Goal: Transaction & Acquisition: Purchase product/service

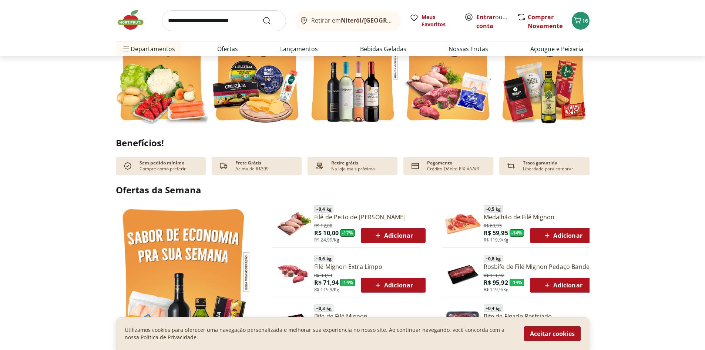
scroll to position [370, 0]
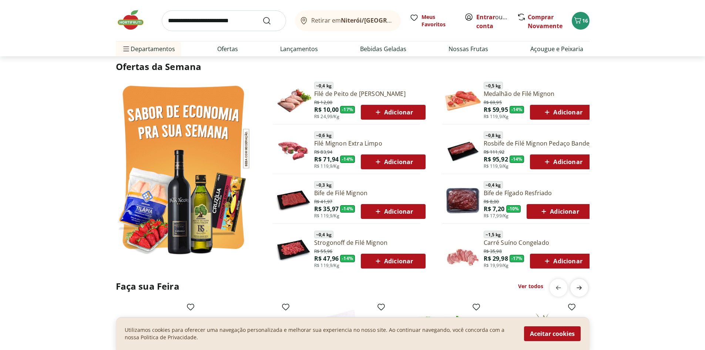
click at [579, 287] on icon "next" at bounding box center [578, 287] width 5 height 4
click at [560, 288] on icon "previous" at bounding box center [558, 287] width 9 height 9
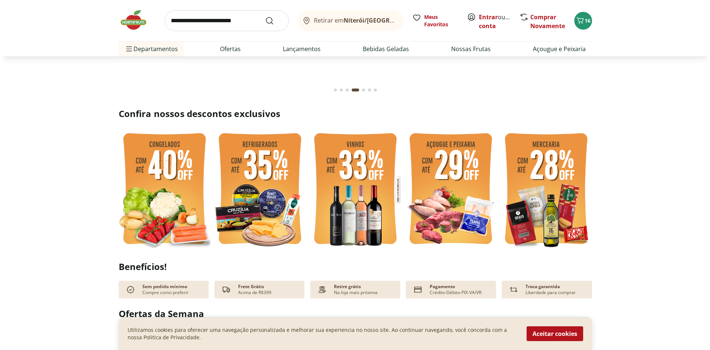
scroll to position [0, 0]
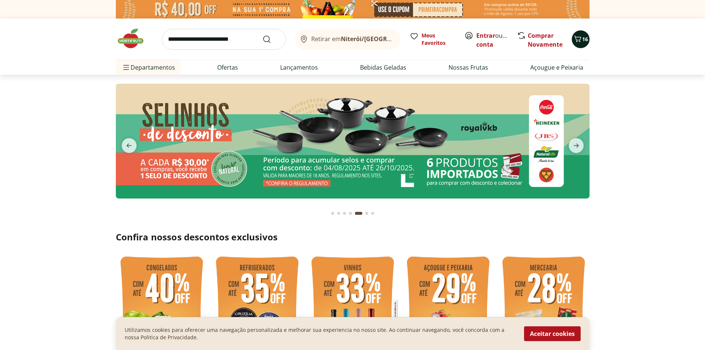
click at [577, 40] on icon "Carrinho" at bounding box center [577, 38] width 9 height 9
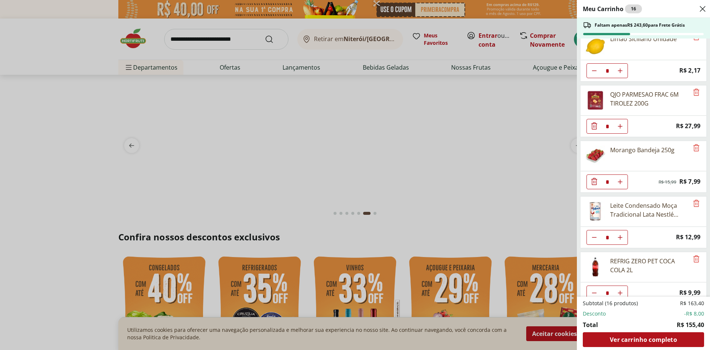
scroll to position [134, 0]
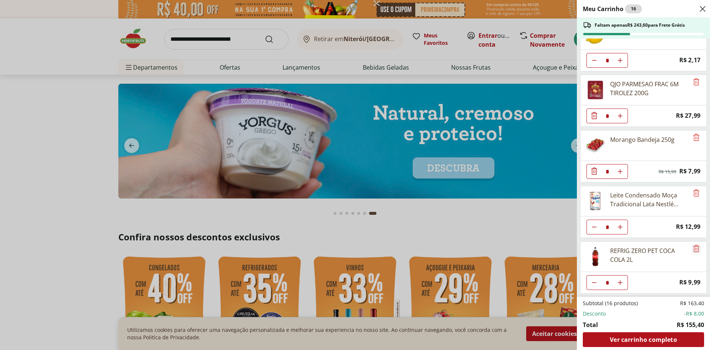
click at [695, 244] on icon "Remove" at bounding box center [696, 248] width 9 height 9
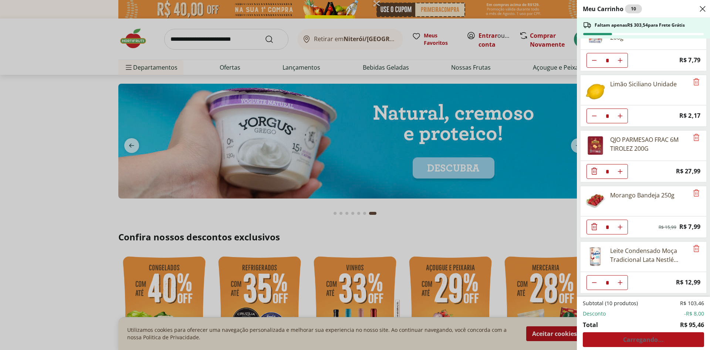
scroll to position [78, 0]
click at [211, 36] on div "Meu Carrinho 10 Faltam apenas R$ 303,54 para Frete Grátis Farinha De Trigo Dona…" at bounding box center [355, 175] width 710 height 350
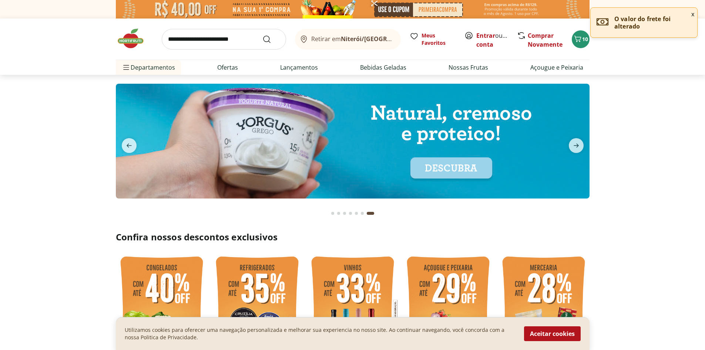
click at [208, 49] on input "search" at bounding box center [224, 39] width 124 height 21
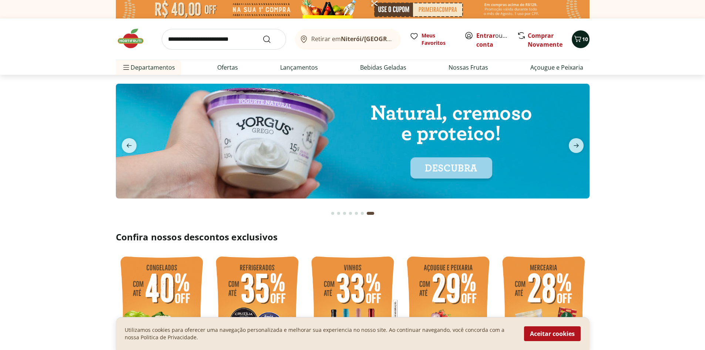
click at [581, 36] on icon "Carrinho" at bounding box center [577, 38] width 9 height 9
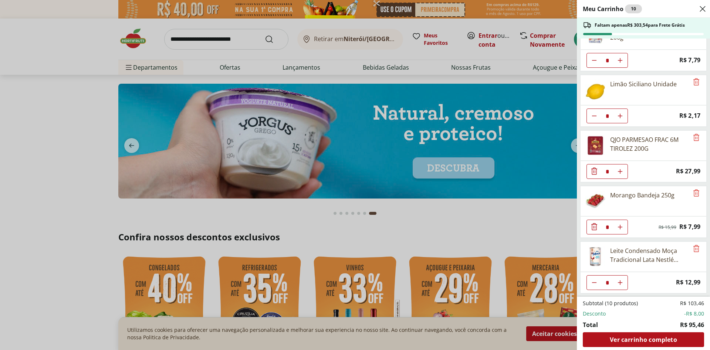
click at [209, 36] on div "Meu Carrinho 10 Faltam apenas R$ 303,54 para Frete Grátis Farinha De Trigo Dona…" at bounding box center [355, 175] width 710 height 350
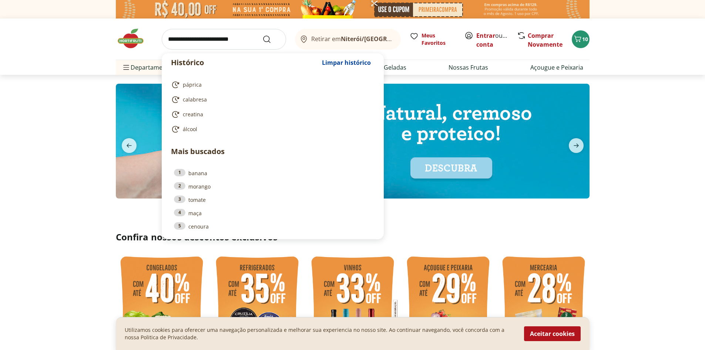
click at [211, 39] on input "search" at bounding box center [224, 39] width 124 height 21
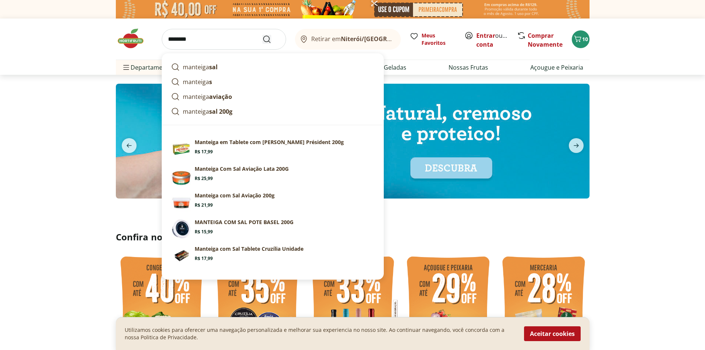
type input "********"
click at [268, 42] on icon "Submit Search" at bounding box center [266, 39] width 9 height 9
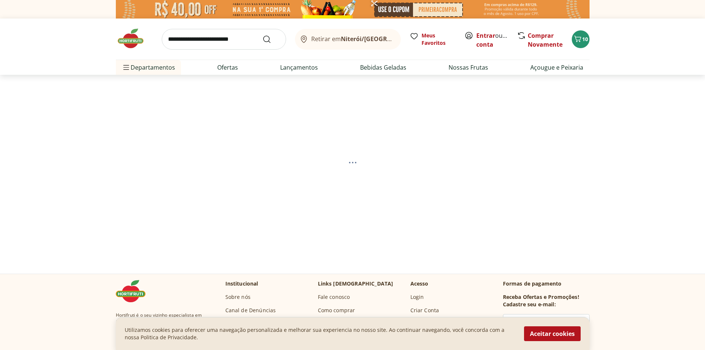
select select "**********"
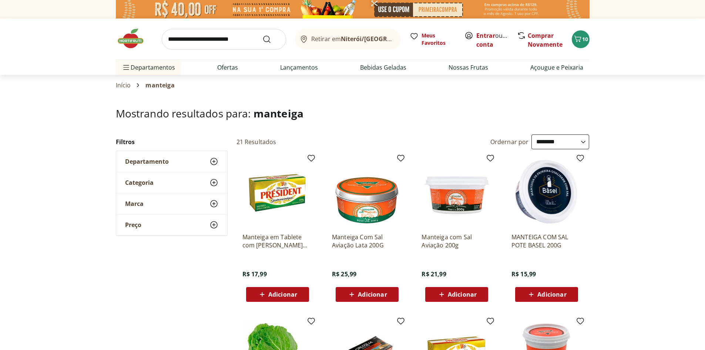
click at [279, 296] on span "Adicionar" at bounding box center [282, 294] width 29 height 6
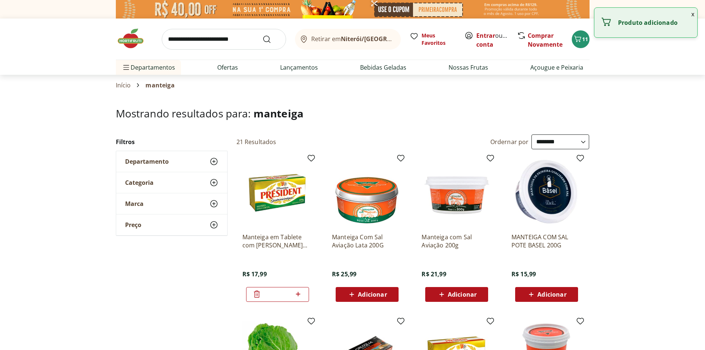
click at [256, 296] on icon at bounding box center [256, 293] width 9 height 9
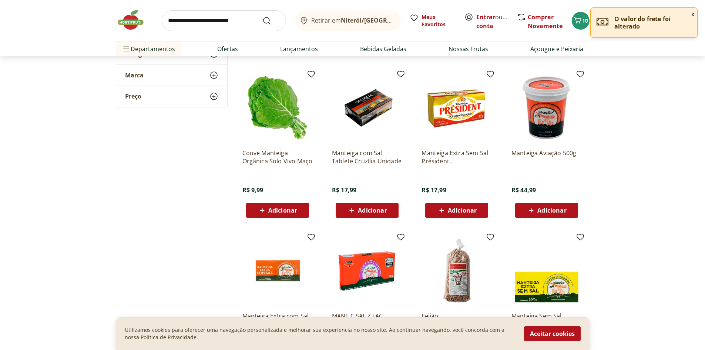
scroll to position [370, 0]
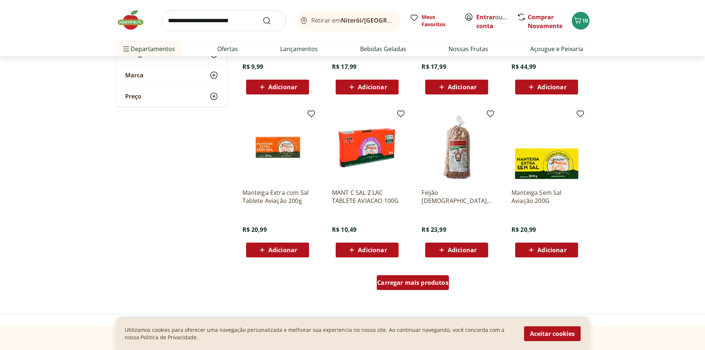
click at [406, 284] on span "Carregar mais produtos" at bounding box center [412, 282] width 71 height 6
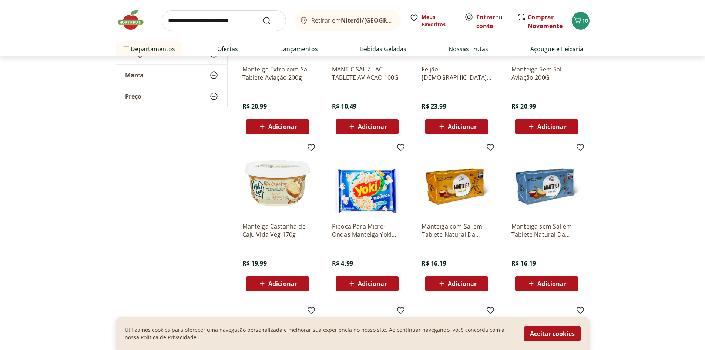
scroll to position [617, 0]
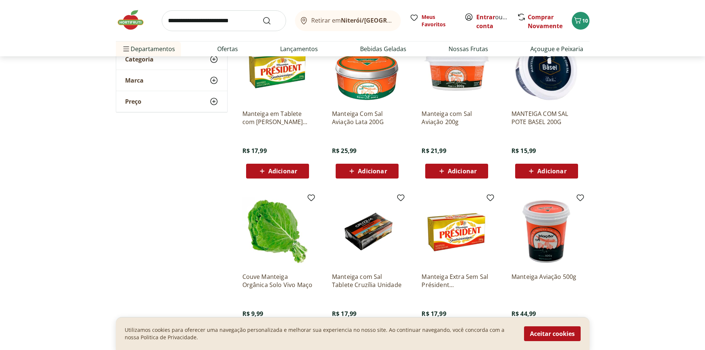
scroll to position [247, 0]
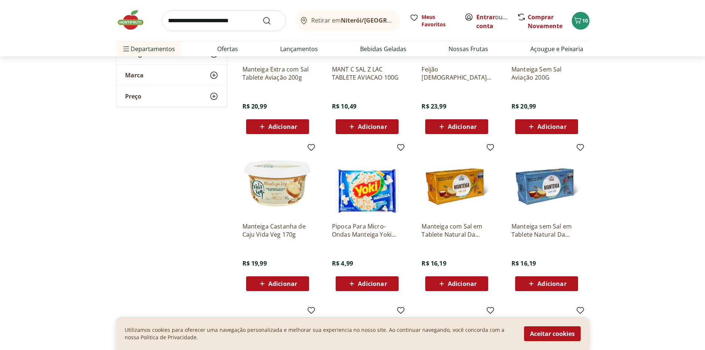
scroll to position [740, 0]
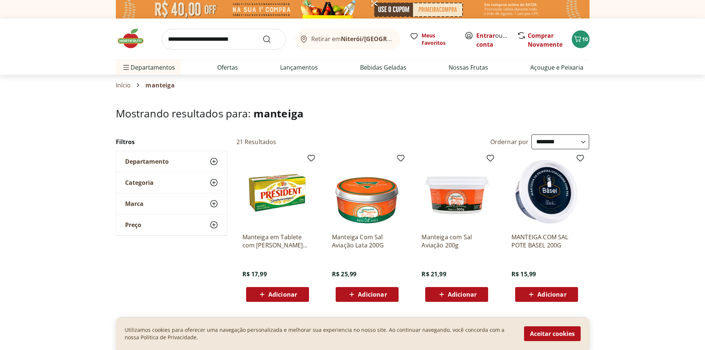
click at [560, 300] on div "Adicionar" at bounding box center [546, 293] width 51 height 13
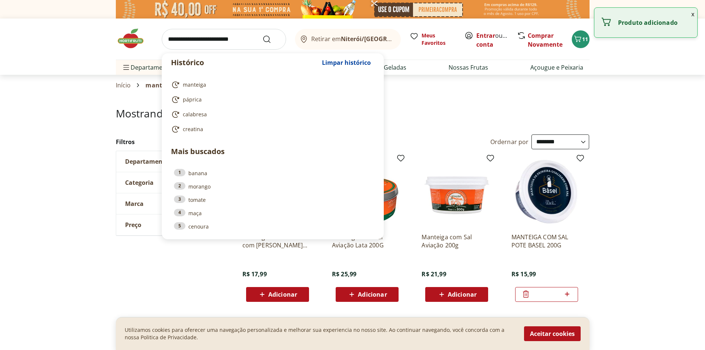
click at [177, 38] on input "search" at bounding box center [224, 39] width 124 height 21
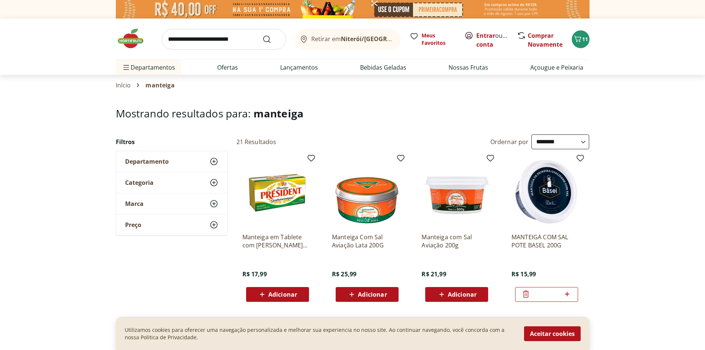
click at [131, 38] on img at bounding box center [134, 38] width 37 height 22
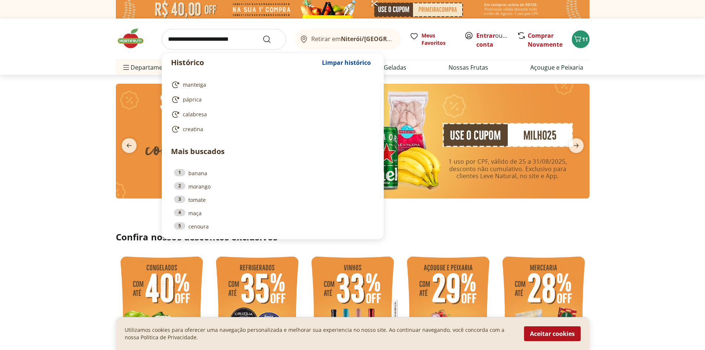
click at [232, 43] on input "search" at bounding box center [224, 39] width 124 height 21
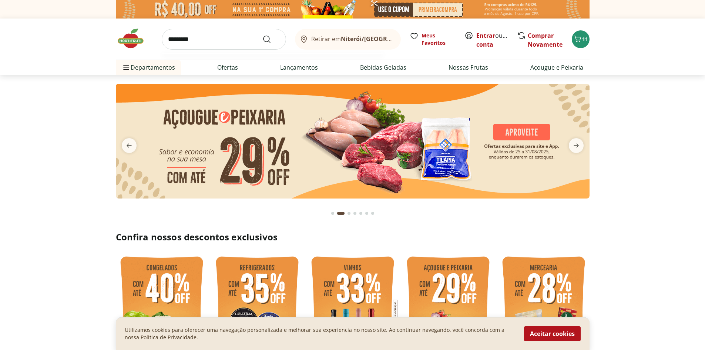
type input "*********"
click at [262, 35] on button "Submit Search" at bounding box center [271, 39] width 18 height 9
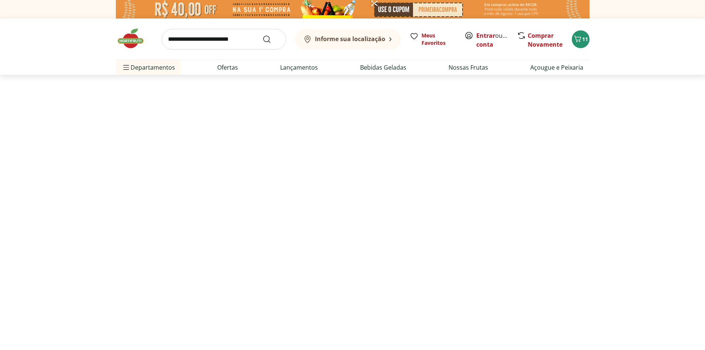
select select "**********"
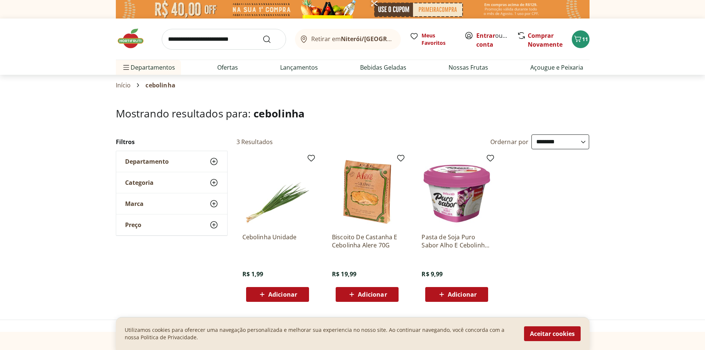
click at [215, 162] on icon at bounding box center [213, 161] width 9 height 9
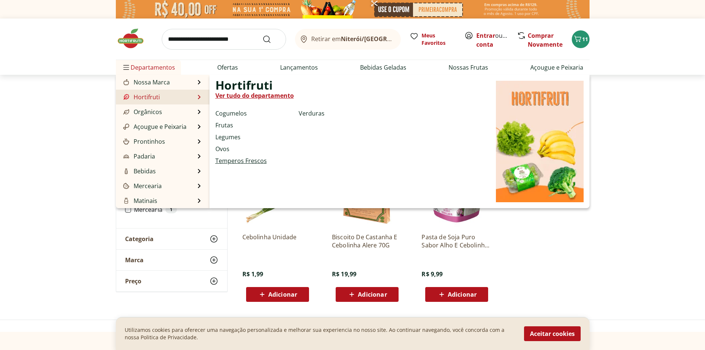
click at [226, 161] on link "Temperos Frescos" at bounding box center [240, 160] width 51 height 9
select select "**********"
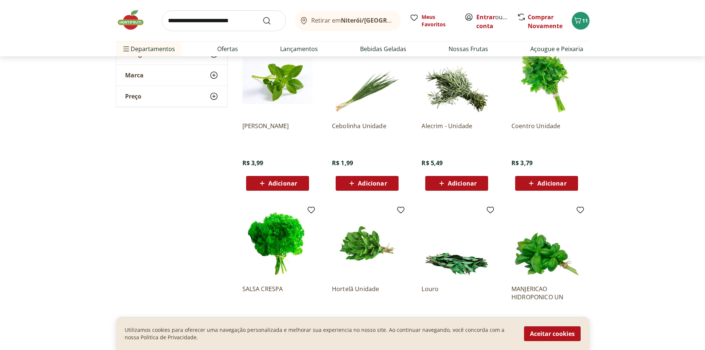
scroll to position [370, 0]
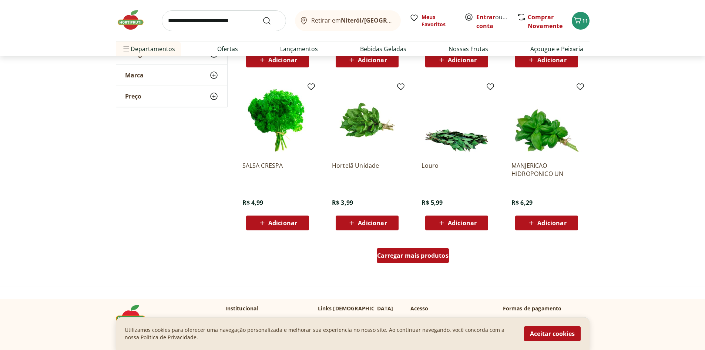
click at [416, 257] on span "Carregar mais produtos" at bounding box center [412, 255] width 71 height 6
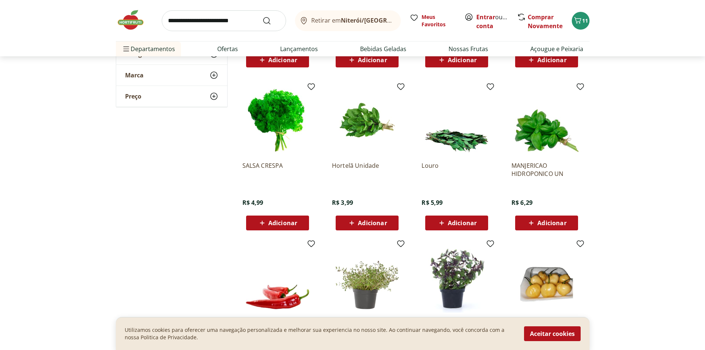
scroll to position [493, 0]
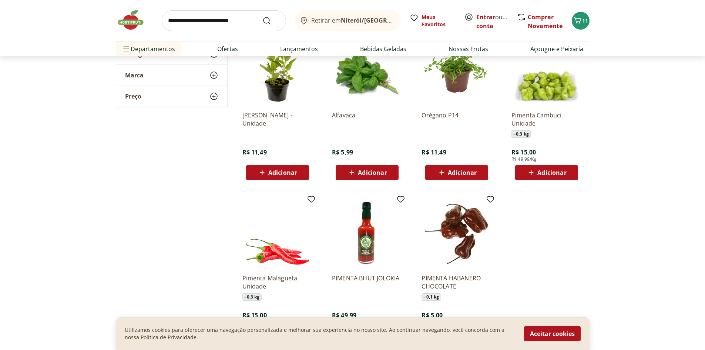
scroll to position [617, 0]
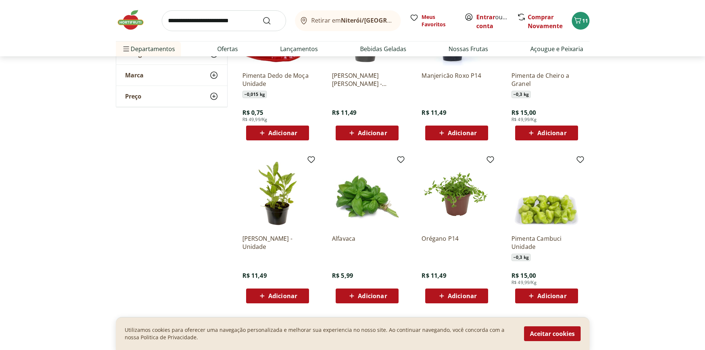
click at [288, 295] on span "Adicionar" at bounding box center [282, 296] width 29 height 6
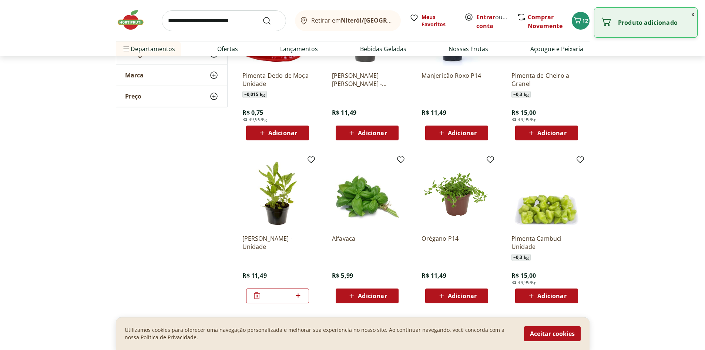
click at [450, 295] on span "Adicionar" at bounding box center [462, 296] width 29 height 6
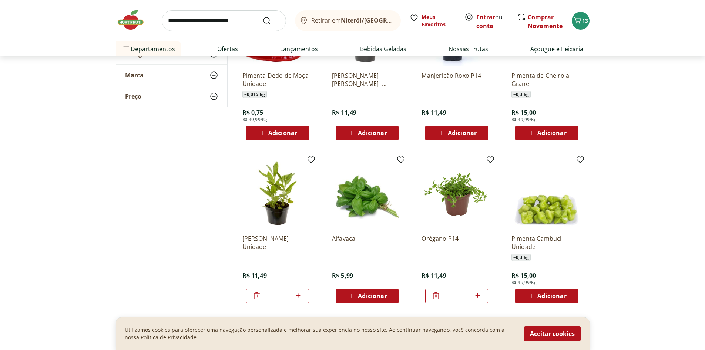
scroll to position [493, 0]
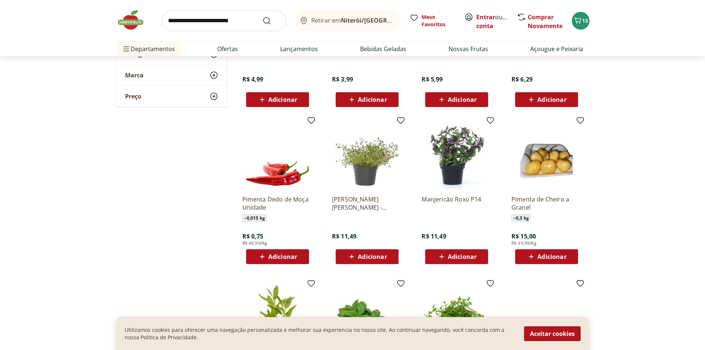
click at [386, 256] on span "Adicionar" at bounding box center [372, 256] width 29 height 6
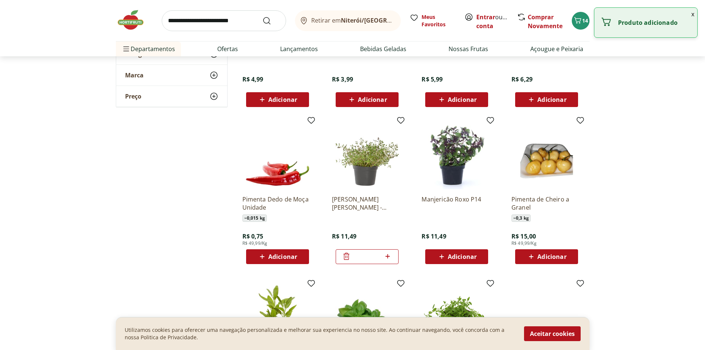
click at [447, 260] on span "Adicionar" at bounding box center [457, 256] width 40 height 9
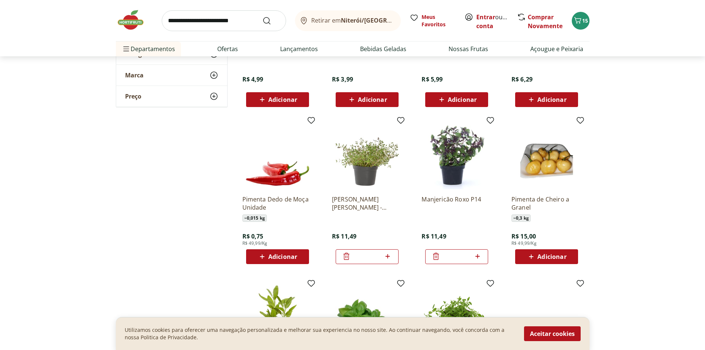
scroll to position [370, 0]
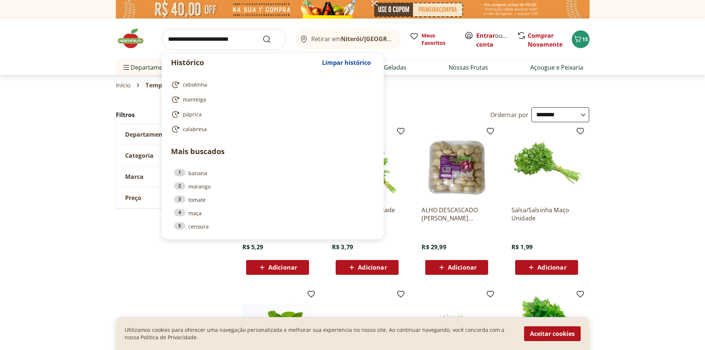
click at [216, 43] on input "search" at bounding box center [224, 39] width 124 height 21
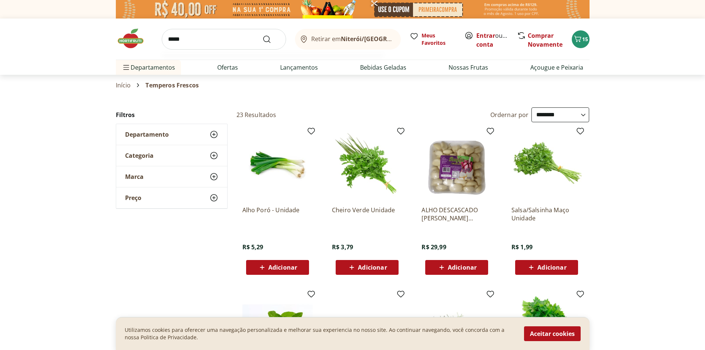
type input "*****"
click at [262, 35] on button "Submit Search" at bounding box center [271, 39] width 18 height 9
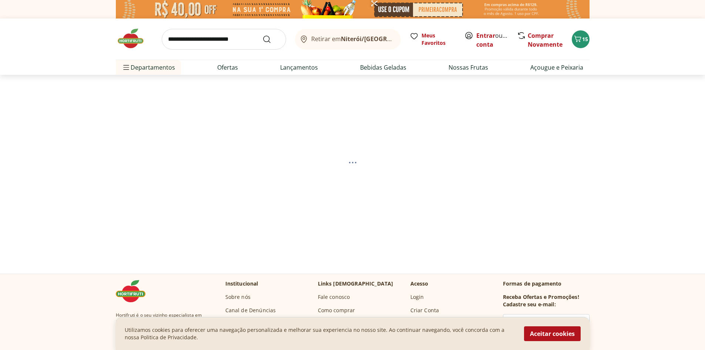
select select "**********"
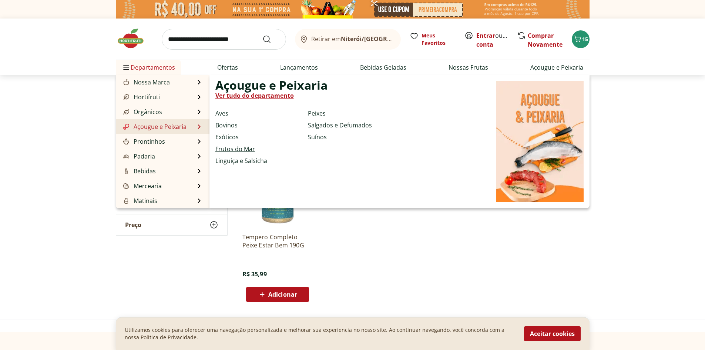
click at [224, 148] on link "Frutos do Mar" at bounding box center [235, 148] width 40 height 9
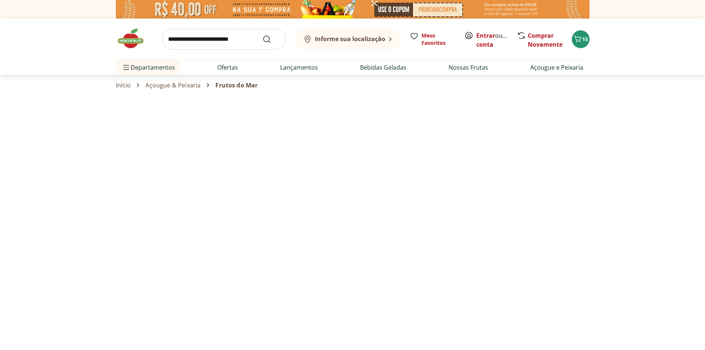
select select "**********"
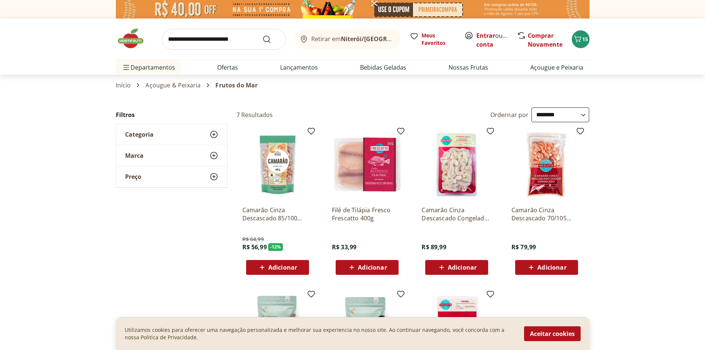
click at [180, 84] on link "Açougue & Peixaria" at bounding box center [172, 85] width 55 height 7
select select "**********"
click at [180, 84] on link "Açougue & Peixaria" at bounding box center [172, 85] width 55 height 7
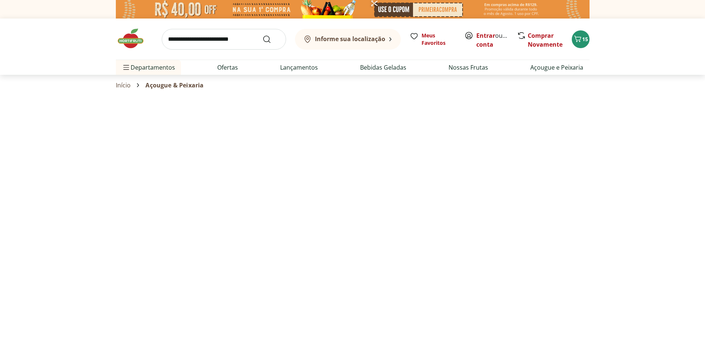
select select "**********"
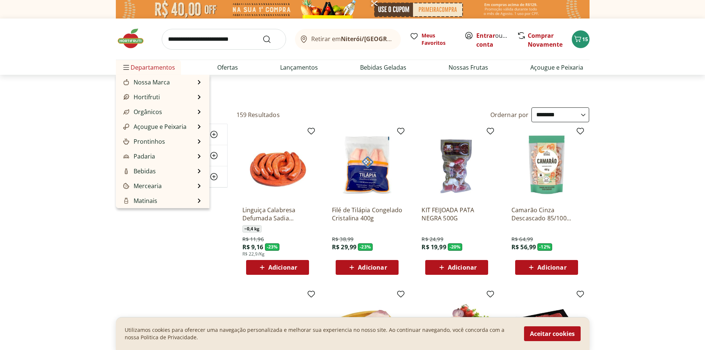
click at [153, 72] on span "Departamentos" at bounding box center [148, 67] width 53 height 18
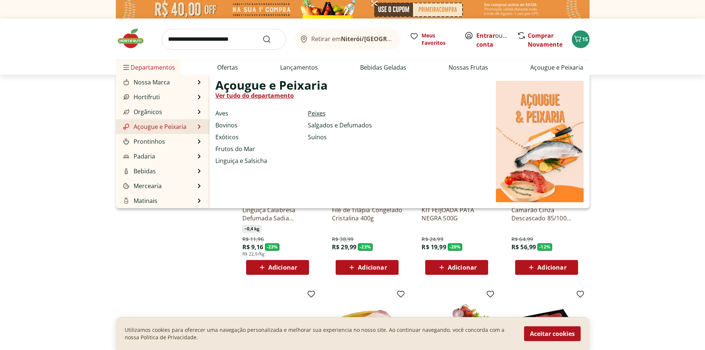
click at [315, 113] on link "Peixes" at bounding box center [317, 113] width 18 height 9
select select "**********"
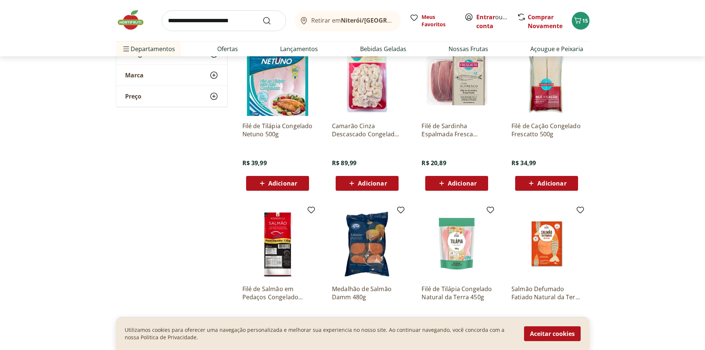
scroll to position [370, 0]
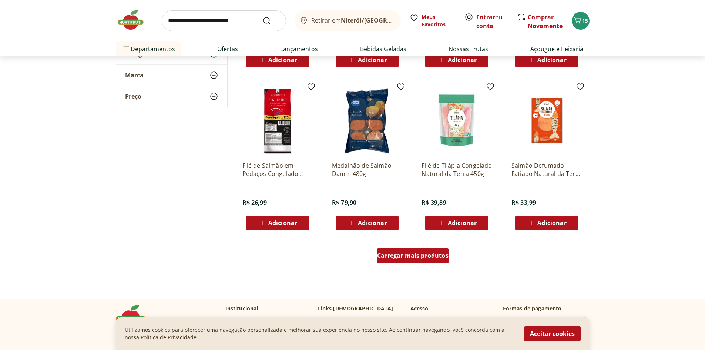
click at [412, 257] on span "Carregar mais produtos" at bounding box center [412, 255] width 71 height 6
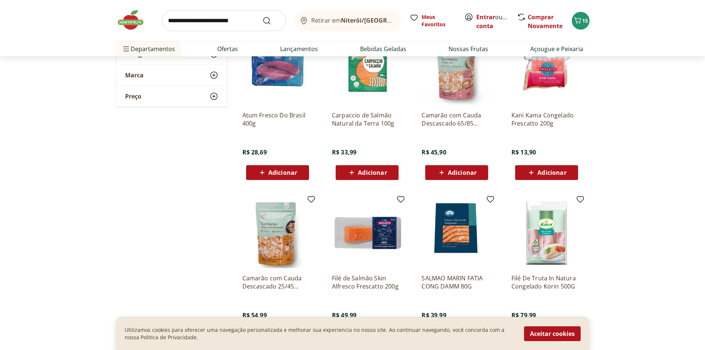
scroll to position [863, 0]
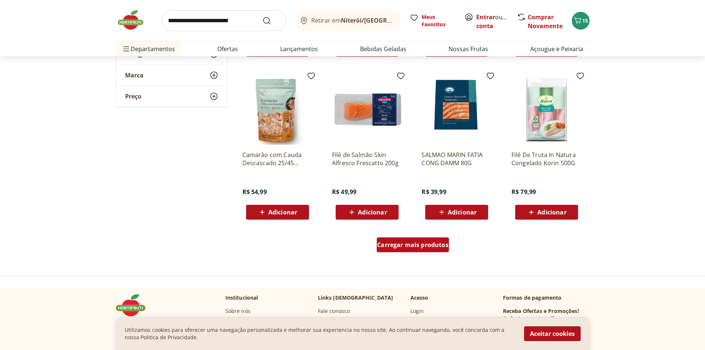
click at [412, 249] on div "Carregar mais produtos" at bounding box center [413, 244] width 72 height 15
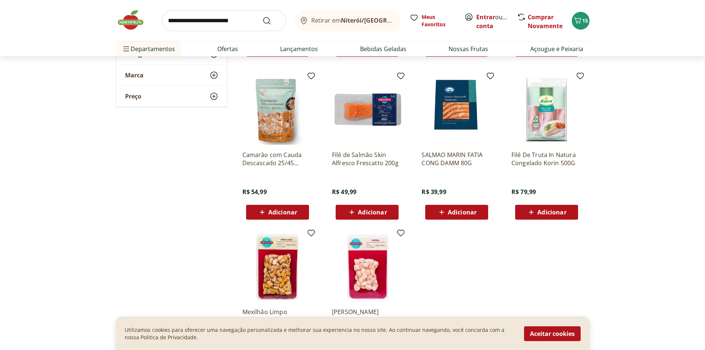
scroll to position [986, 0]
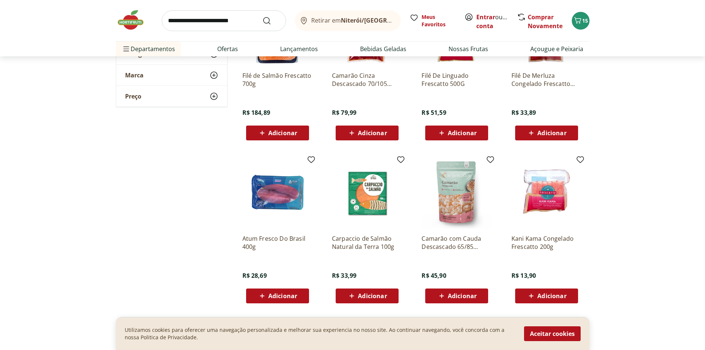
scroll to position [370, 0]
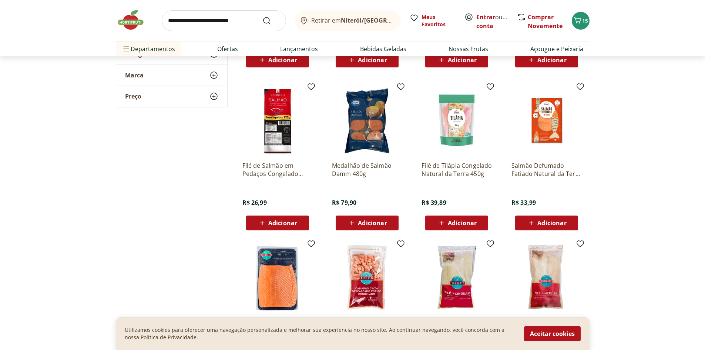
click at [127, 20] on img at bounding box center [134, 20] width 37 height 22
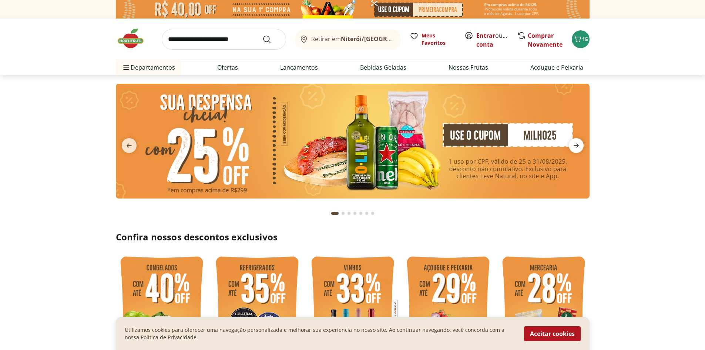
click at [577, 143] on icon "next" at bounding box center [575, 145] width 9 height 9
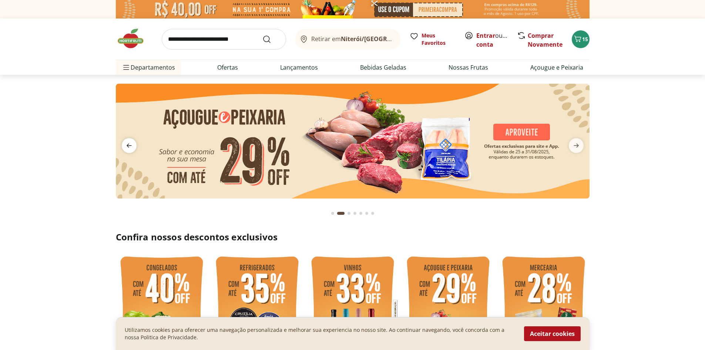
click at [129, 141] on icon "previous" at bounding box center [129, 145] width 9 height 9
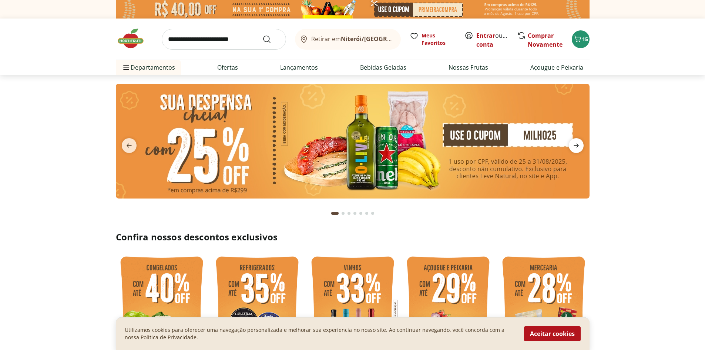
click at [580, 143] on icon "next" at bounding box center [575, 145] width 9 height 9
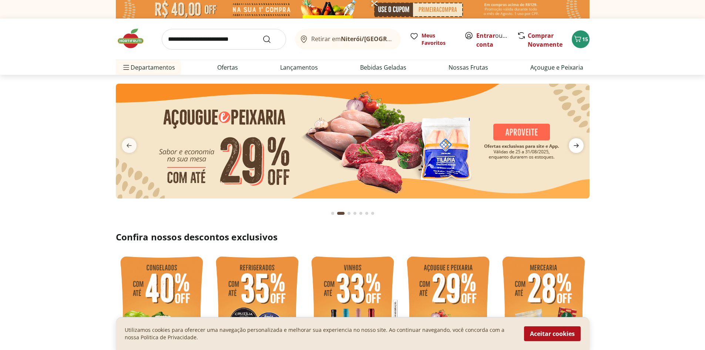
click at [576, 144] on icon "next" at bounding box center [575, 146] width 5 height 4
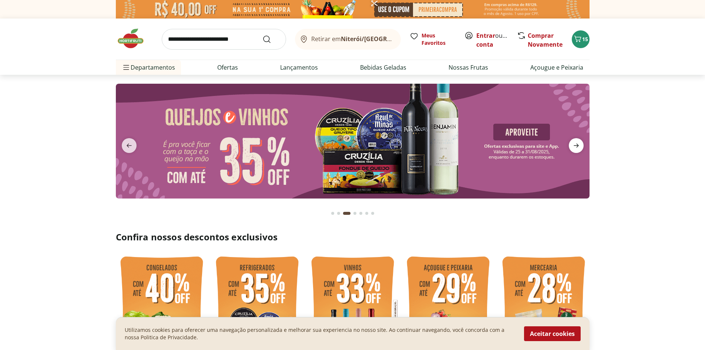
click at [576, 144] on icon "next" at bounding box center [575, 146] width 5 height 4
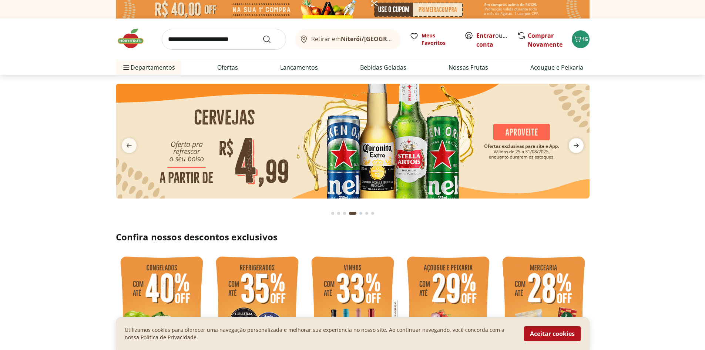
click at [573, 145] on icon "next" at bounding box center [575, 145] width 9 height 9
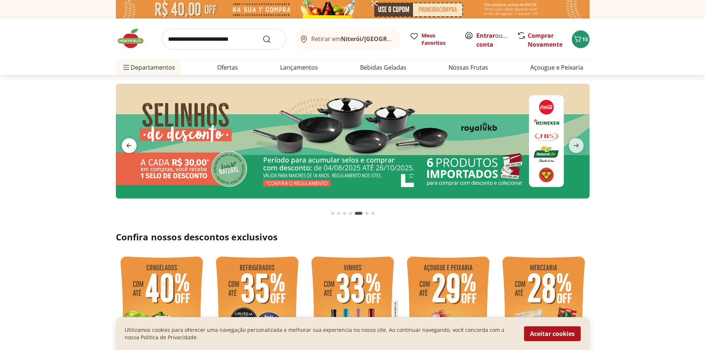
click at [122, 148] on span "previous" at bounding box center [129, 145] width 15 height 15
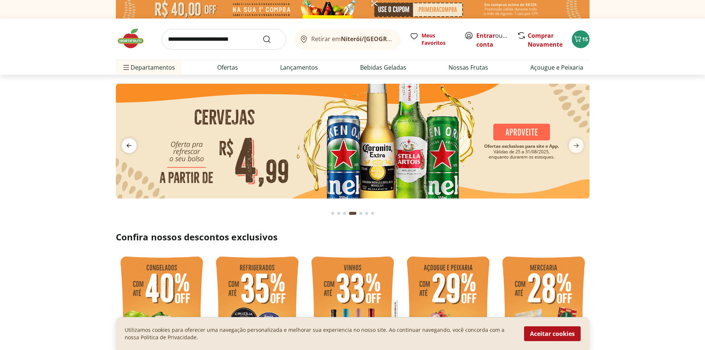
click at [123, 148] on span "previous" at bounding box center [129, 145] width 15 height 15
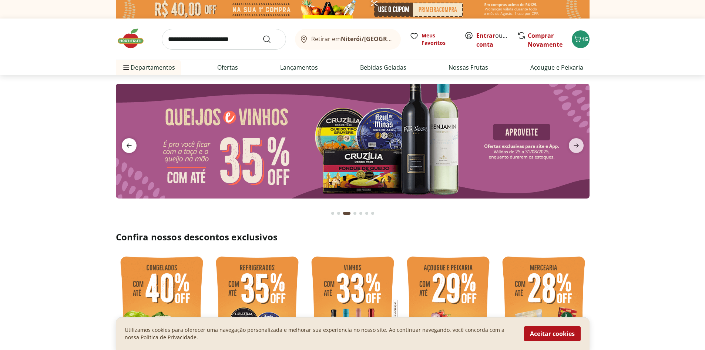
click at [123, 148] on span "previous" at bounding box center [129, 145] width 15 height 15
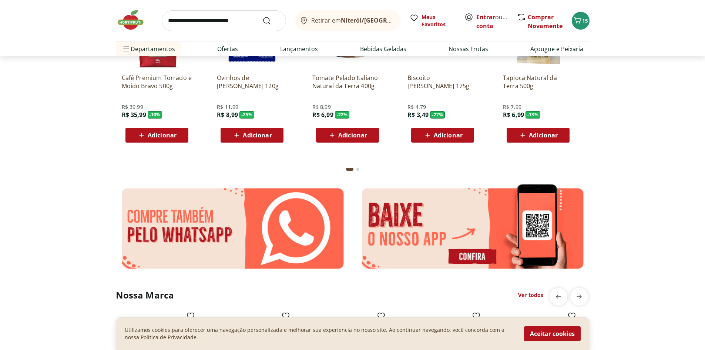
scroll to position [986, 0]
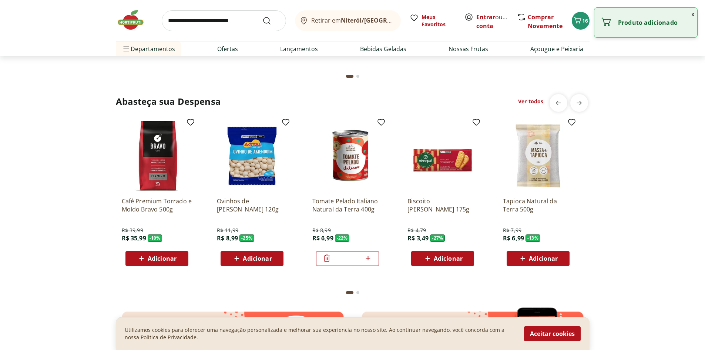
click at [369, 260] on icon at bounding box center [367, 257] width 9 height 9
type input "*"
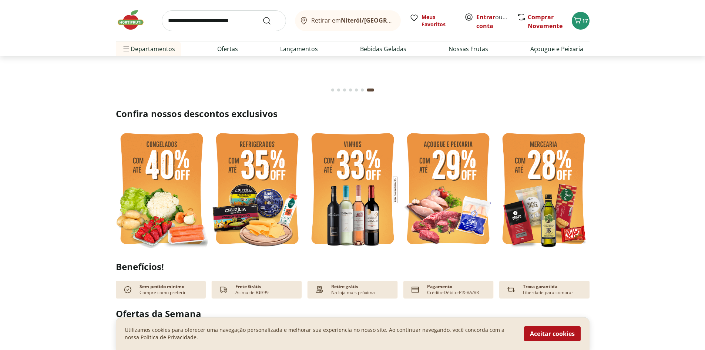
scroll to position [0, 0]
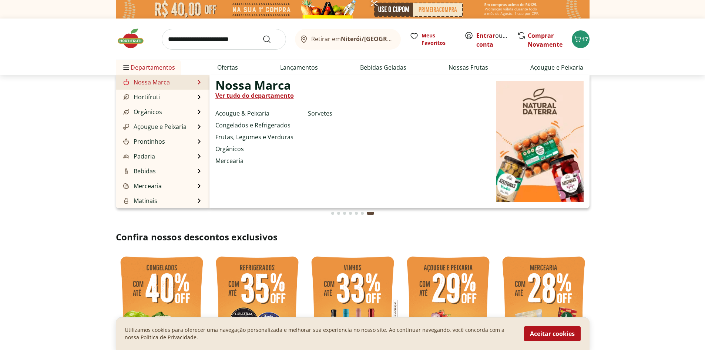
click at [140, 83] on link "Nossa Marca" at bounding box center [146, 82] width 48 height 9
select select "**********"
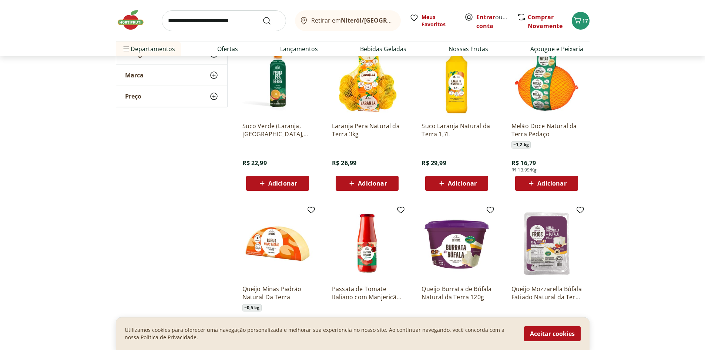
scroll to position [370, 0]
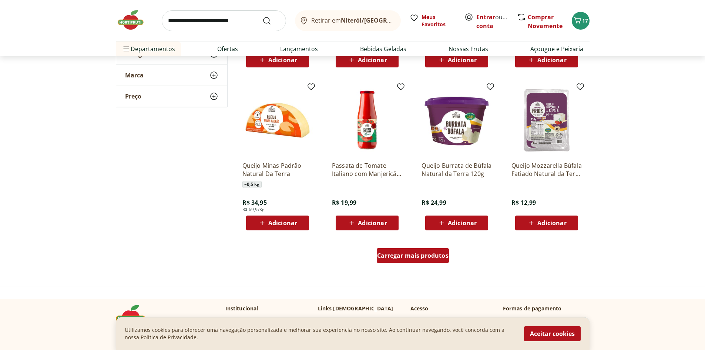
click at [405, 256] on span "Carregar mais produtos" at bounding box center [412, 255] width 71 height 6
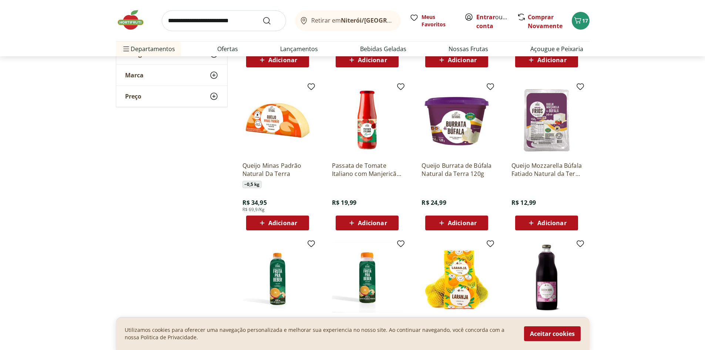
scroll to position [493, 0]
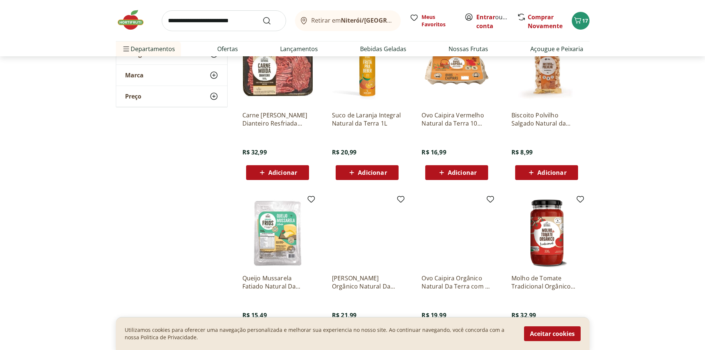
scroll to position [863, 0]
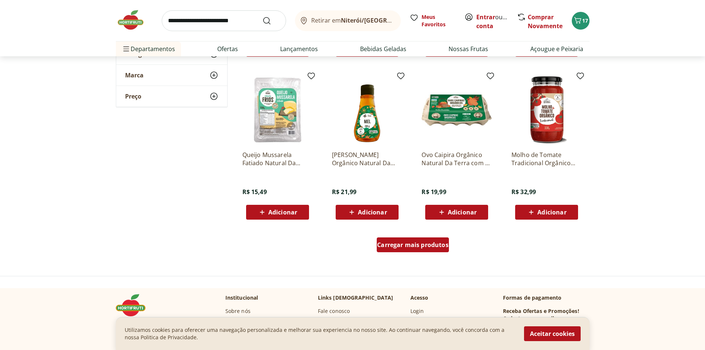
click at [411, 246] on span "Carregar mais produtos" at bounding box center [412, 245] width 71 height 6
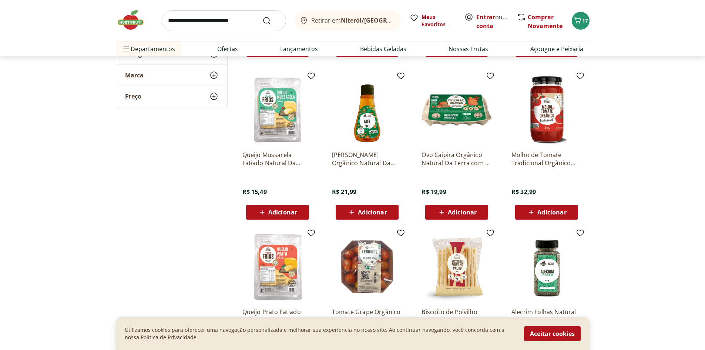
scroll to position [986, 0]
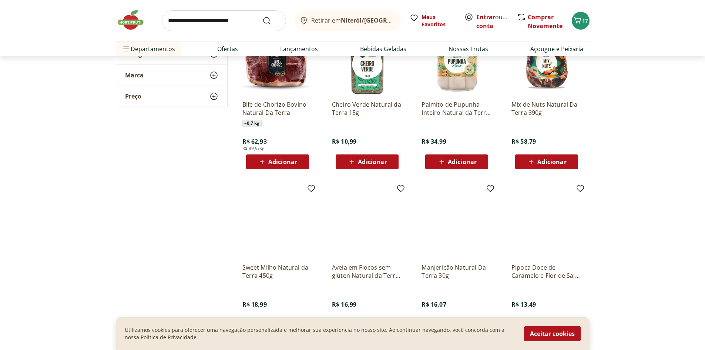
scroll to position [1356, 0]
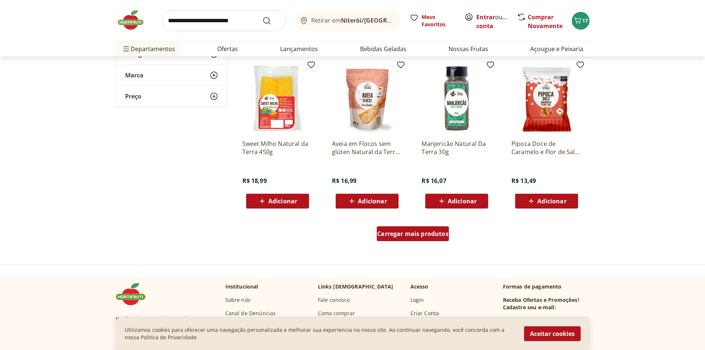
click at [417, 239] on div "Carregar mais produtos" at bounding box center [413, 233] width 72 height 15
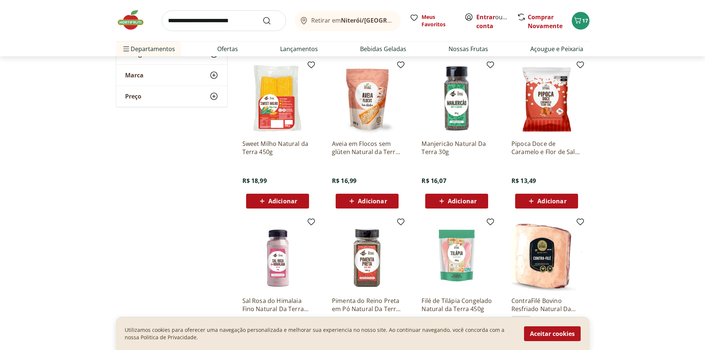
scroll to position [1479, 0]
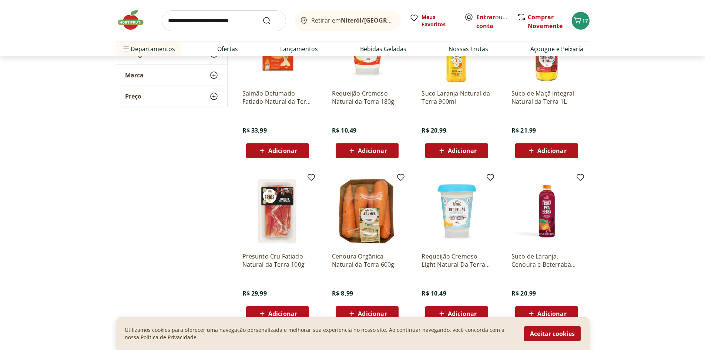
scroll to position [1849, 0]
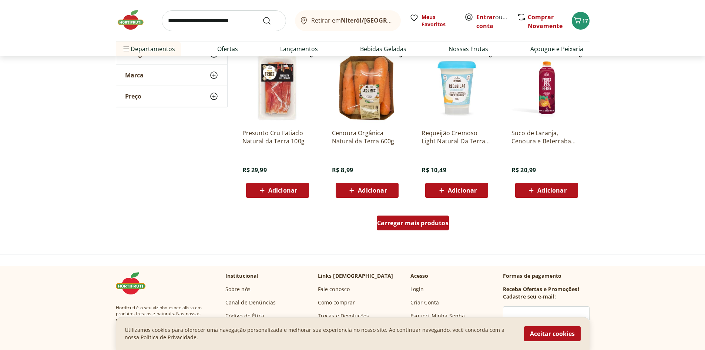
click at [411, 224] on span "Carregar mais produtos" at bounding box center [412, 223] width 71 height 6
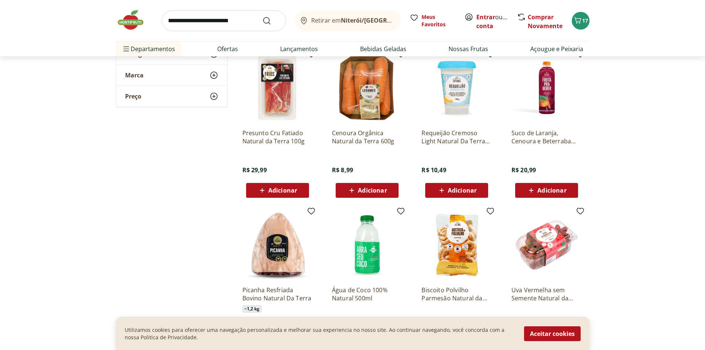
scroll to position [1972, 0]
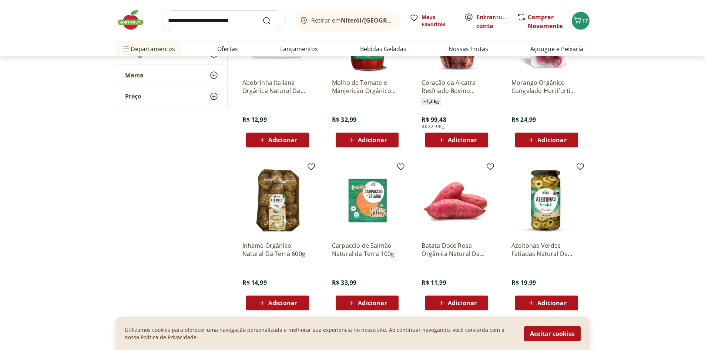
scroll to position [2342, 0]
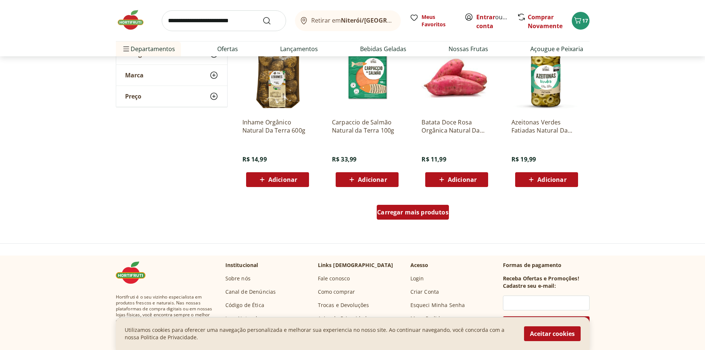
click at [398, 214] on span "Carregar mais produtos" at bounding box center [412, 212] width 71 height 6
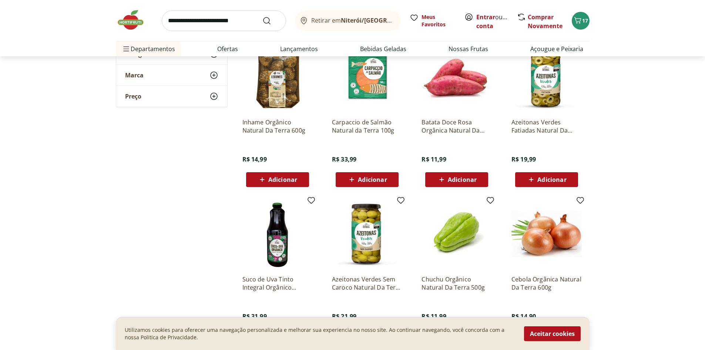
scroll to position [2466, 0]
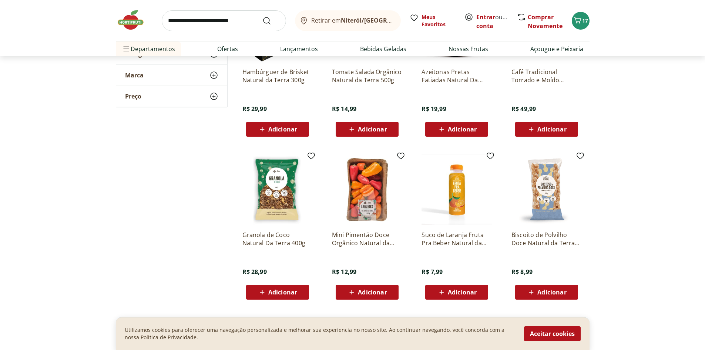
scroll to position [2836, 0]
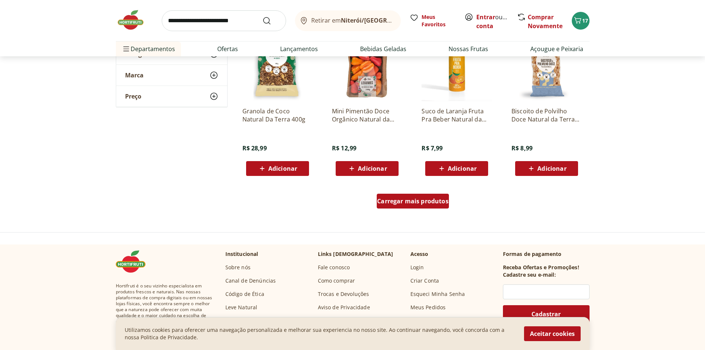
click at [395, 209] on link "Carregar mais produtos" at bounding box center [413, 202] width 72 height 18
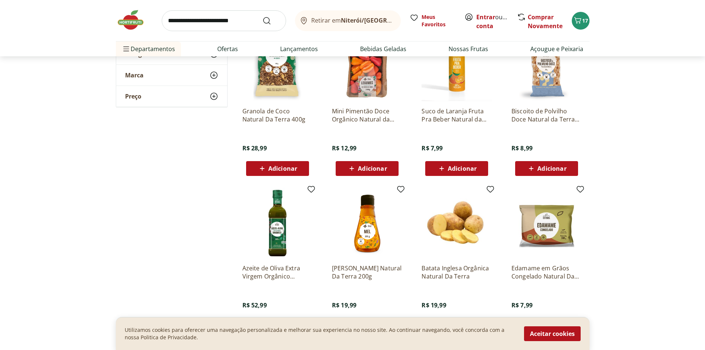
scroll to position [2959, 0]
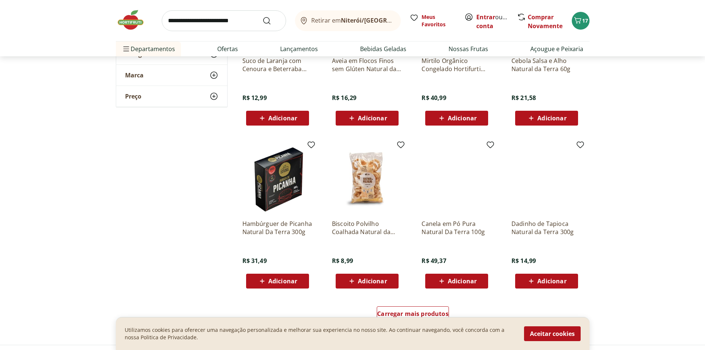
scroll to position [3329, 0]
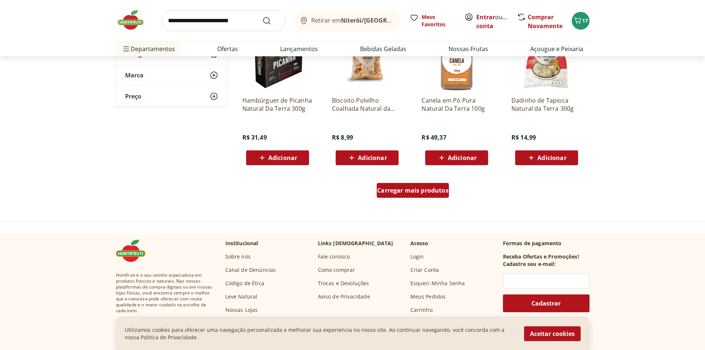
click at [397, 187] on span "Carregar mais produtos" at bounding box center [412, 190] width 71 height 6
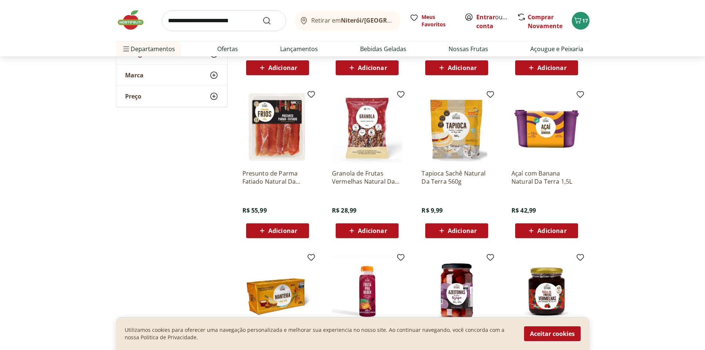
scroll to position [3698, 0]
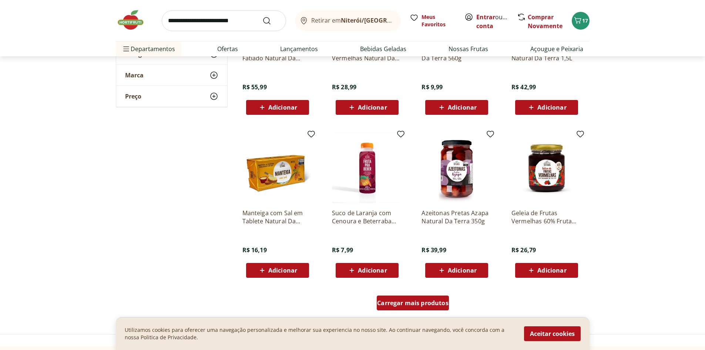
click at [405, 308] on div "Carregar mais produtos" at bounding box center [413, 302] width 72 height 15
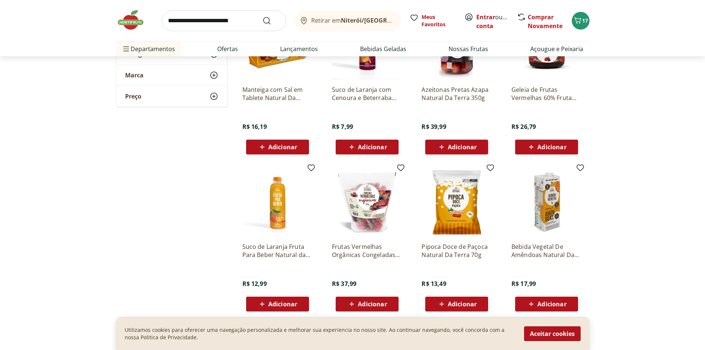
scroll to position [3945, 0]
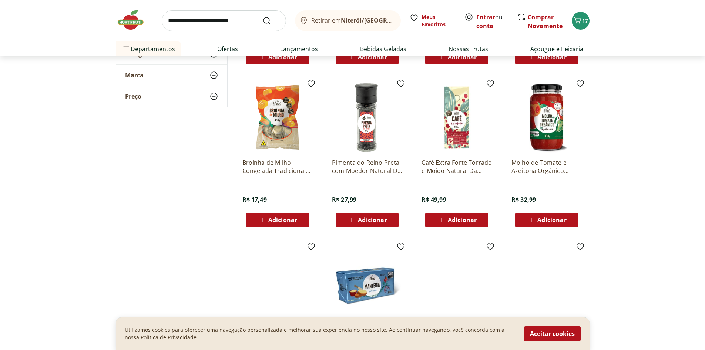
scroll to position [4191, 0]
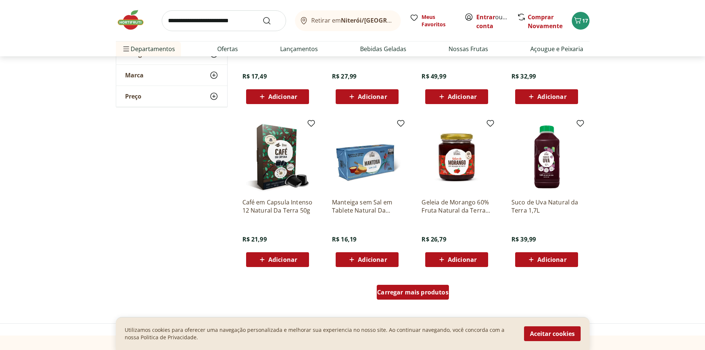
click at [406, 295] on span "Carregar mais produtos" at bounding box center [412, 292] width 71 height 6
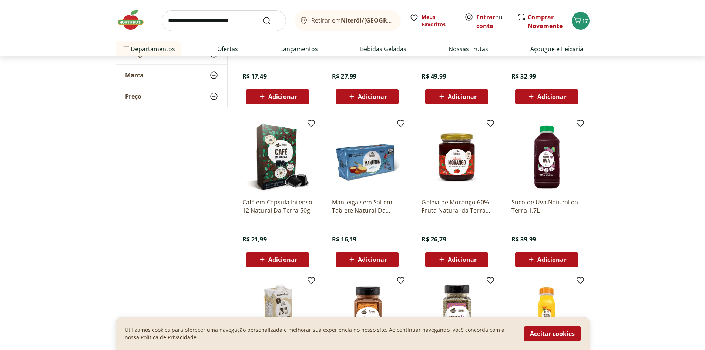
scroll to position [4315, 0]
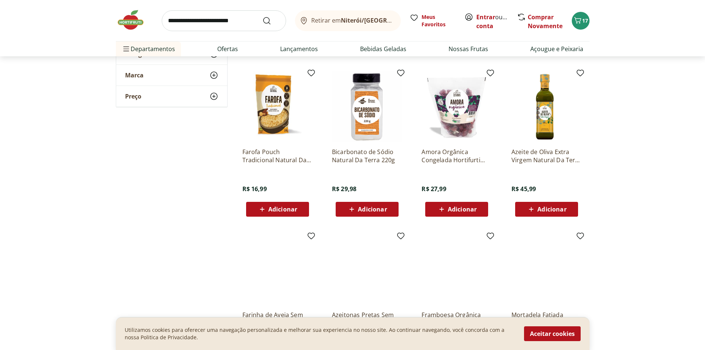
scroll to position [4685, 0]
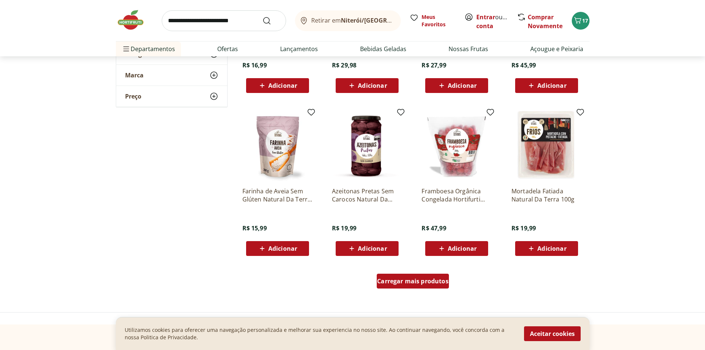
click at [403, 278] on span "Carregar mais produtos" at bounding box center [412, 281] width 71 height 6
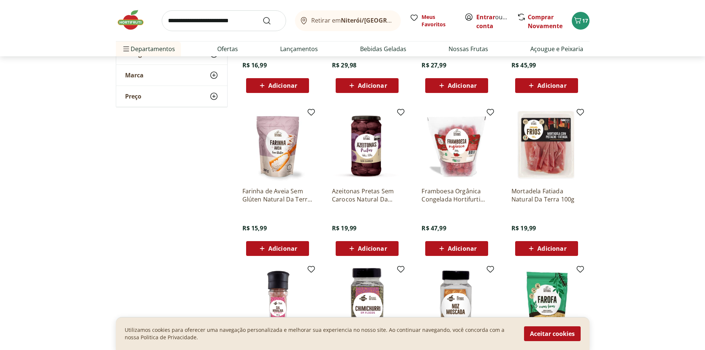
scroll to position [4808, 0]
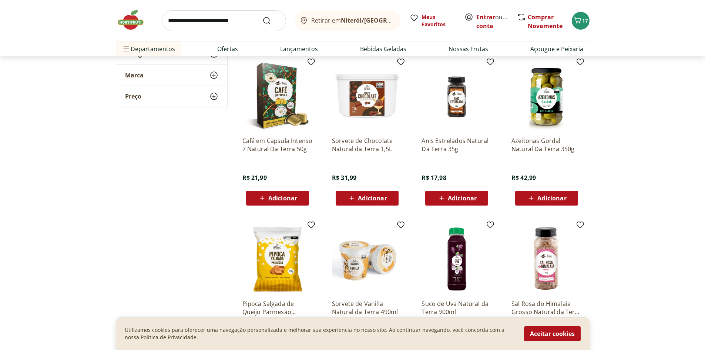
scroll to position [5178, 0]
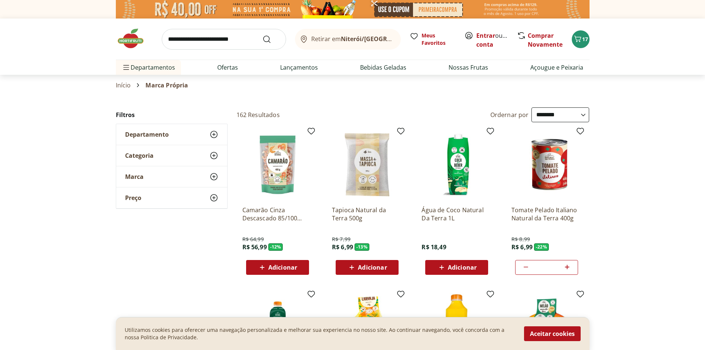
select select "**********"
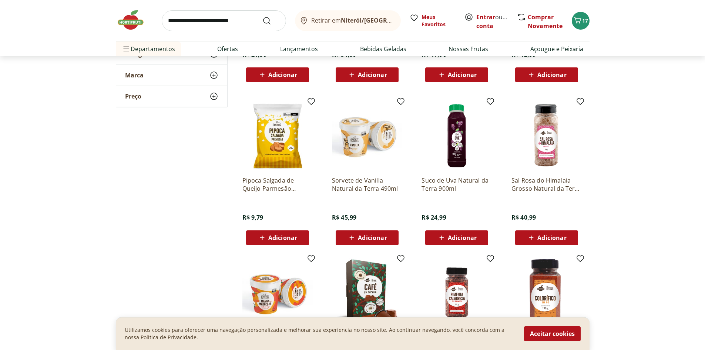
scroll to position [5301, 0]
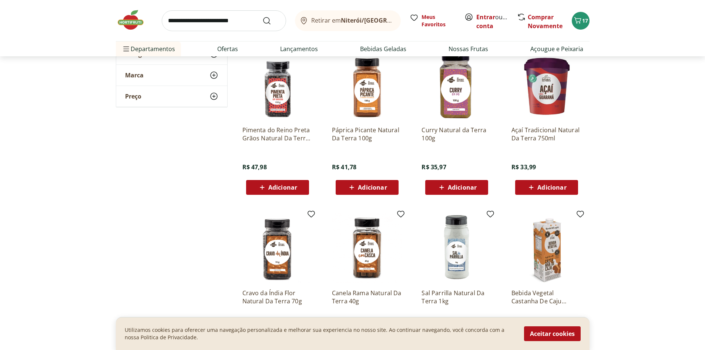
scroll to position [5794, 0]
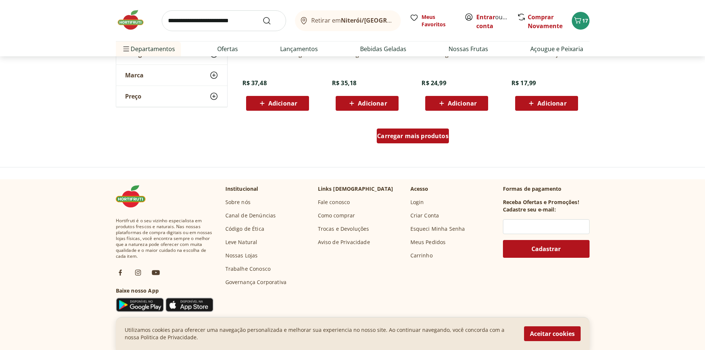
click at [426, 133] on span "Carregar mais produtos" at bounding box center [412, 136] width 71 height 6
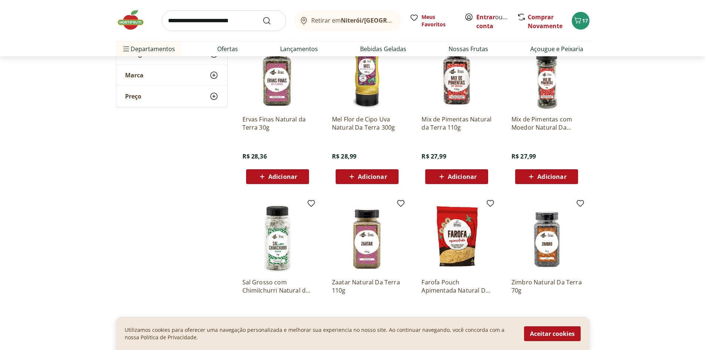
scroll to position [6287, 0]
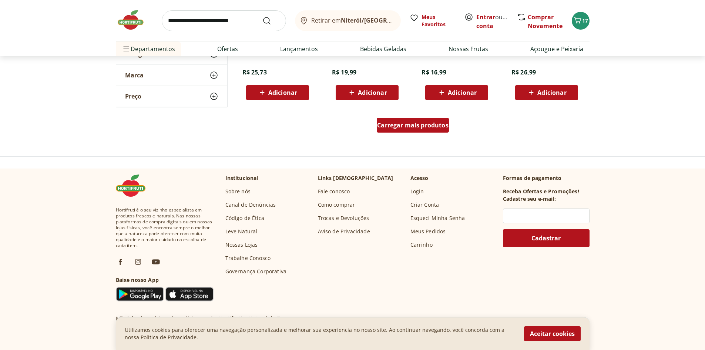
click at [422, 124] on span "Carregar mais produtos" at bounding box center [412, 125] width 71 height 6
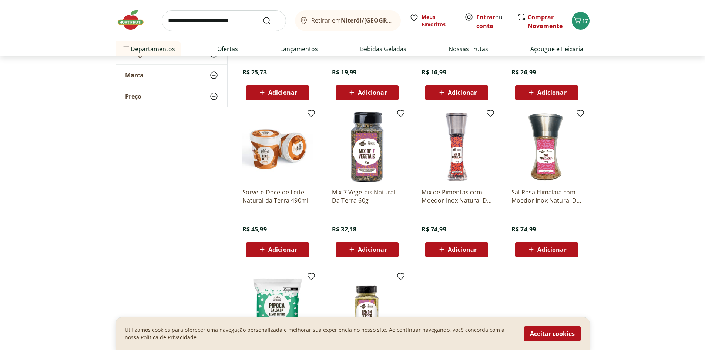
scroll to position [6411, 0]
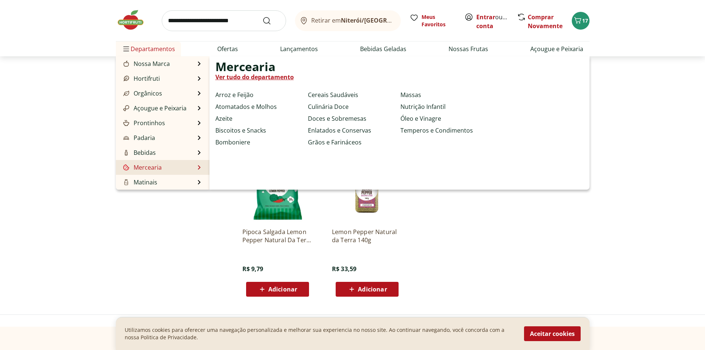
click at [133, 169] on link "Mercearia" at bounding box center [142, 167] width 40 height 9
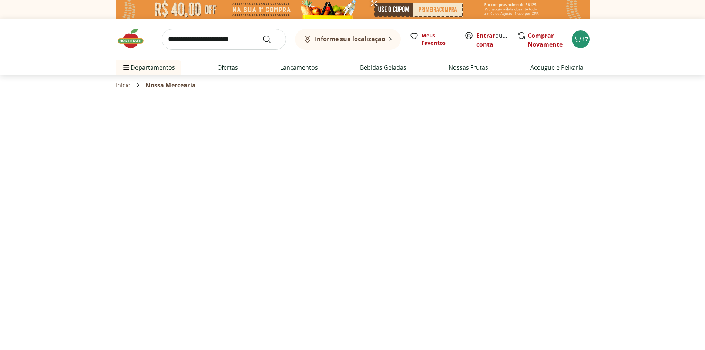
select select "**********"
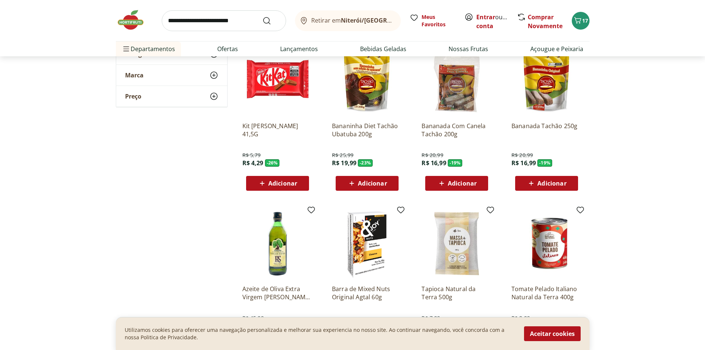
scroll to position [493, 0]
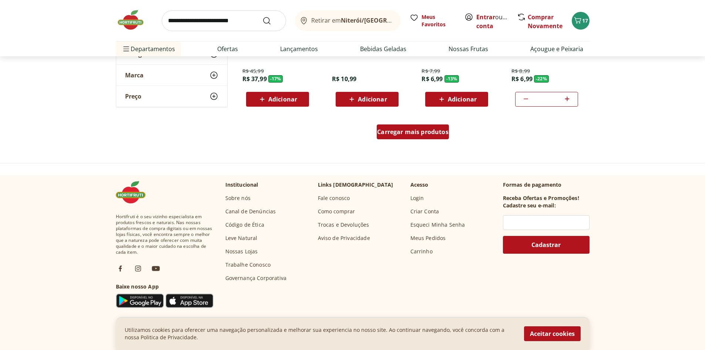
click at [404, 138] on div "Carregar mais produtos" at bounding box center [413, 131] width 72 height 15
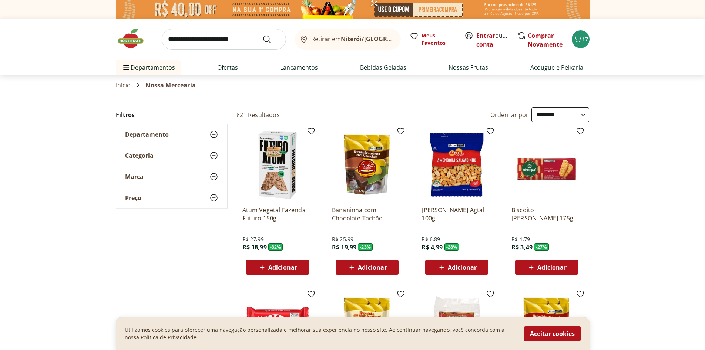
click at [261, 170] on img at bounding box center [277, 164] width 70 height 70
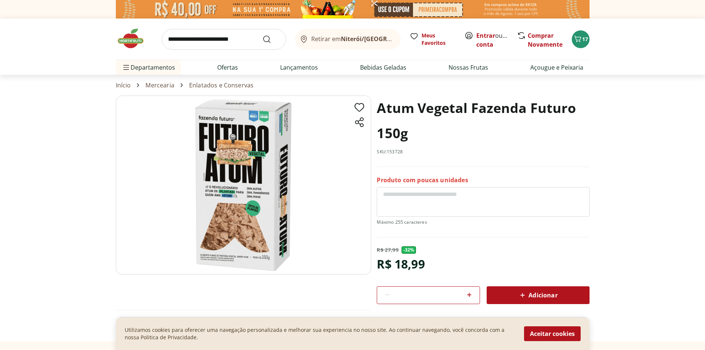
select select "**********"
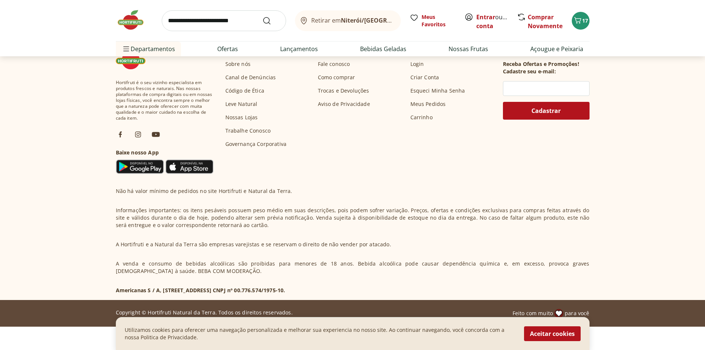
scroll to position [863, 0]
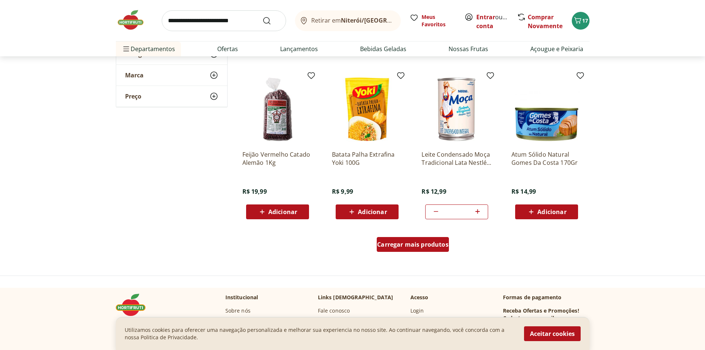
click at [439, 249] on div "Carregar mais produtos" at bounding box center [413, 244] width 72 height 15
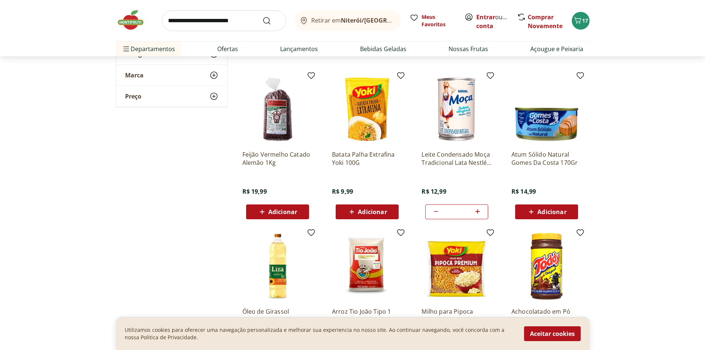
scroll to position [986, 0]
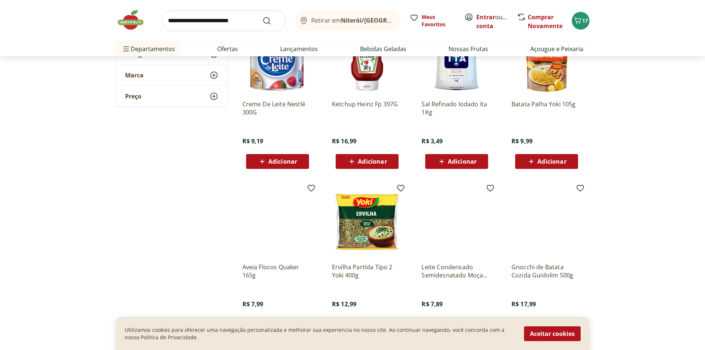
scroll to position [1356, 0]
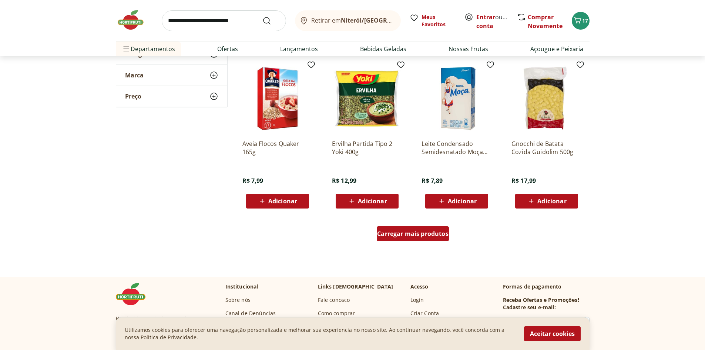
click at [404, 231] on span "Carregar mais produtos" at bounding box center [412, 233] width 71 height 6
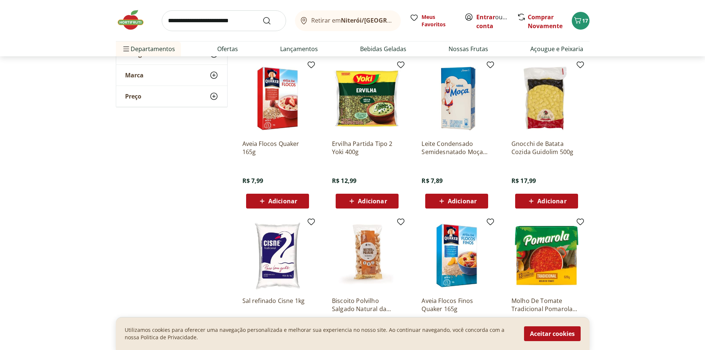
scroll to position [1479, 0]
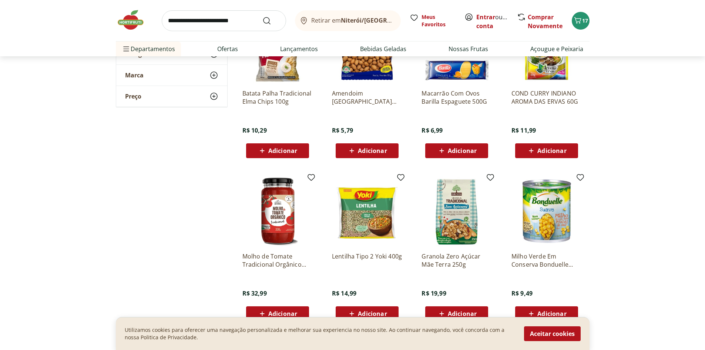
scroll to position [1849, 0]
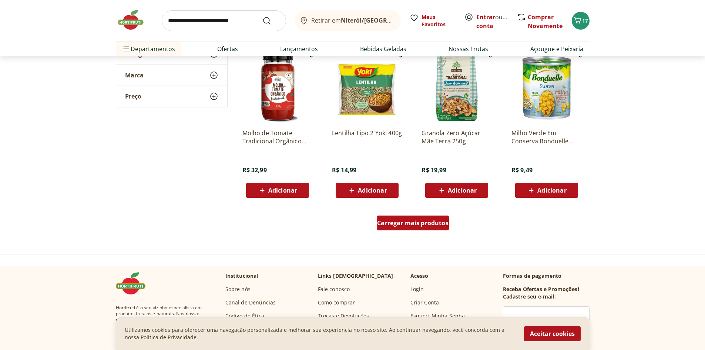
click at [432, 228] on div "Carregar mais produtos" at bounding box center [413, 222] width 72 height 15
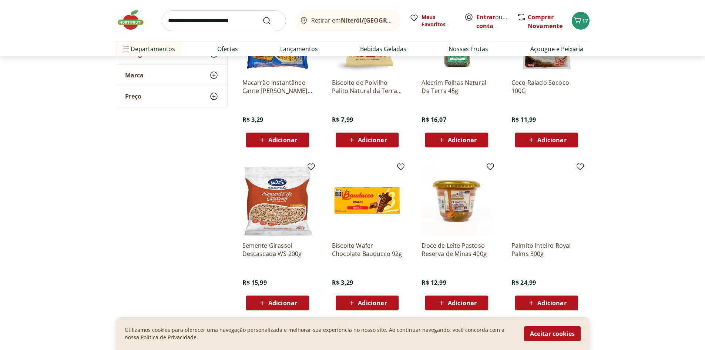
scroll to position [2343, 0]
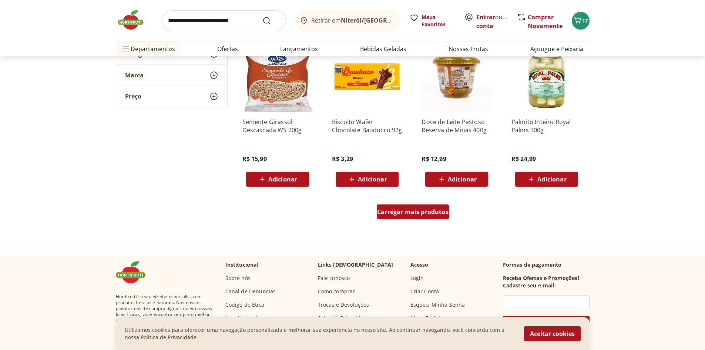
click at [419, 214] on span "Carregar mais produtos" at bounding box center [412, 212] width 71 height 6
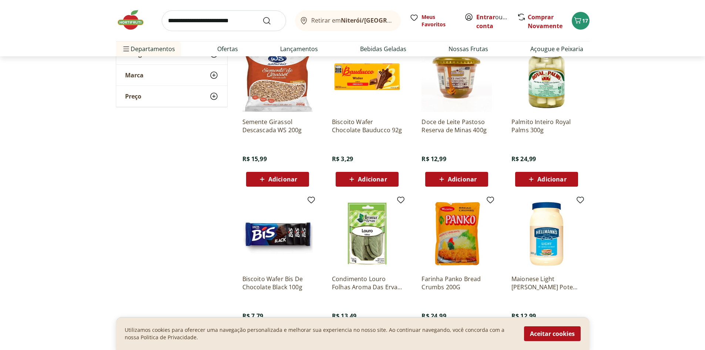
scroll to position [2466, 0]
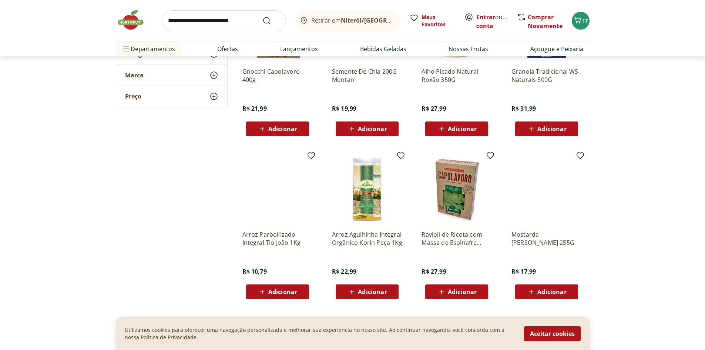
scroll to position [2836, 0]
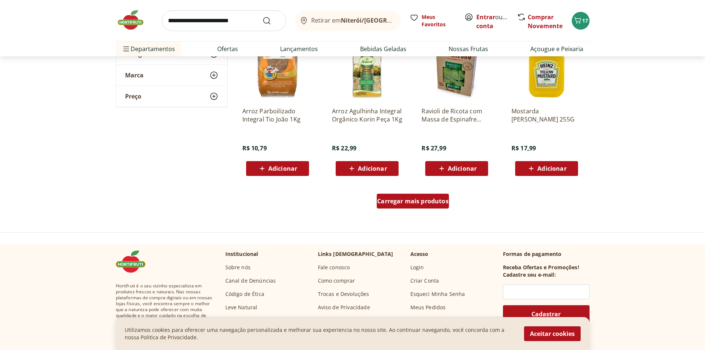
click at [431, 208] on div "Carregar mais produtos" at bounding box center [413, 200] width 72 height 15
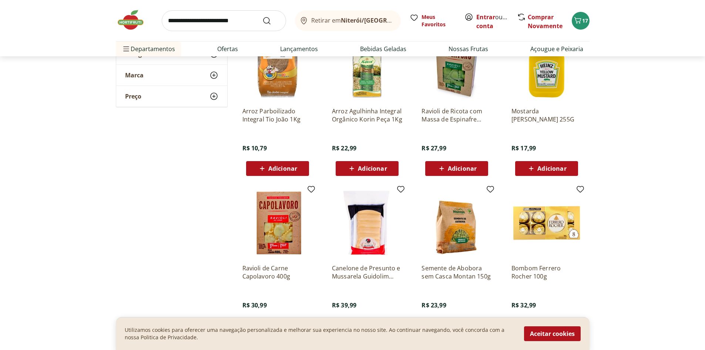
scroll to position [2959, 0]
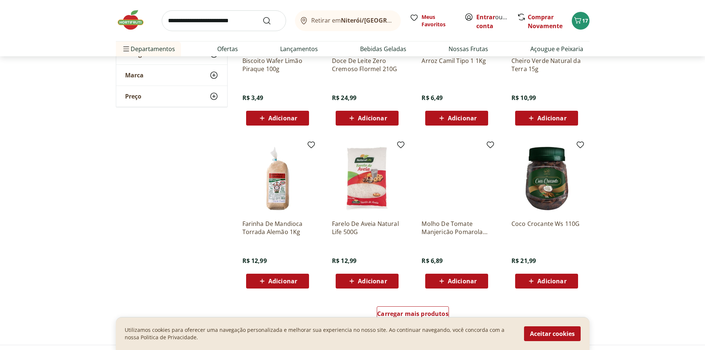
scroll to position [3329, 0]
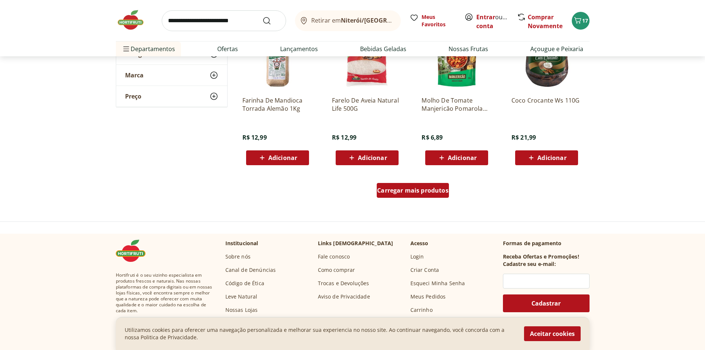
click at [434, 192] on span "Carregar mais produtos" at bounding box center [412, 190] width 71 height 6
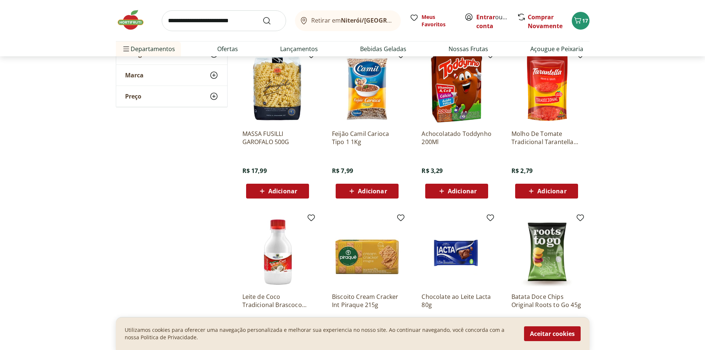
scroll to position [3575, 0]
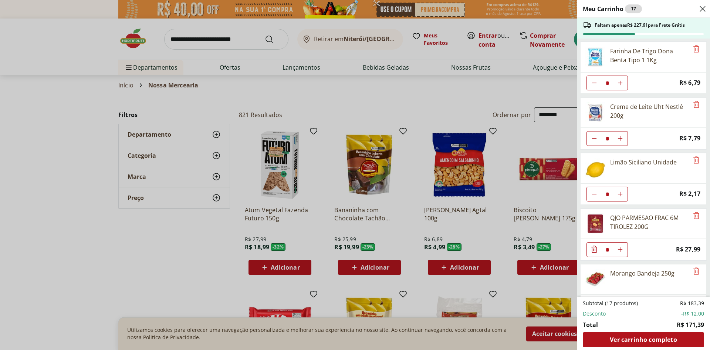
select select "**********"
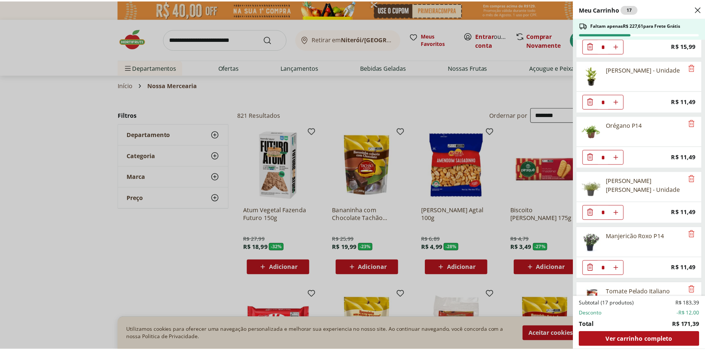
scroll to position [411, 0]
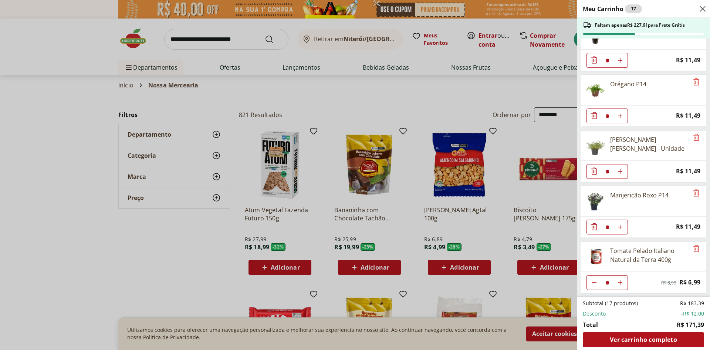
click at [129, 43] on div "Meu Carrinho 17 Faltam apenas R$ 227,61 para Frete Grátis Farinha De Trigo Dona…" at bounding box center [355, 175] width 710 height 350
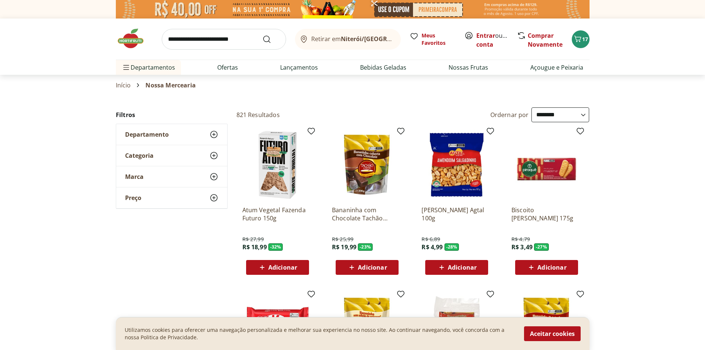
click at [130, 35] on img at bounding box center [134, 38] width 37 height 22
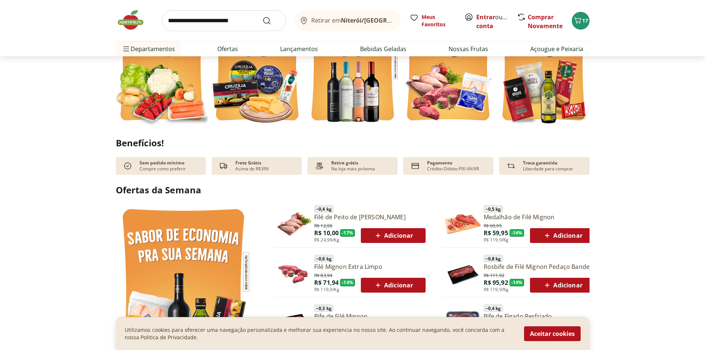
scroll to position [370, 0]
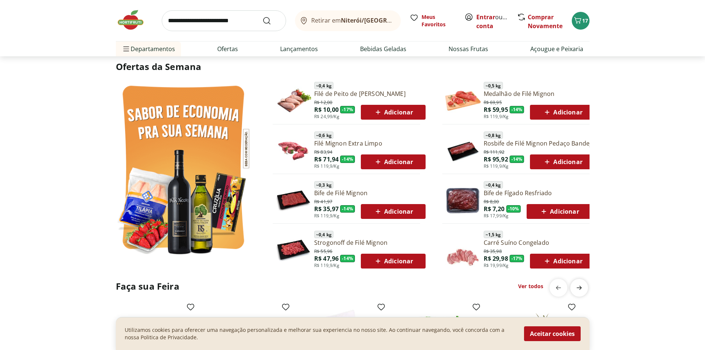
click at [580, 290] on icon "next" at bounding box center [578, 287] width 9 height 9
click at [540, 285] on link "Ver todos" at bounding box center [530, 285] width 25 height 7
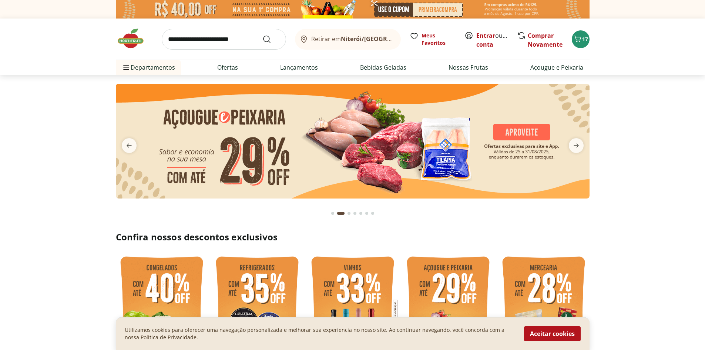
select select "**********"
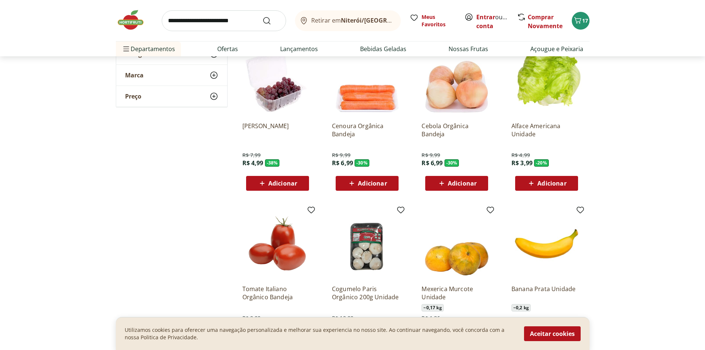
scroll to position [370, 0]
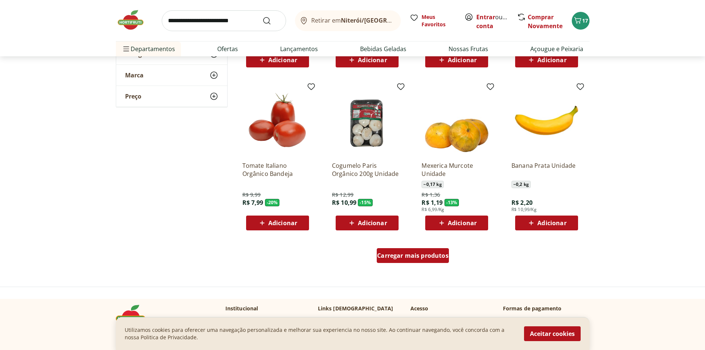
click at [423, 256] on span "Carregar mais produtos" at bounding box center [412, 255] width 71 height 6
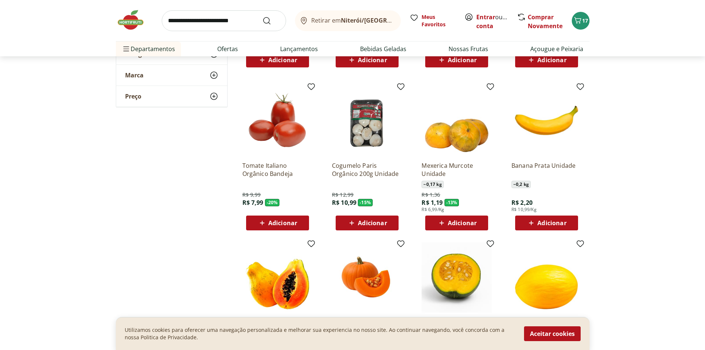
scroll to position [493, 0]
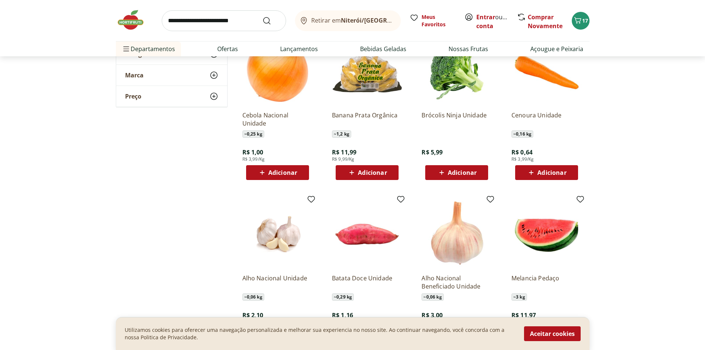
scroll to position [863, 0]
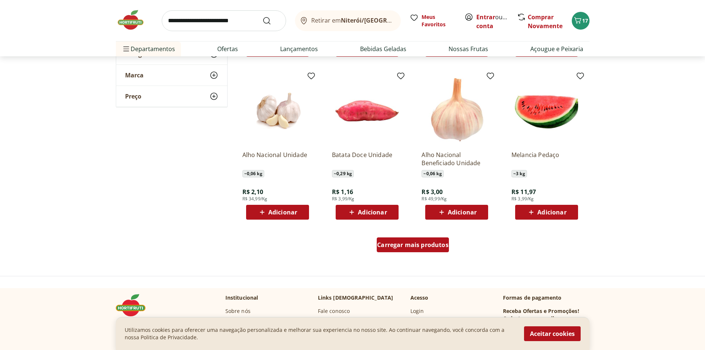
click at [424, 247] on span "Carregar mais produtos" at bounding box center [412, 245] width 71 height 6
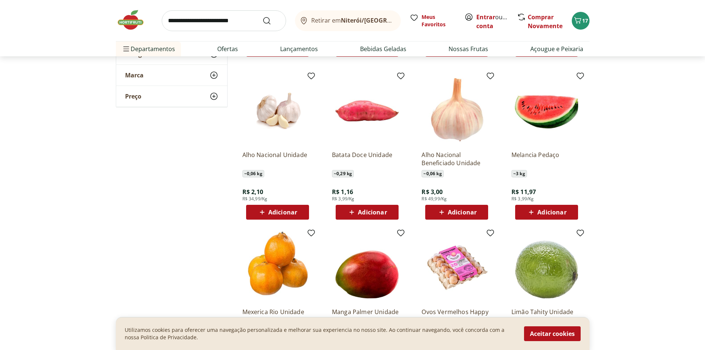
scroll to position [986, 0]
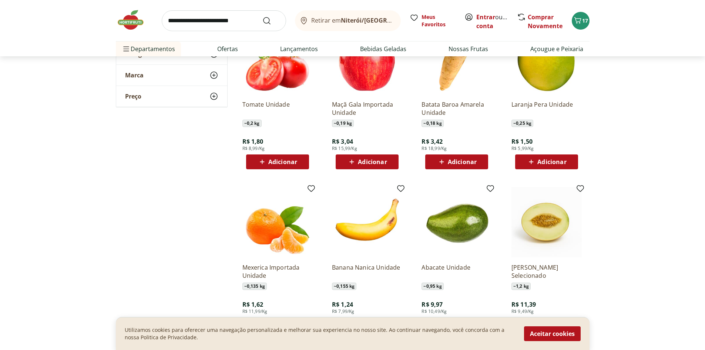
scroll to position [1356, 0]
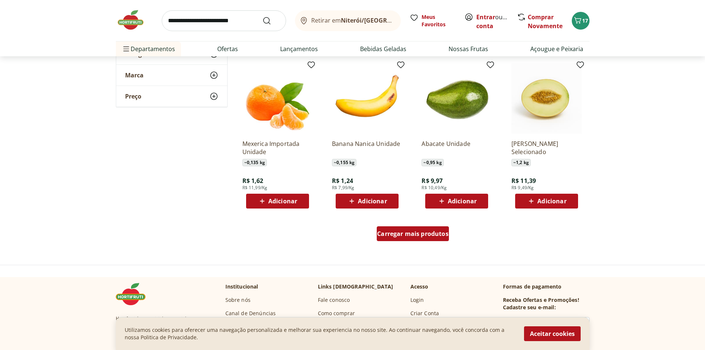
click at [425, 232] on span "Carregar mais produtos" at bounding box center [412, 233] width 71 height 6
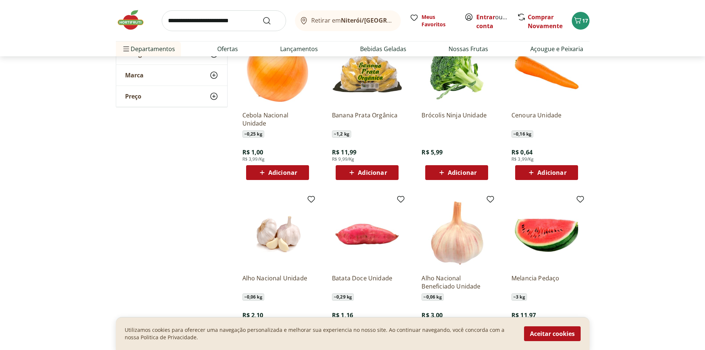
scroll to position [247, 0]
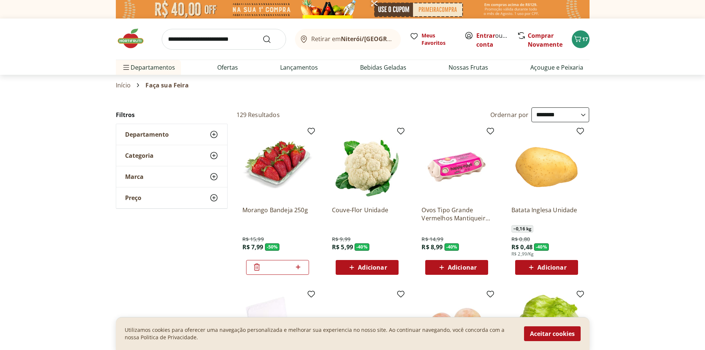
click at [465, 270] on span "Adicionar" at bounding box center [462, 267] width 29 height 6
click at [458, 266] on span "Adicionar" at bounding box center [462, 267] width 29 height 6
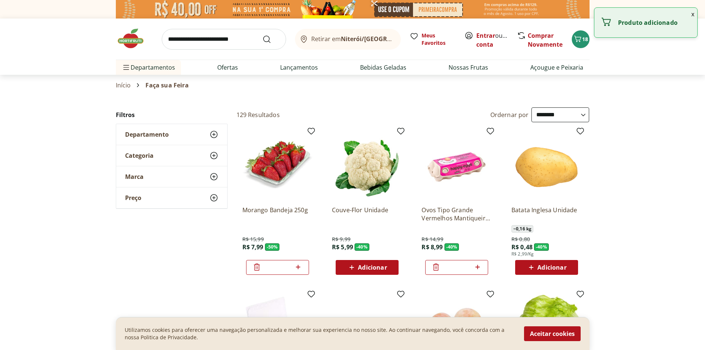
click at [478, 267] on icon at bounding box center [477, 266] width 4 height 4
type input "*"
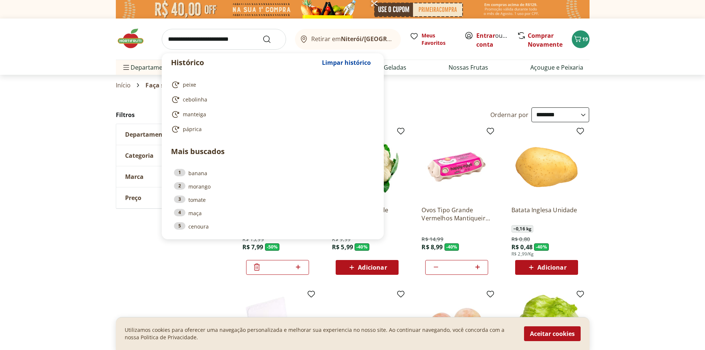
click at [211, 45] on input "search" at bounding box center [224, 39] width 124 height 21
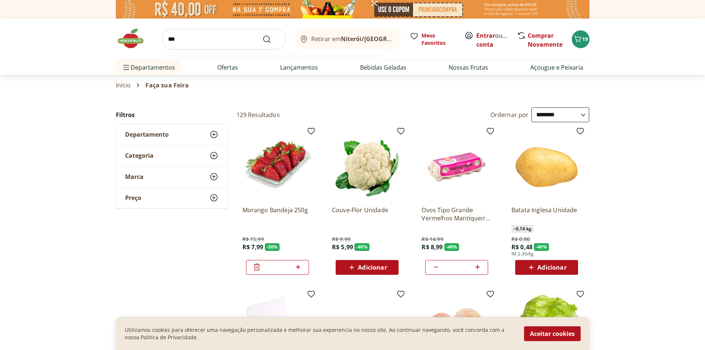
type input "***"
click at [262, 35] on button "Submit Search" at bounding box center [271, 39] width 18 height 9
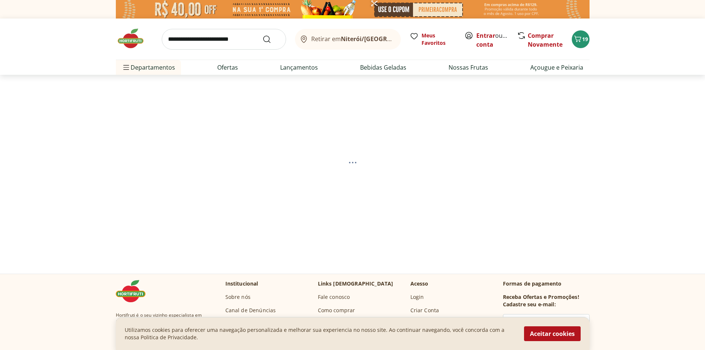
select select "**********"
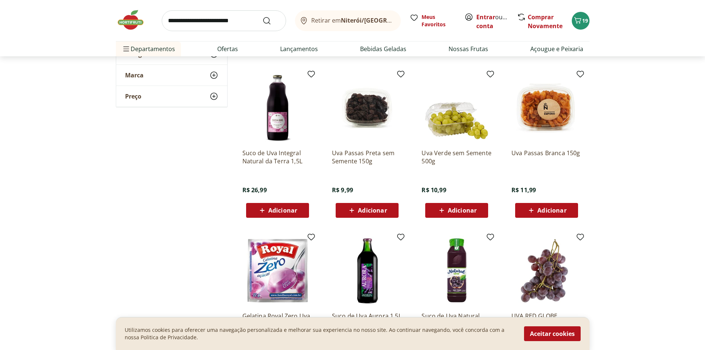
scroll to position [370, 0]
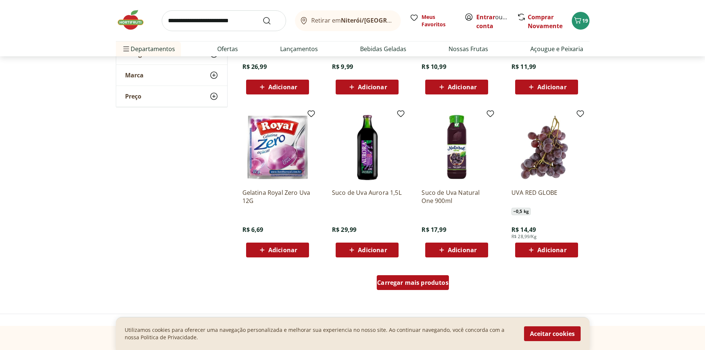
click at [414, 290] on link "Carregar mais produtos" at bounding box center [413, 284] width 72 height 18
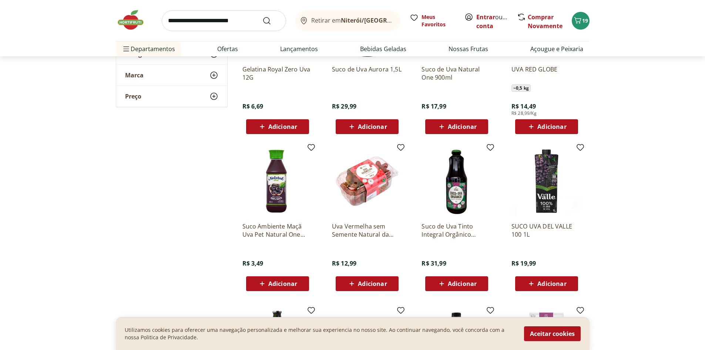
scroll to position [617, 0]
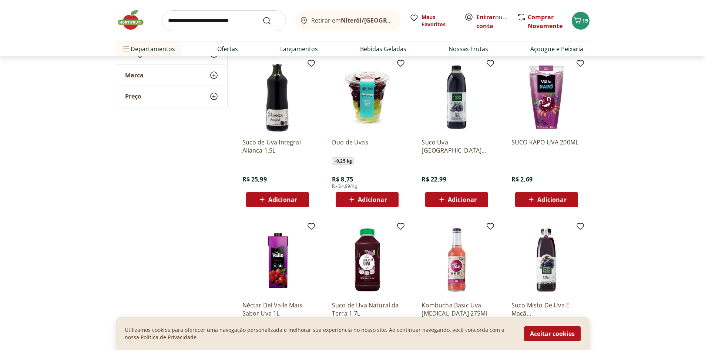
scroll to position [863, 0]
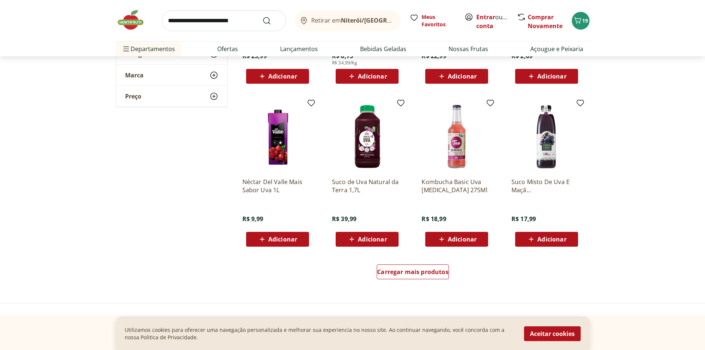
click at [439, 263] on div "Carregar mais produtos" at bounding box center [412, 273] width 359 height 36
click at [437, 269] on span "Carregar mais produtos" at bounding box center [412, 272] width 71 height 6
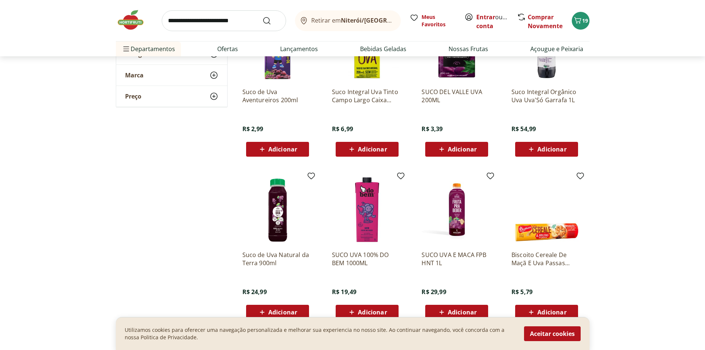
scroll to position [1356, 0]
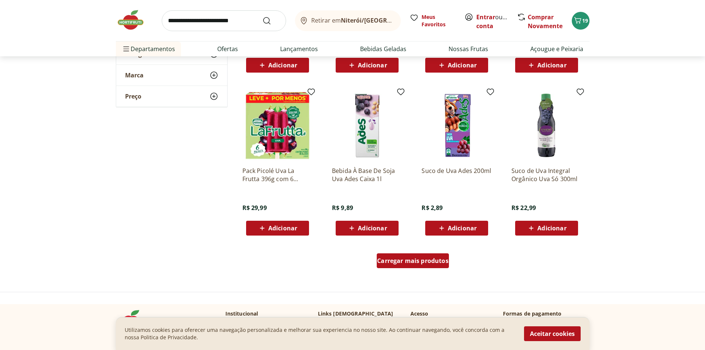
click at [425, 266] on div "Carregar mais produtos" at bounding box center [413, 260] width 72 height 15
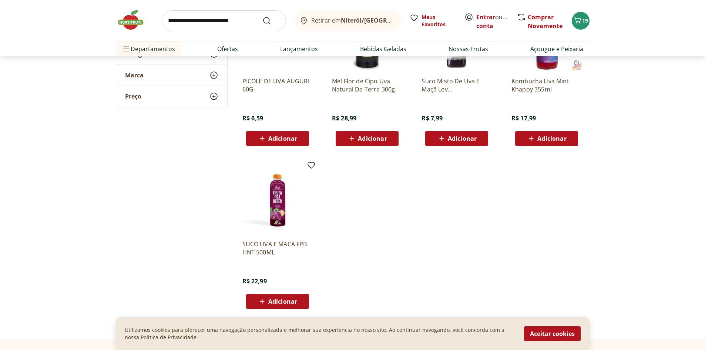
scroll to position [1110, 0]
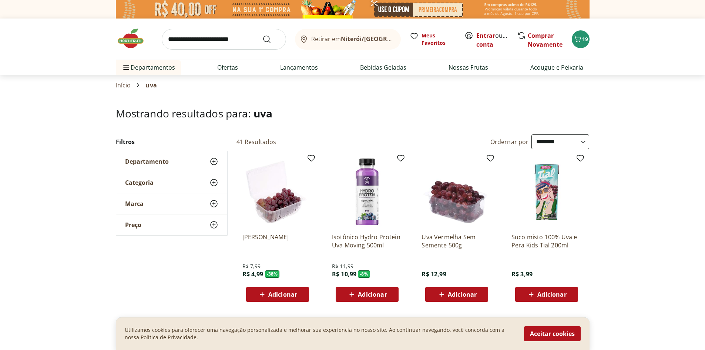
select select "**********"
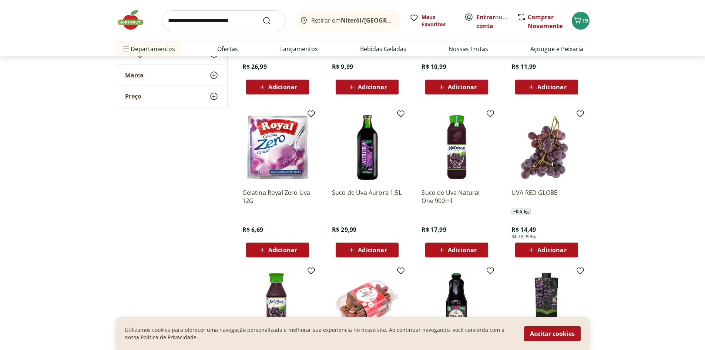
scroll to position [493, 0]
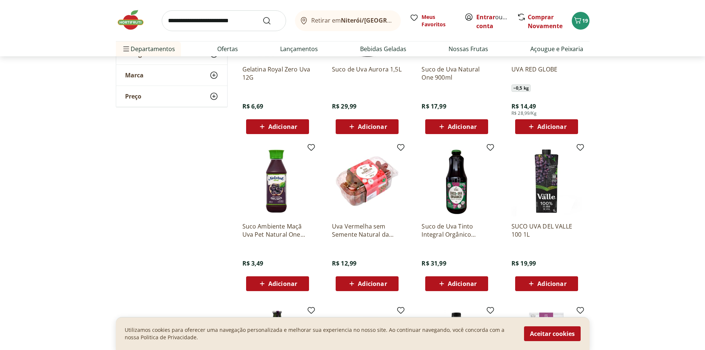
click at [359, 186] on img at bounding box center [367, 181] width 70 height 70
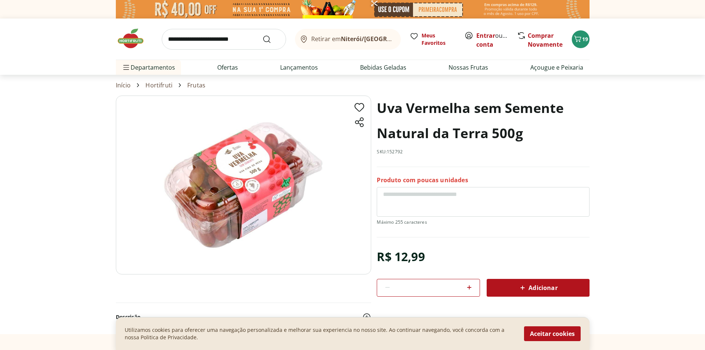
select select "**********"
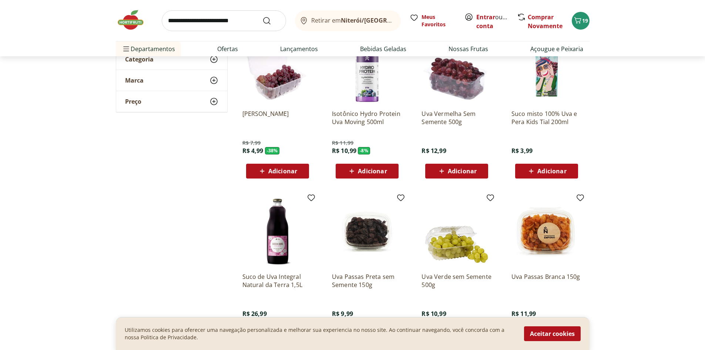
scroll to position [247, 0]
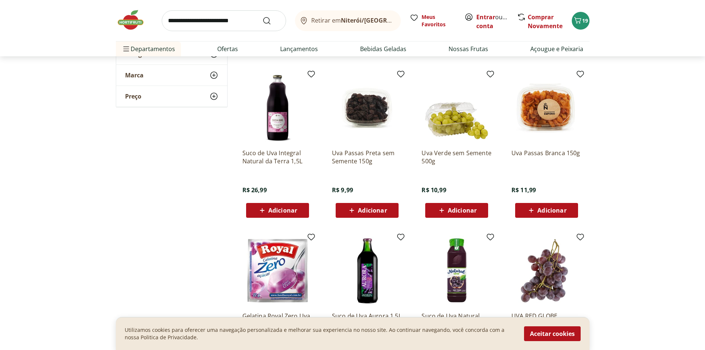
click at [442, 137] on img at bounding box center [456, 107] width 70 height 70
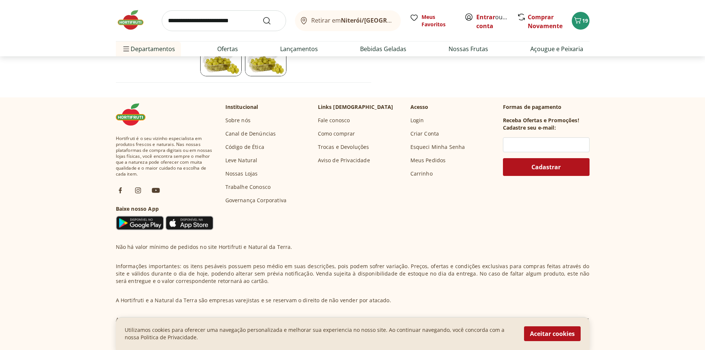
select select "**********"
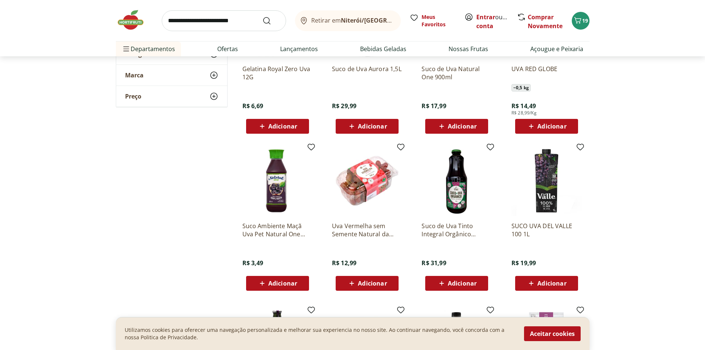
scroll to position [617, 0]
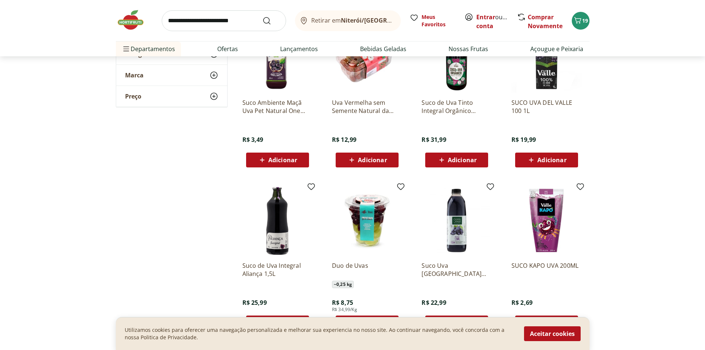
click at [380, 239] on img at bounding box center [367, 220] width 70 height 70
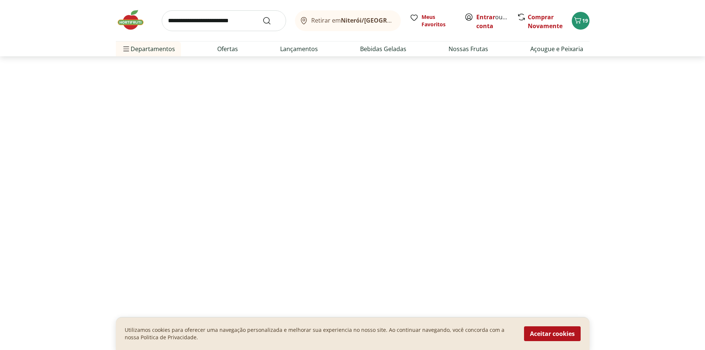
select select "**********"
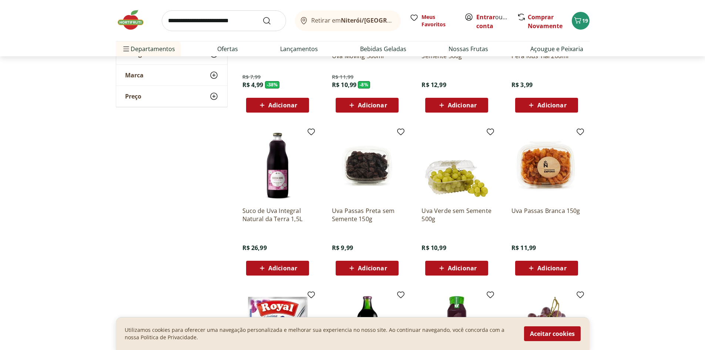
scroll to position [370, 0]
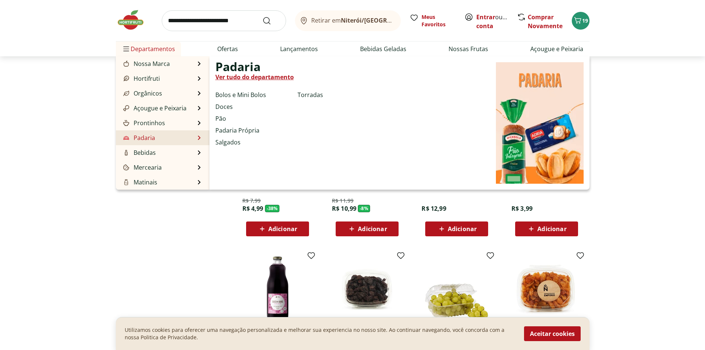
click at [159, 138] on li "Padaria Padaria Ver tudo do departamento Bolos e Mini Bolos Doces Pão Padaria P…" at bounding box center [163, 137] width 94 height 15
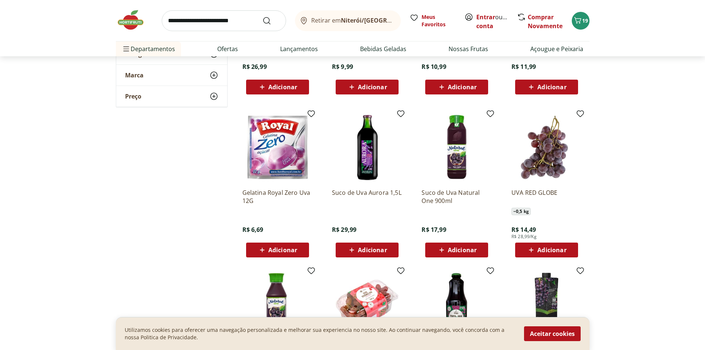
click at [560, 169] on img at bounding box center [546, 147] width 70 height 70
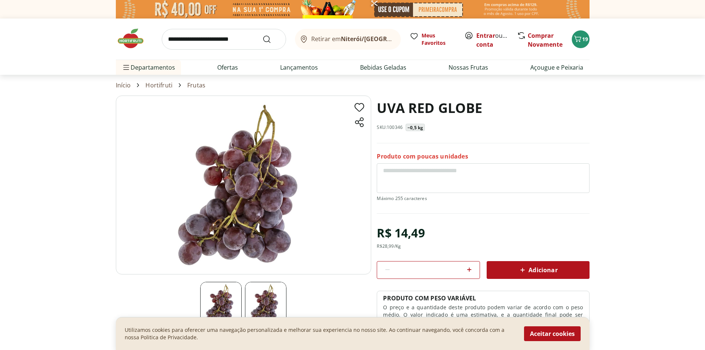
select select "**********"
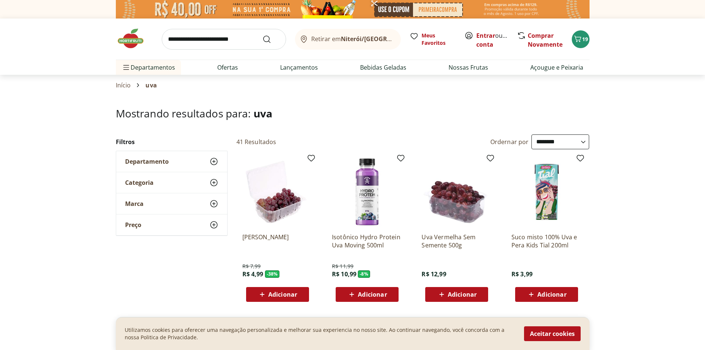
click at [456, 207] on img at bounding box center [456, 191] width 70 height 70
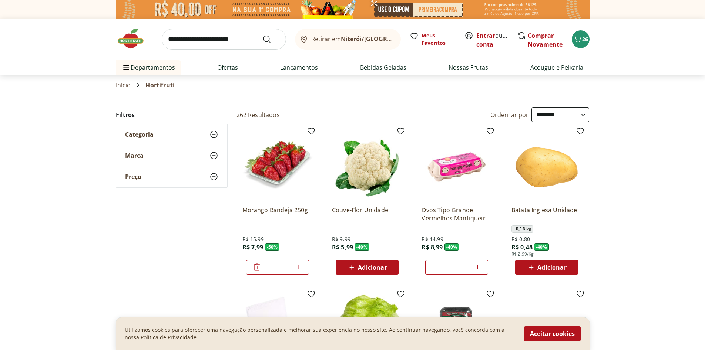
select select "**********"
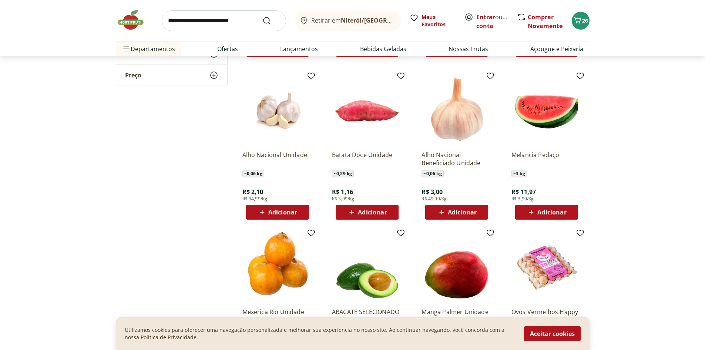
scroll to position [986, 0]
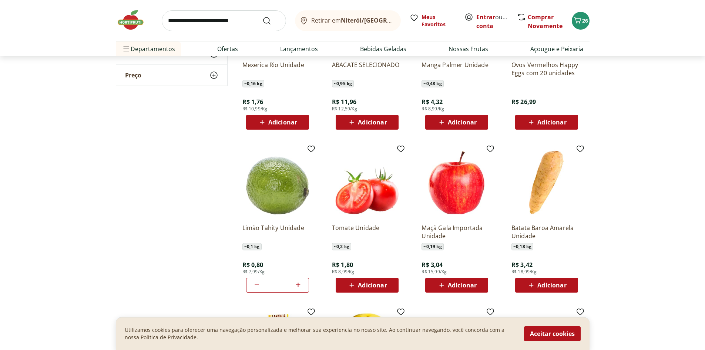
scroll to position [1233, 0]
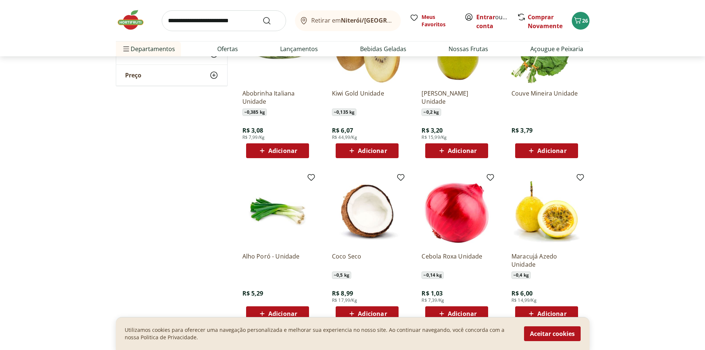
scroll to position [1849, 0]
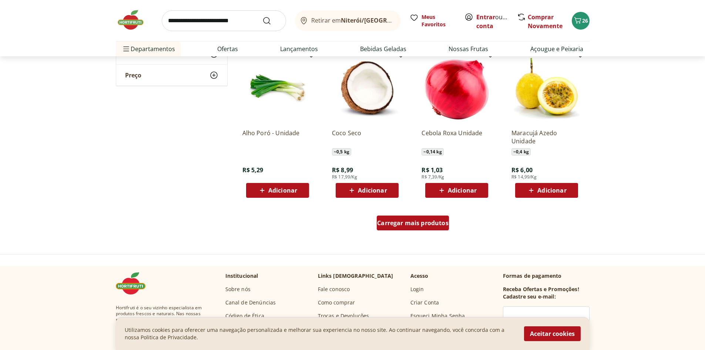
click at [426, 227] on div "Carregar mais produtos" at bounding box center [413, 222] width 72 height 15
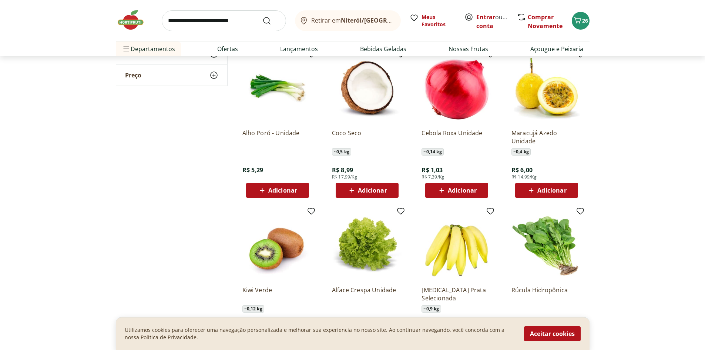
scroll to position [1972, 0]
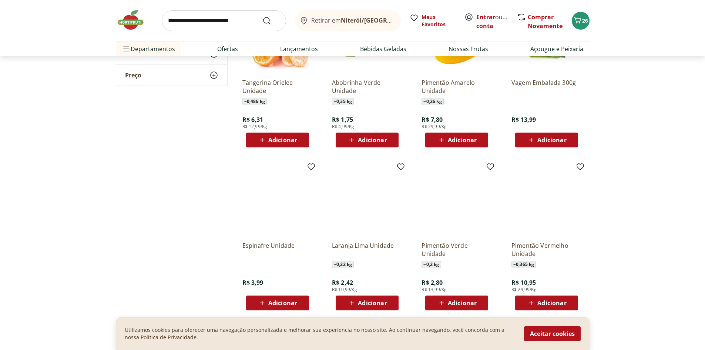
scroll to position [2342, 0]
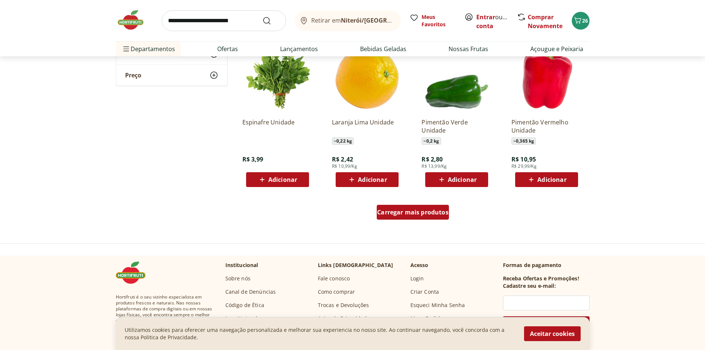
click at [393, 206] on div "Carregar mais produtos" at bounding box center [413, 212] width 72 height 15
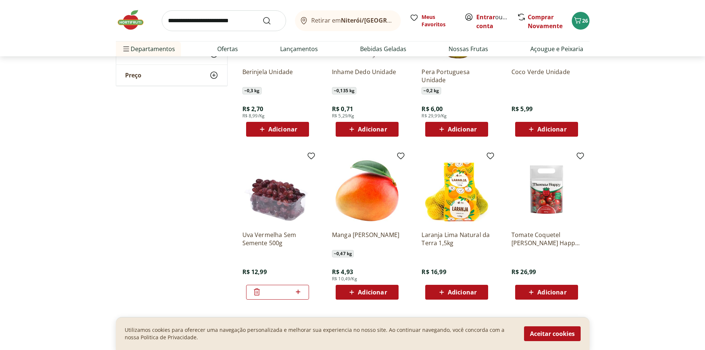
scroll to position [2836, 0]
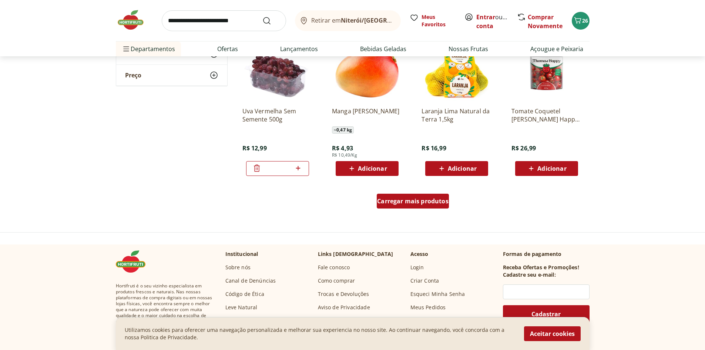
click at [404, 204] on span "Carregar mais produtos" at bounding box center [412, 201] width 71 height 6
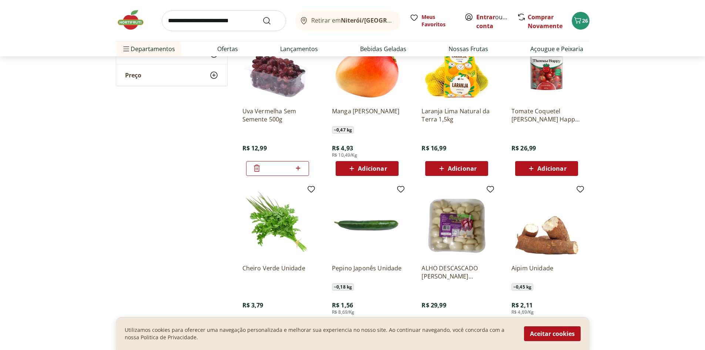
scroll to position [2959, 0]
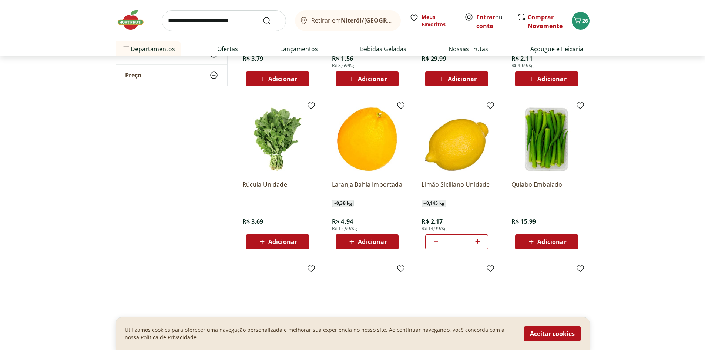
scroll to position [3205, 0]
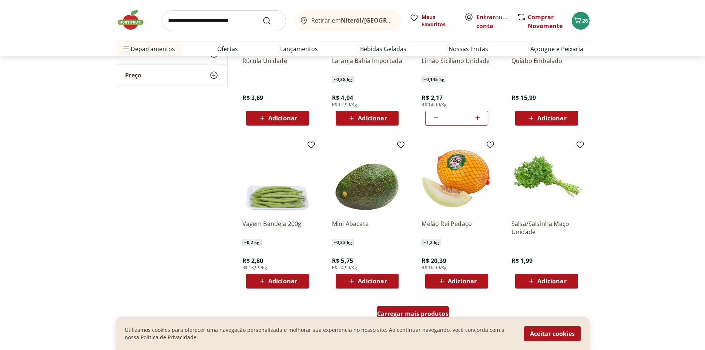
click at [415, 308] on div "Carregar mais produtos" at bounding box center [413, 313] width 72 height 15
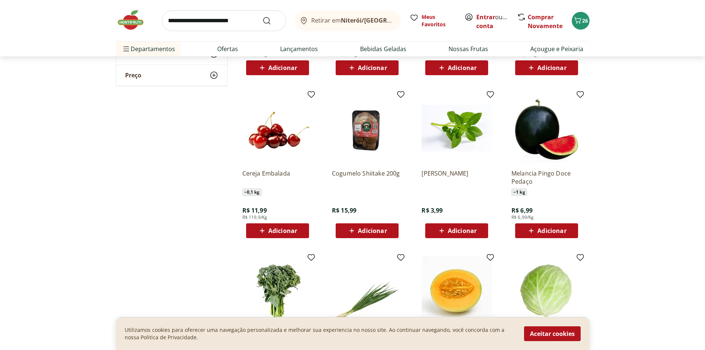
scroll to position [3698, 0]
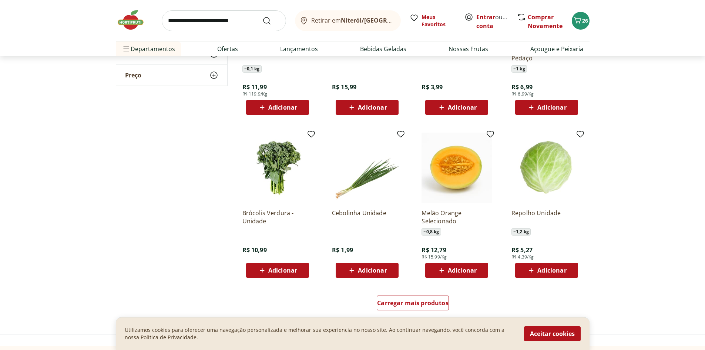
click at [368, 267] on span "Adicionar" at bounding box center [372, 270] width 29 height 6
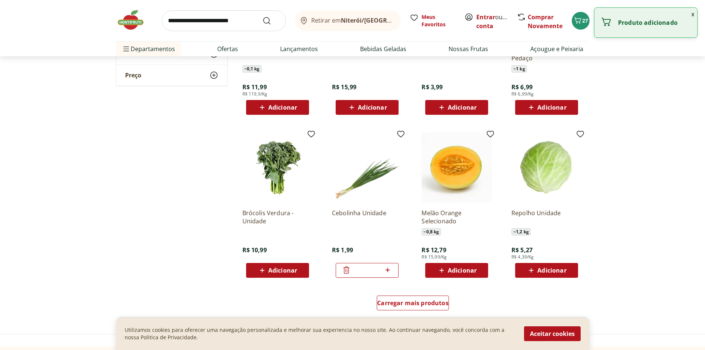
scroll to position [3822, 0]
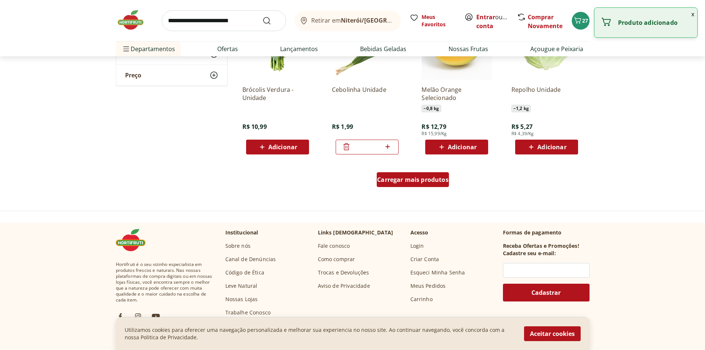
click at [384, 188] on link "Carregar mais produtos" at bounding box center [413, 181] width 72 height 18
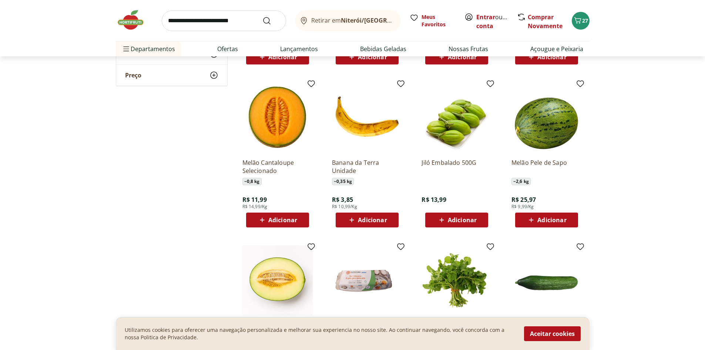
scroll to position [4191, 0]
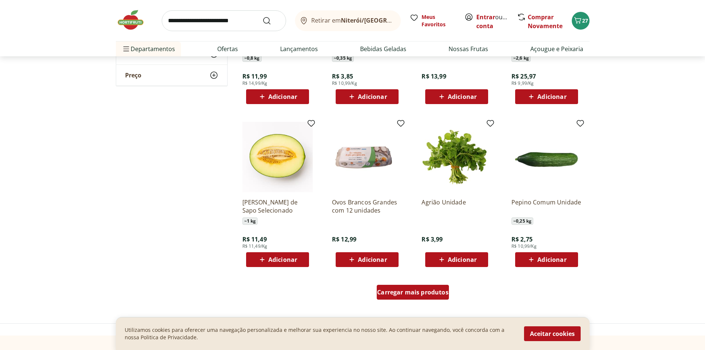
click at [402, 293] on span "Carregar mais produtos" at bounding box center [412, 292] width 71 height 6
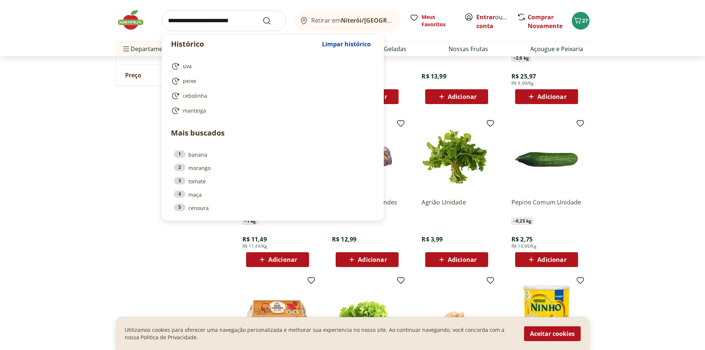
click at [235, 12] on input "search" at bounding box center [224, 20] width 124 height 21
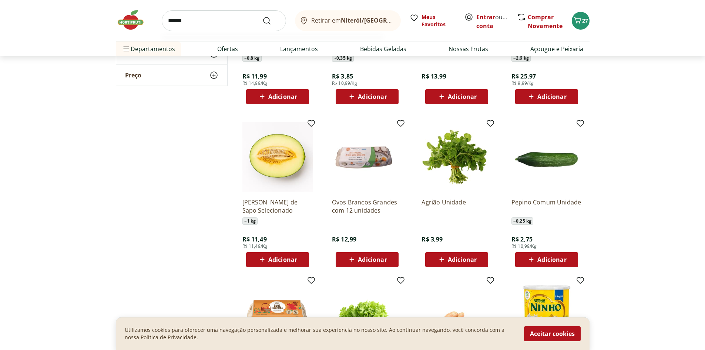
type input "******"
click at [262, 16] on button "Submit Search" at bounding box center [271, 20] width 18 height 9
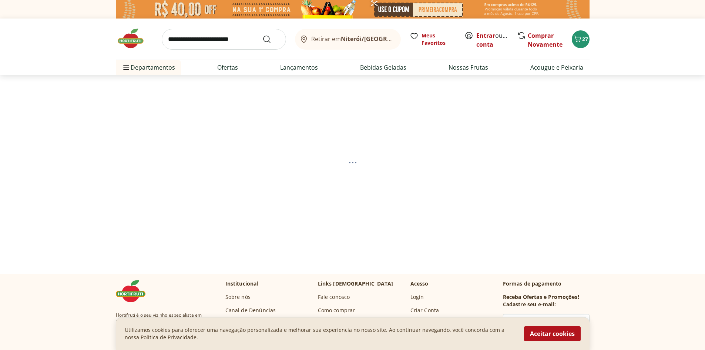
select select "**********"
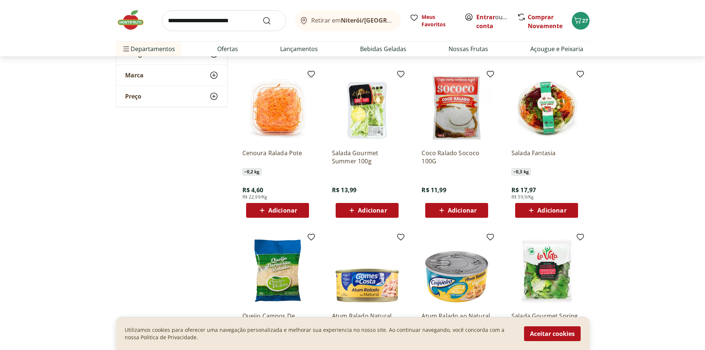
scroll to position [370, 0]
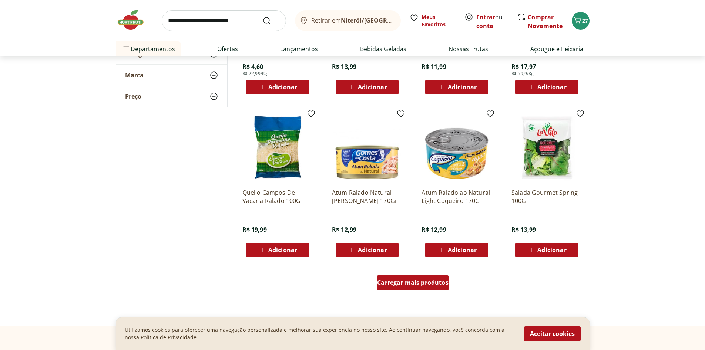
click at [428, 280] on span "Carregar mais produtos" at bounding box center [412, 282] width 71 height 6
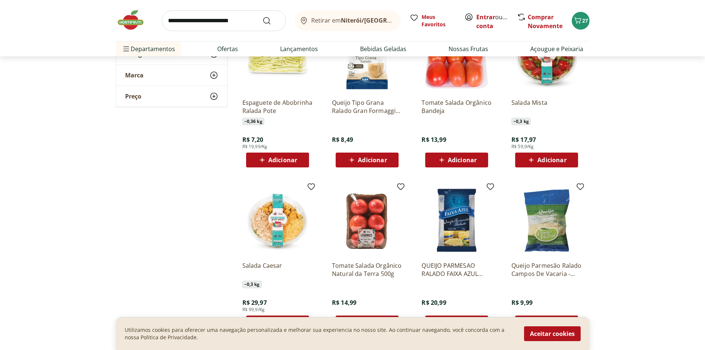
scroll to position [863, 0]
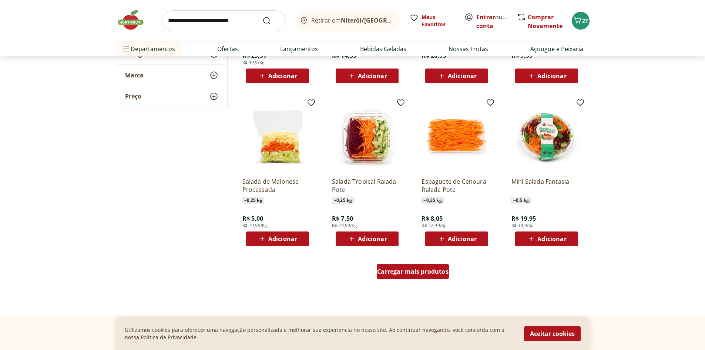
click at [423, 277] on div "Carregar mais produtos" at bounding box center [413, 271] width 72 height 15
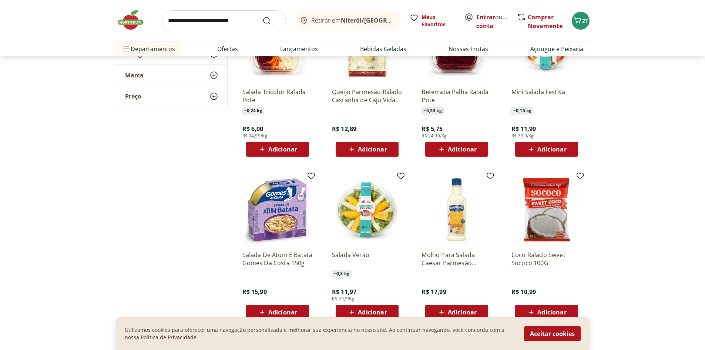
scroll to position [1356, 0]
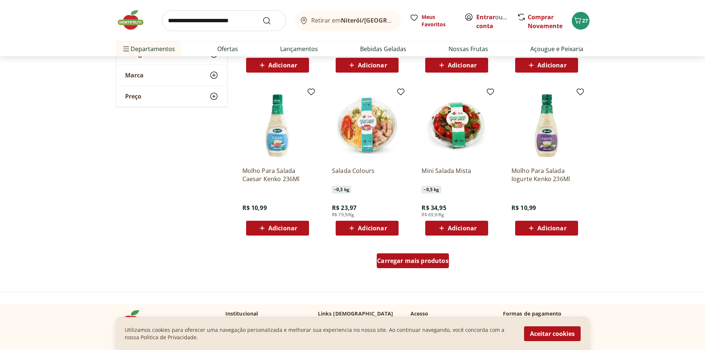
click at [431, 265] on div "Carregar mais produtos" at bounding box center [413, 260] width 72 height 15
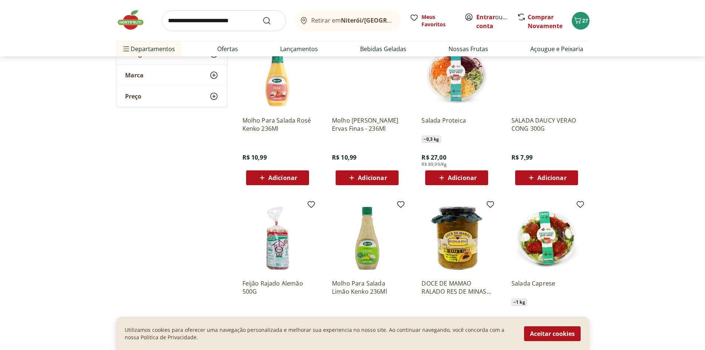
scroll to position [1973, 0]
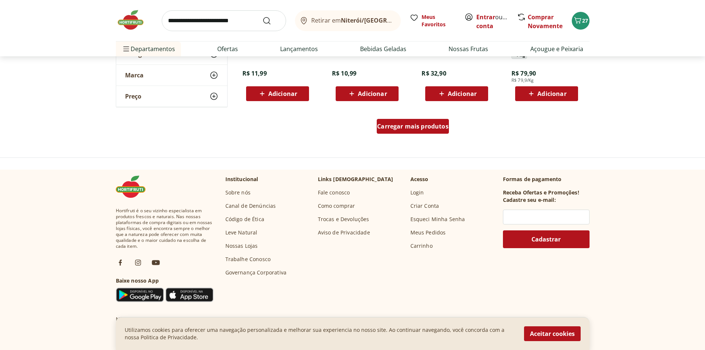
click at [435, 131] on div "Carregar mais produtos" at bounding box center [413, 126] width 72 height 15
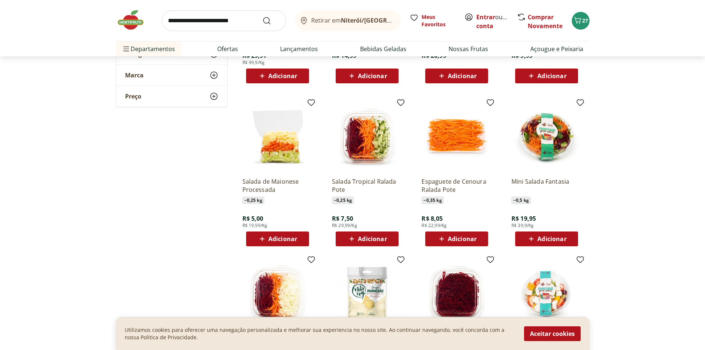
scroll to position [740, 0]
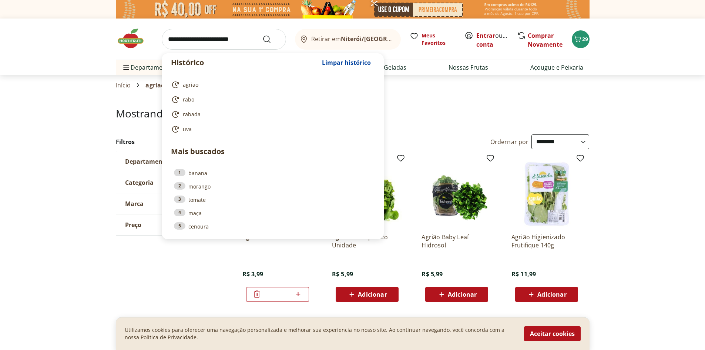
select select "**********"
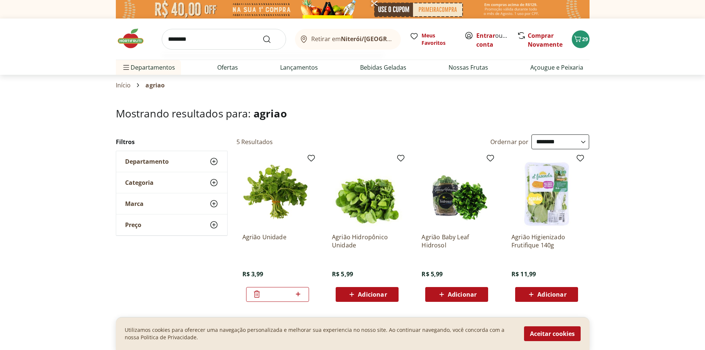
type input "*******"
click at [262, 35] on button "Submit Search" at bounding box center [271, 39] width 18 height 9
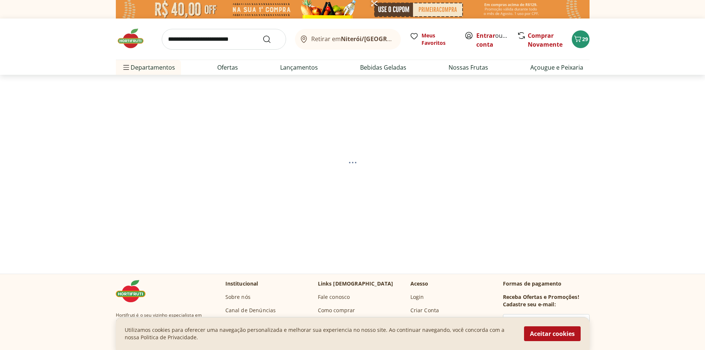
select select "**********"
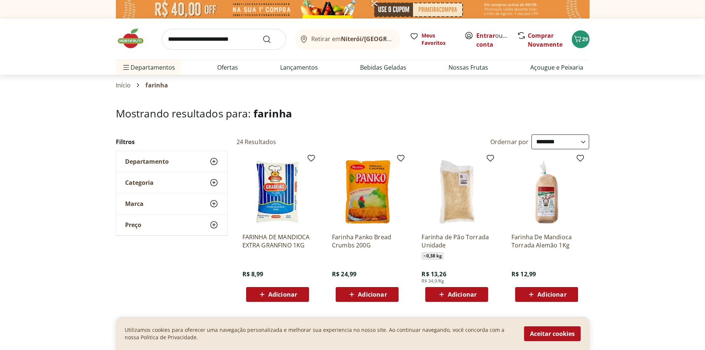
click at [276, 296] on span "Adicionar" at bounding box center [282, 294] width 29 height 6
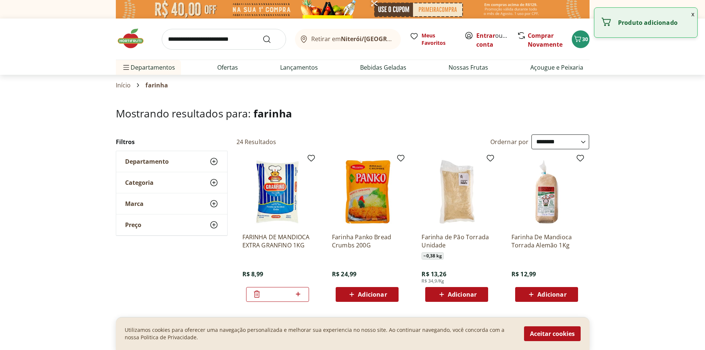
click at [233, 36] on input "search" at bounding box center [224, 39] width 124 height 21
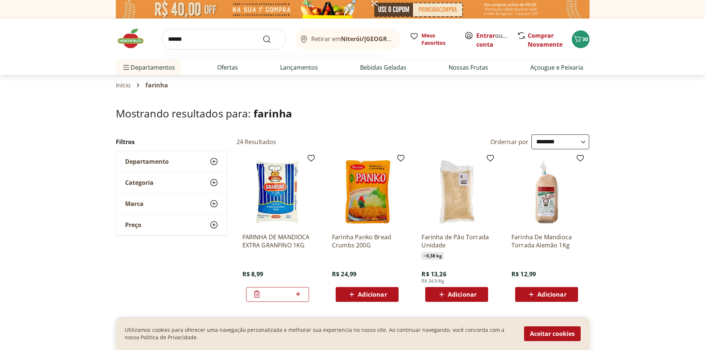
type input "******"
click at [262, 35] on button "Submit Search" at bounding box center [271, 39] width 18 height 9
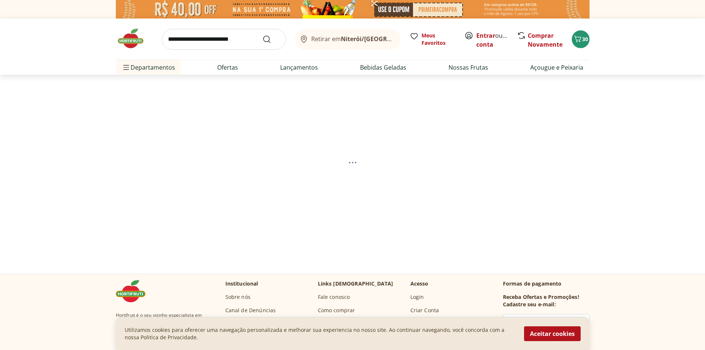
select select "**********"
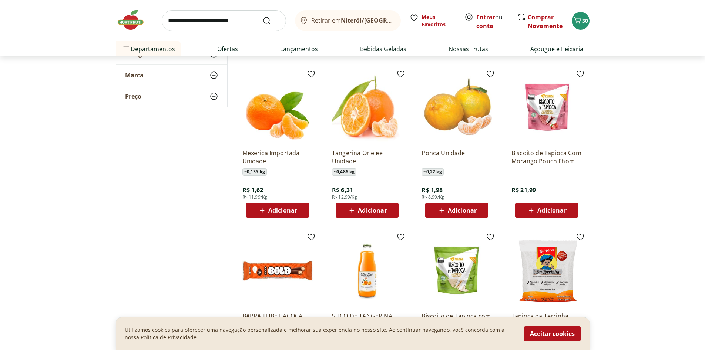
scroll to position [370, 0]
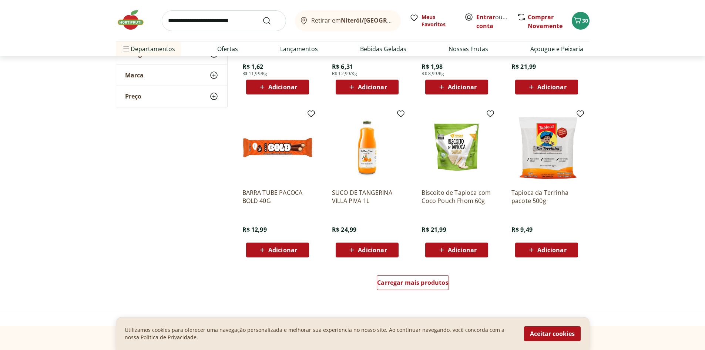
click at [418, 293] on div "Carregar mais produtos" at bounding box center [412, 284] width 359 height 36
click at [430, 276] on div "Carregar mais produtos" at bounding box center [413, 282] width 72 height 15
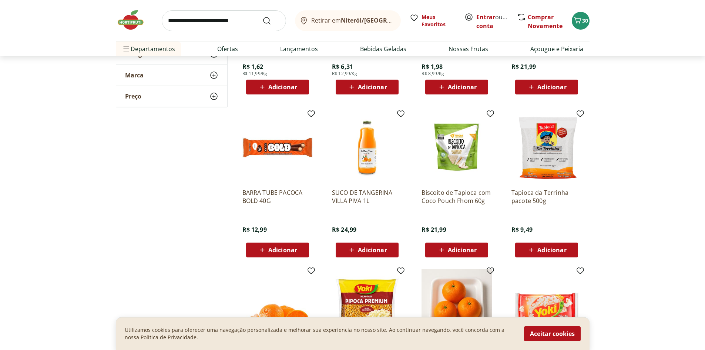
scroll to position [617, 0]
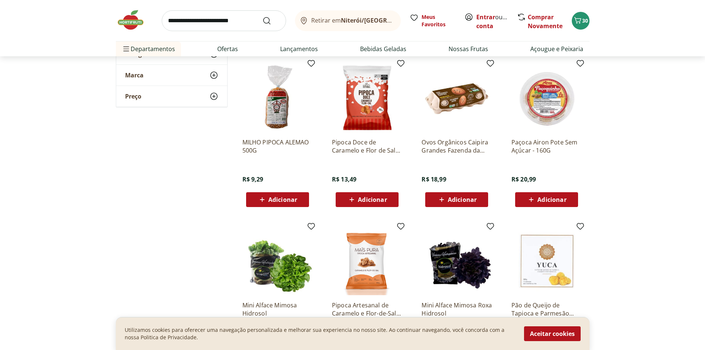
scroll to position [863, 0]
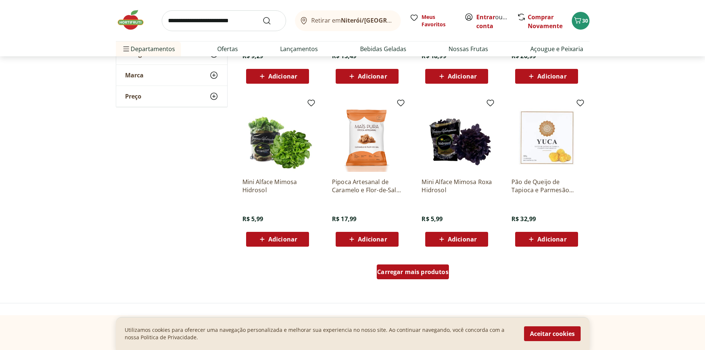
click at [432, 273] on span "Carregar mais produtos" at bounding box center [412, 272] width 71 height 6
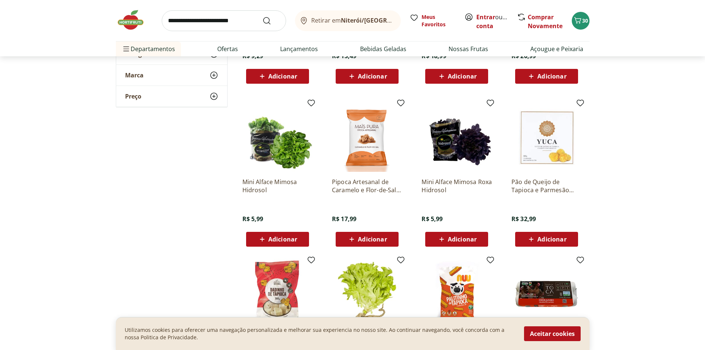
scroll to position [986, 0]
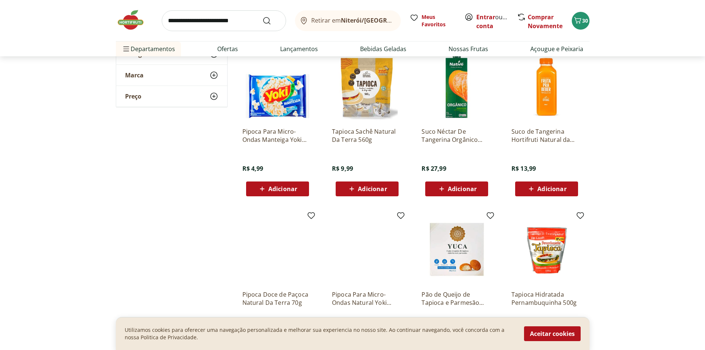
scroll to position [1356, 0]
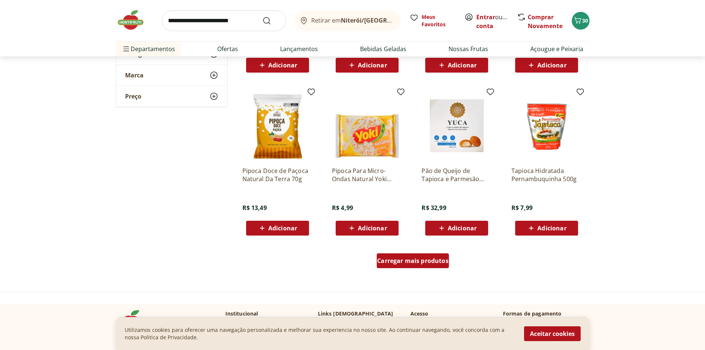
click at [438, 266] on div "Carregar mais produtos" at bounding box center [413, 260] width 72 height 15
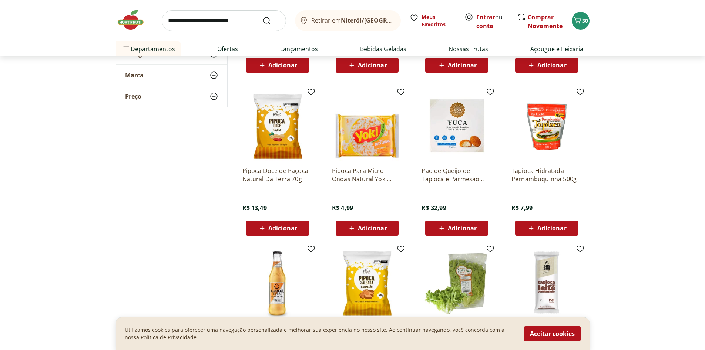
scroll to position [1479, 0]
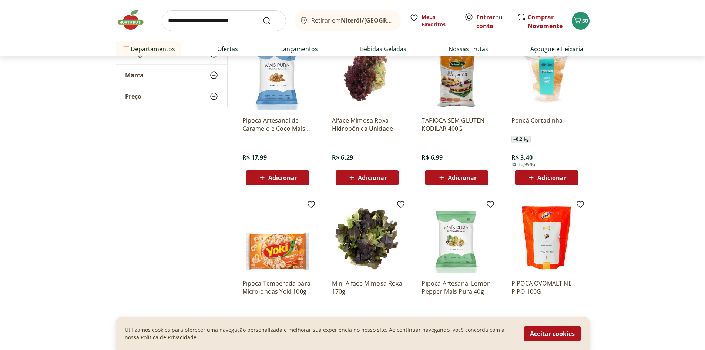
scroll to position [1849, 0]
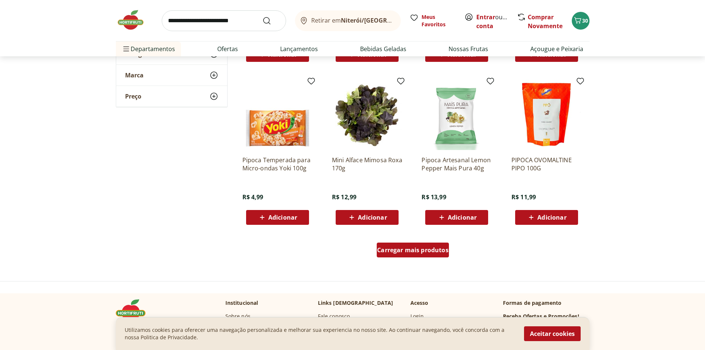
click at [436, 251] on span "Carregar mais produtos" at bounding box center [412, 250] width 71 height 6
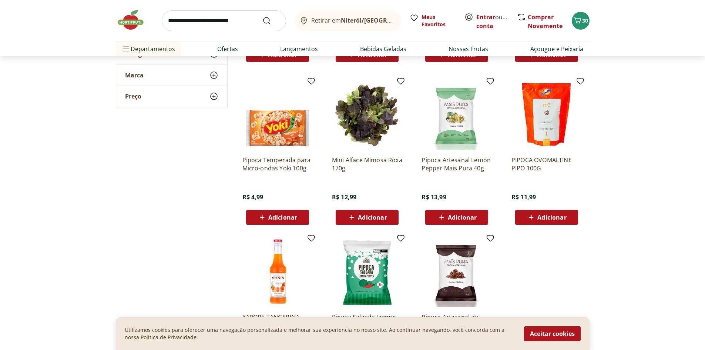
scroll to position [1972, 0]
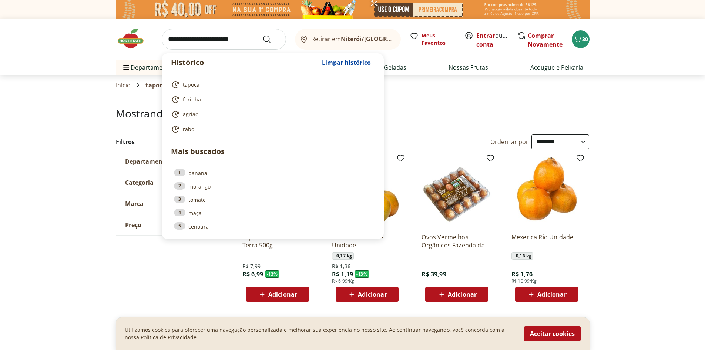
click at [222, 36] on input "search" at bounding box center [224, 39] width 124 height 21
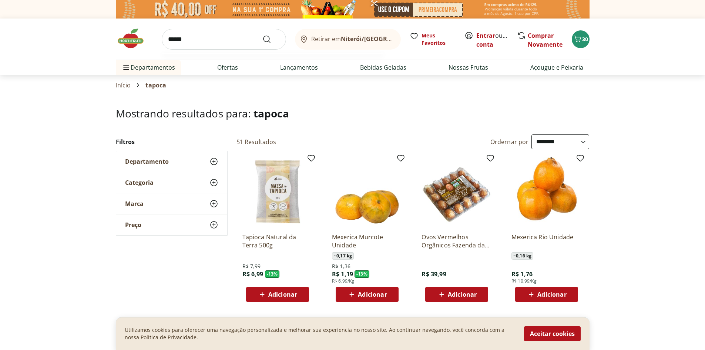
type input "******"
click at [262, 35] on button "Submit Search" at bounding box center [271, 39] width 18 height 9
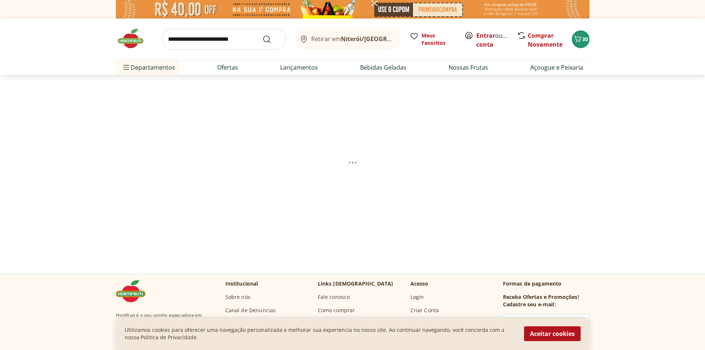
select select "**********"
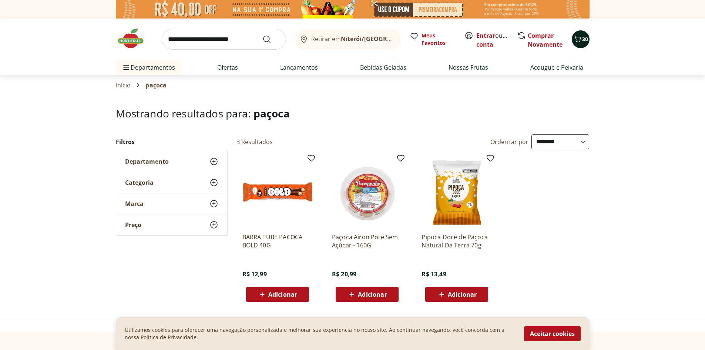
click at [583, 43] on div "30" at bounding box center [580, 39] width 6 height 12
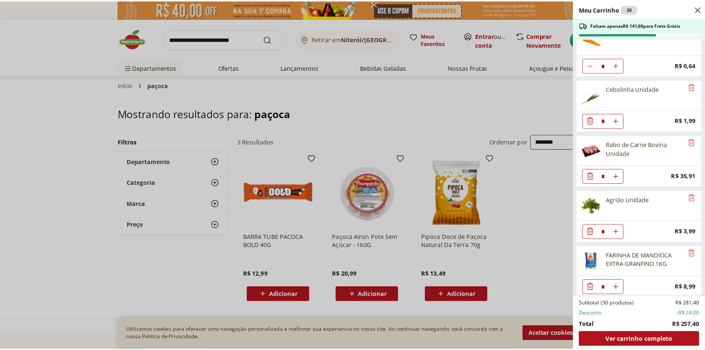
scroll to position [855, 0]
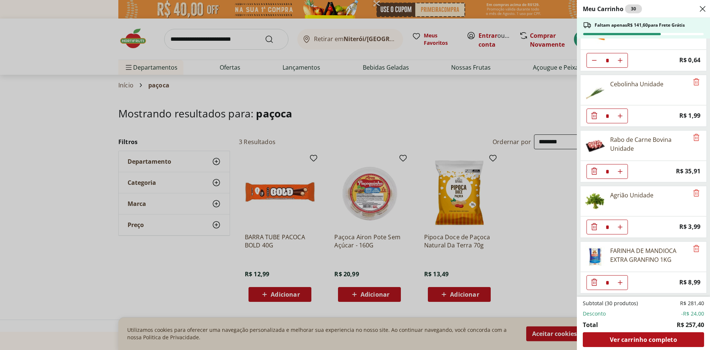
click at [133, 36] on div "Meu Carrinho 30 Faltam apenas R$ 141,60 para Frete Grátis Farinha De Trigo Dona…" at bounding box center [355, 175] width 710 height 350
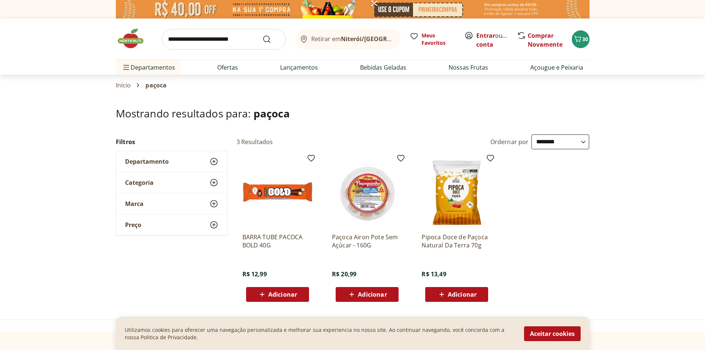
click at [135, 50] on link at bounding box center [134, 38] width 37 height 23
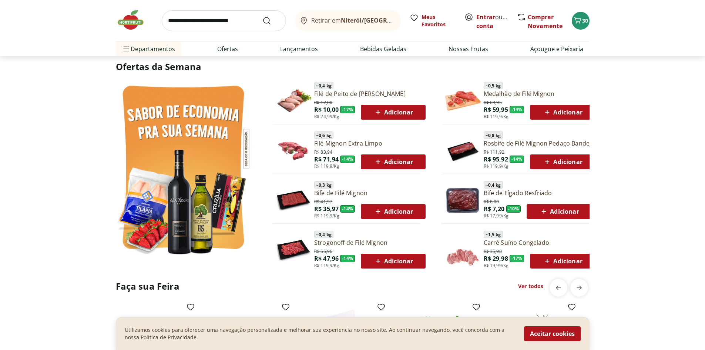
scroll to position [123, 0]
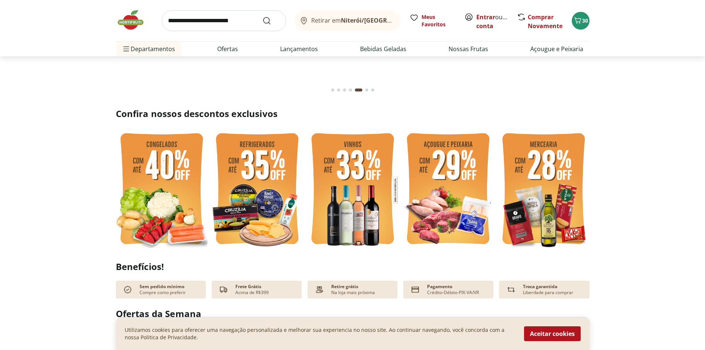
click at [228, 17] on input "search" at bounding box center [224, 20] width 124 height 21
type input "*********"
click at [262, 16] on button "Submit Search" at bounding box center [271, 20] width 18 height 9
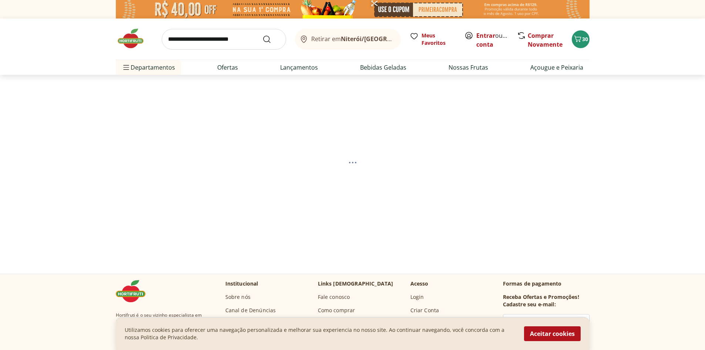
select select "**********"
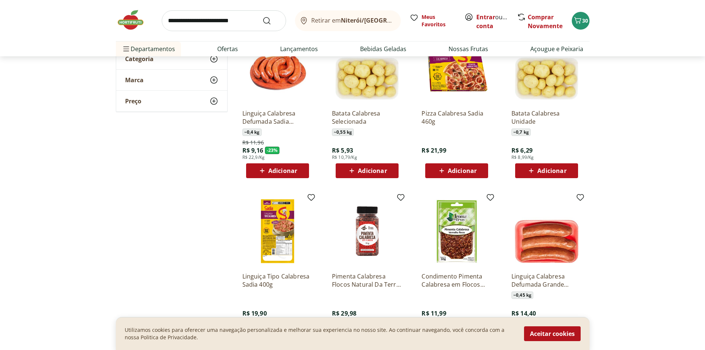
scroll to position [247, 0]
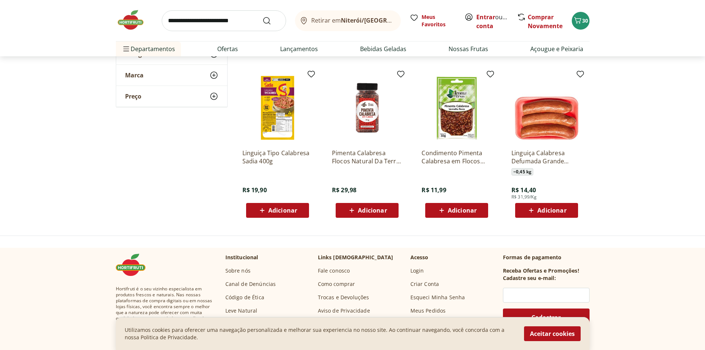
click at [291, 209] on span "Adicionar" at bounding box center [282, 210] width 29 height 6
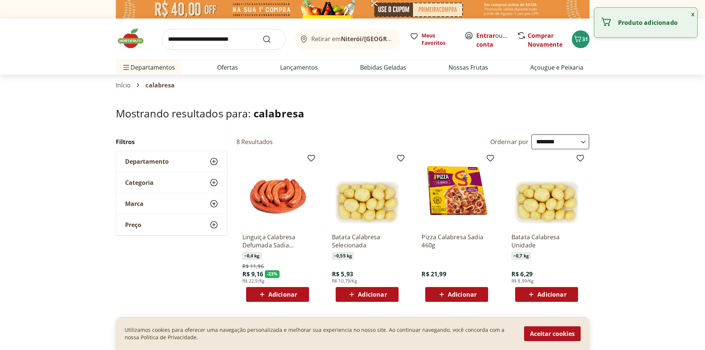
select select "**********"
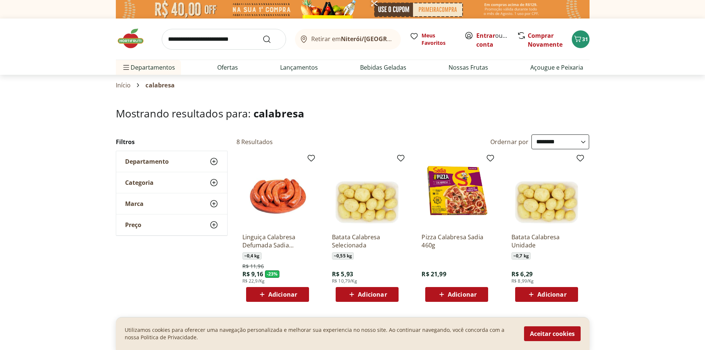
click at [236, 44] on input "search" at bounding box center [224, 39] width 124 height 21
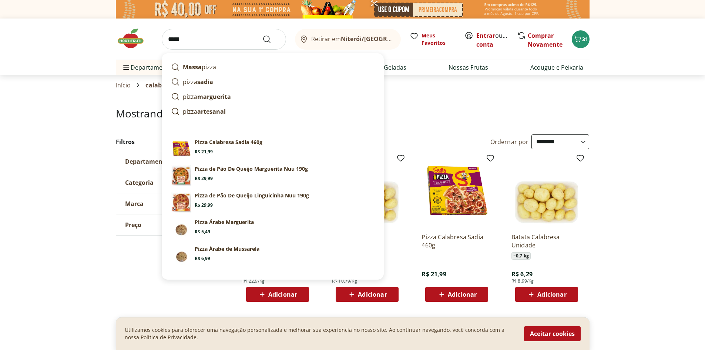
type input "*****"
click at [262, 35] on button "Submit Search" at bounding box center [271, 39] width 18 height 9
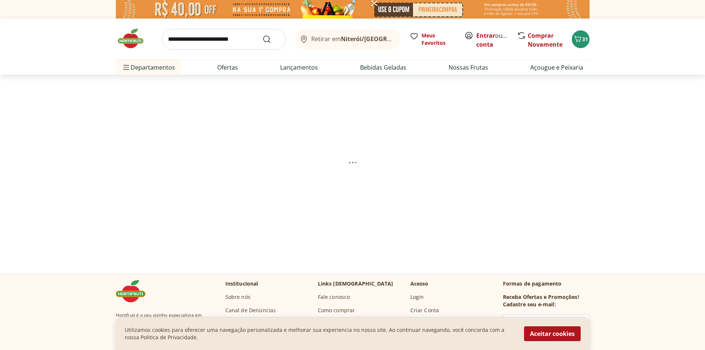
select select "**********"
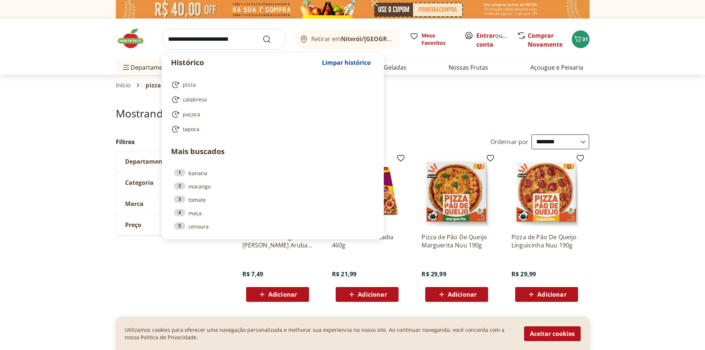
click at [239, 44] on input "search" at bounding box center [224, 39] width 124 height 21
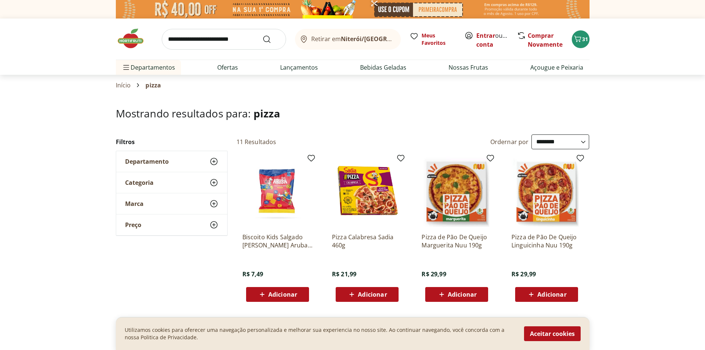
click at [235, 38] on input "search" at bounding box center [224, 39] width 124 height 21
type input "*****"
click at [262, 35] on button "Submit Search" at bounding box center [271, 39] width 18 height 9
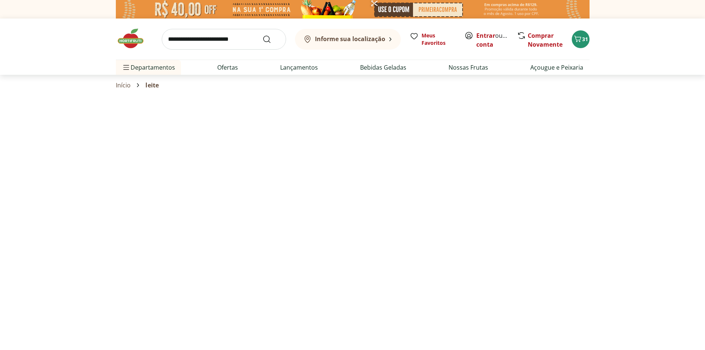
select select "**********"
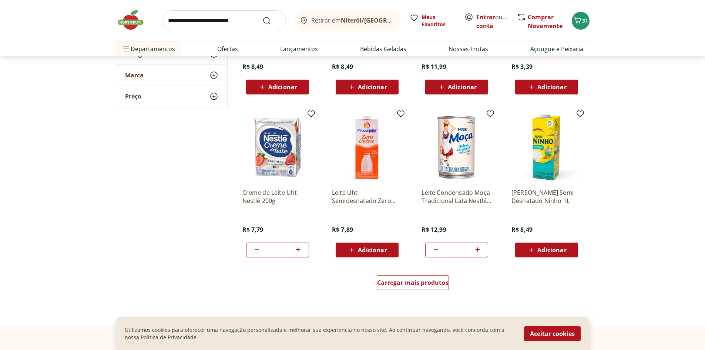
scroll to position [247, 0]
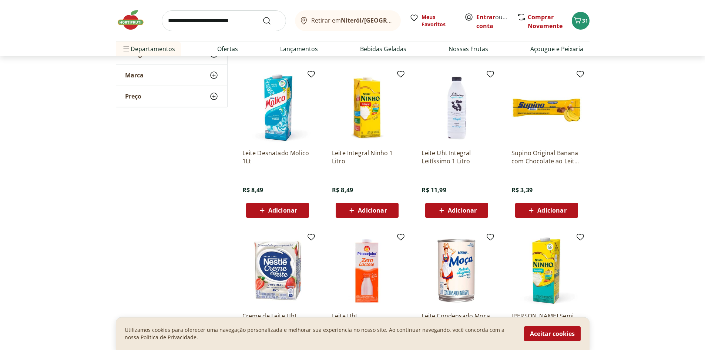
click at [375, 216] on div "Adicionar" at bounding box center [366, 209] width 51 height 13
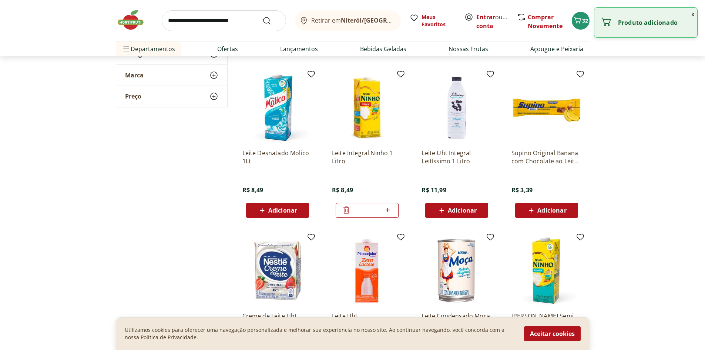
scroll to position [370, 0]
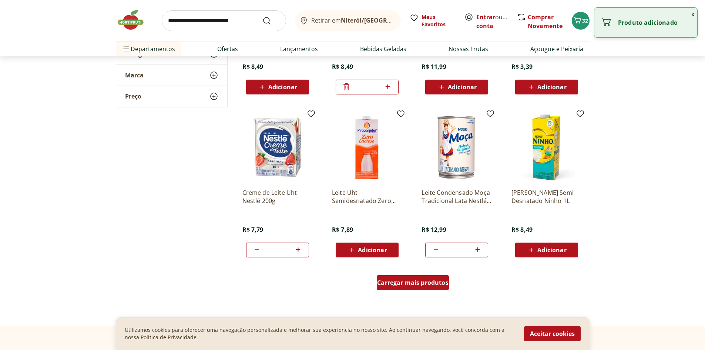
click at [425, 279] on span "Carregar mais produtos" at bounding box center [412, 282] width 71 height 6
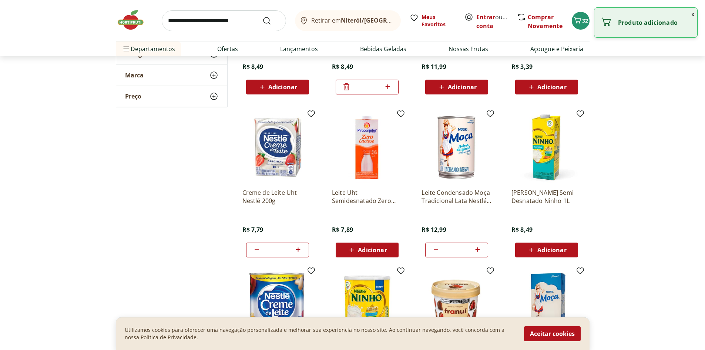
scroll to position [617, 0]
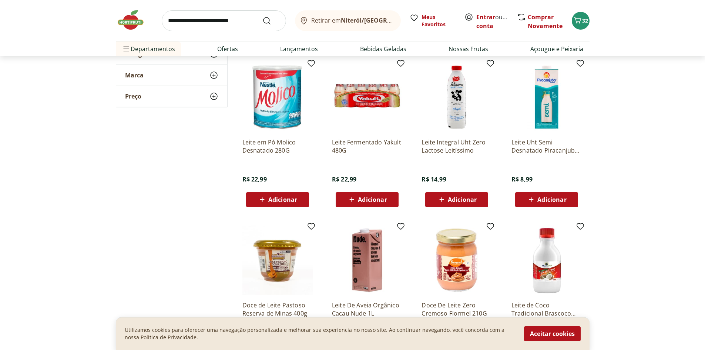
scroll to position [863, 0]
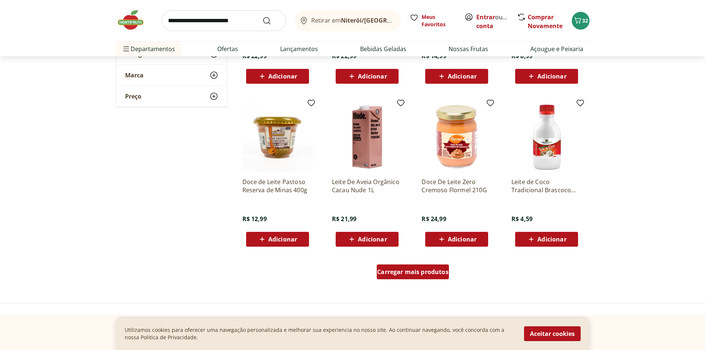
click at [424, 274] on span "Carregar mais produtos" at bounding box center [412, 272] width 71 height 6
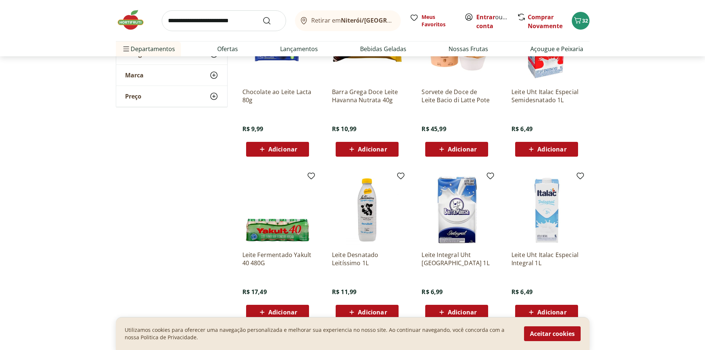
scroll to position [986, 0]
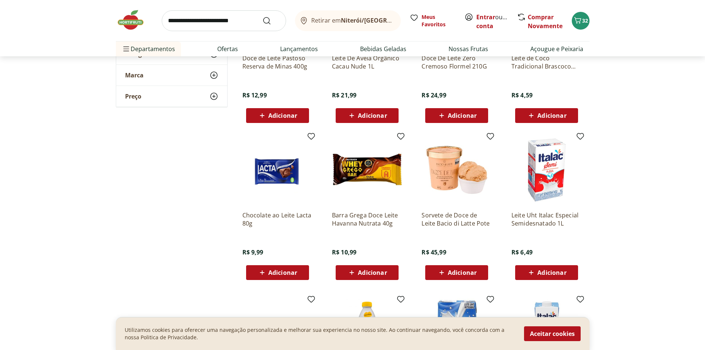
click at [385, 275] on span "Adicionar" at bounding box center [372, 272] width 29 height 6
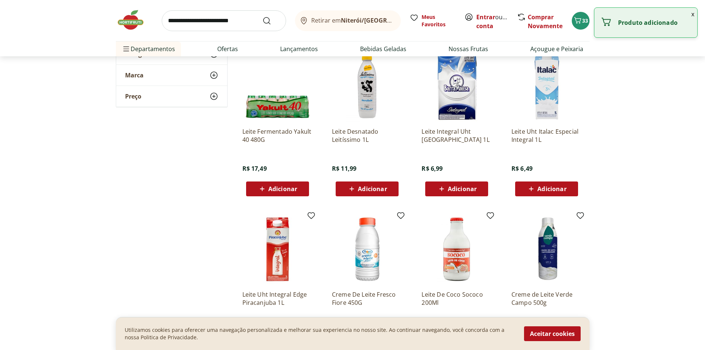
scroll to position [1356, 0]
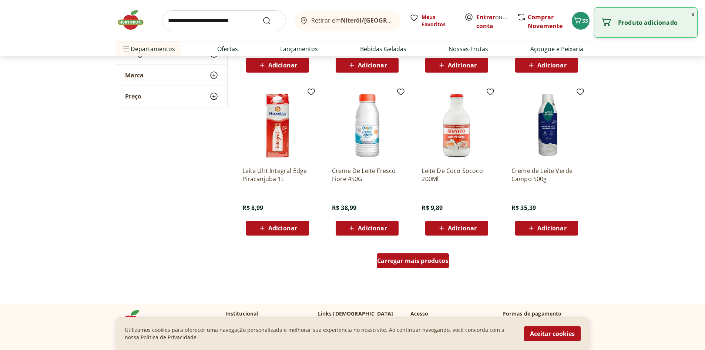
click at [398, 263] on span "Carregar mais produtos" at bounding box center [412, 260] width 71 height 6
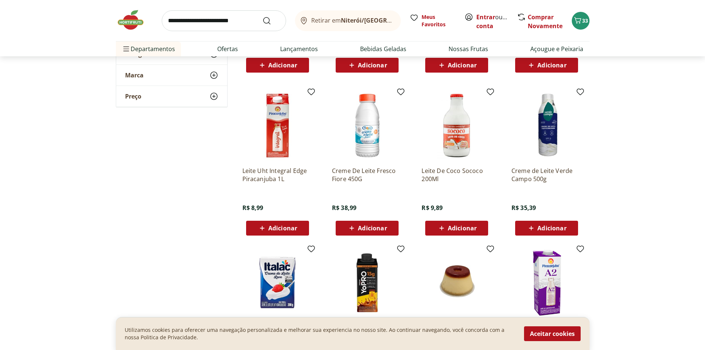
scroll to position [1479, 0]
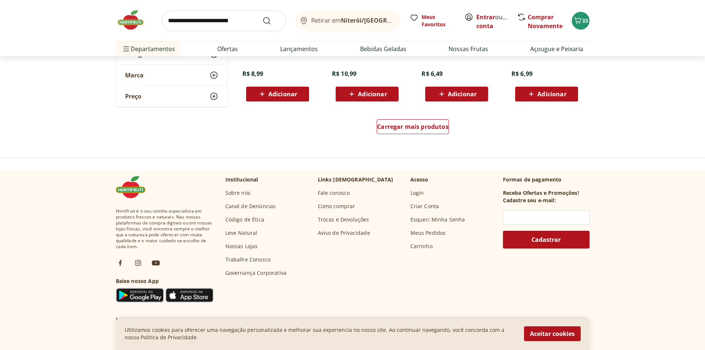
scroll to position [1849, 0]
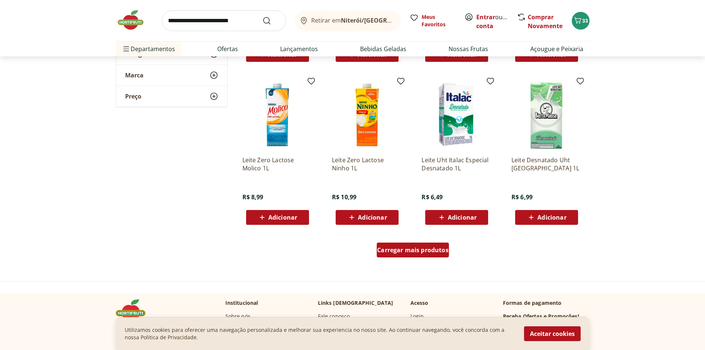
click at [405, 243] on div "Carregar mais produtos" at bounding box center [413, 249] width 72 height 15
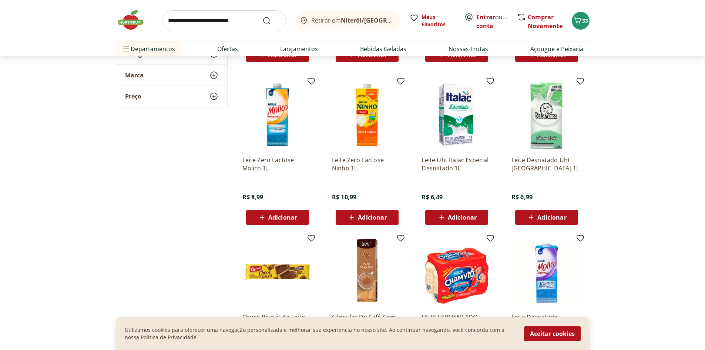
scroll to position [1972, 0]
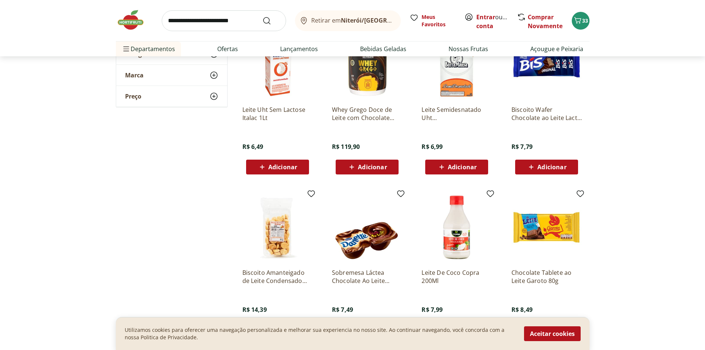
scroll to position [2342, 0]
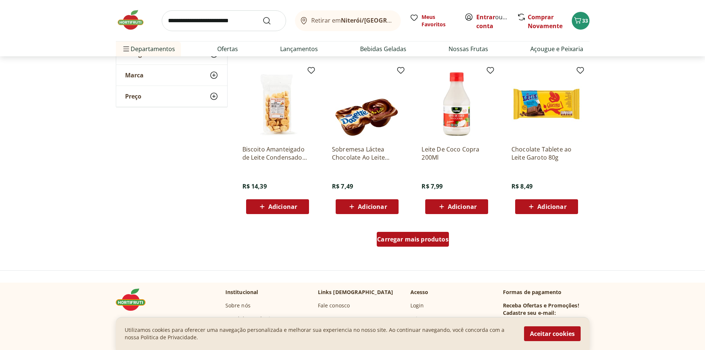
click at [413, 242] on span "Carregar mais produtos" at bounding box center [412, 239] width 71 height 6
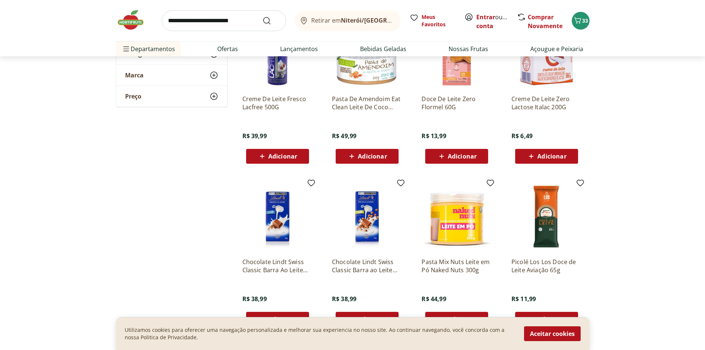
scroll to position [2836, 0]
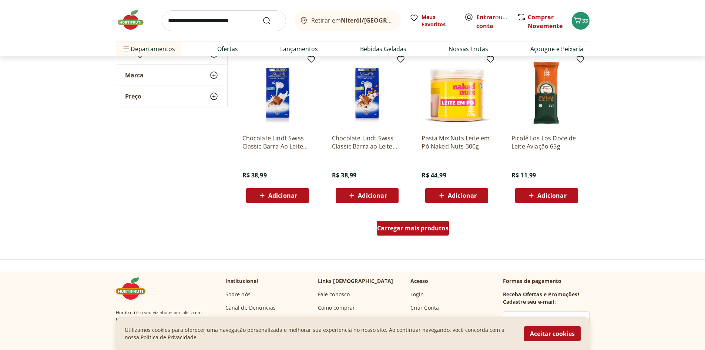
click at [428, 229] on span "Carregar mais produtos" at bounding box center [412, 228] width 71 height 6
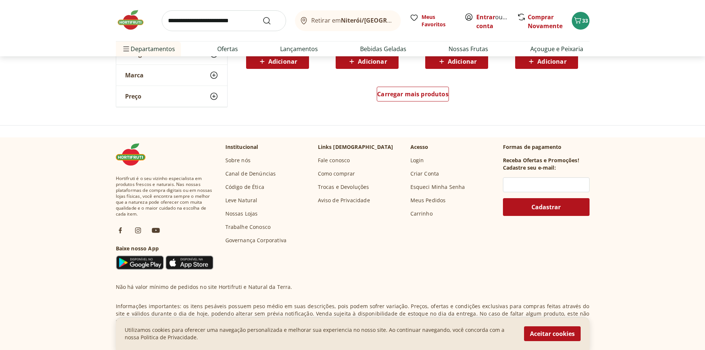
scroll to position [3329, 0]
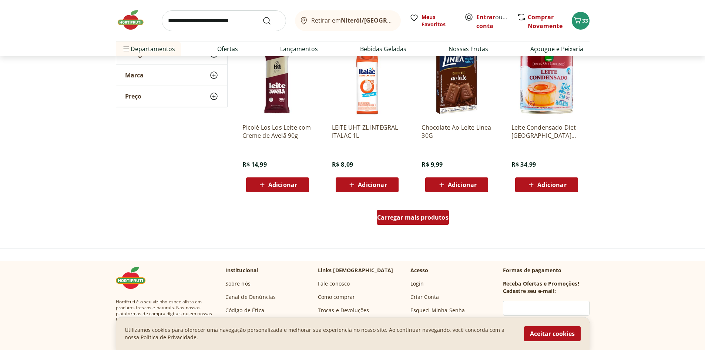
click at [438, 223] on div "Carregar mais produtos" at bounding box center [413, 217] width 72 height 15
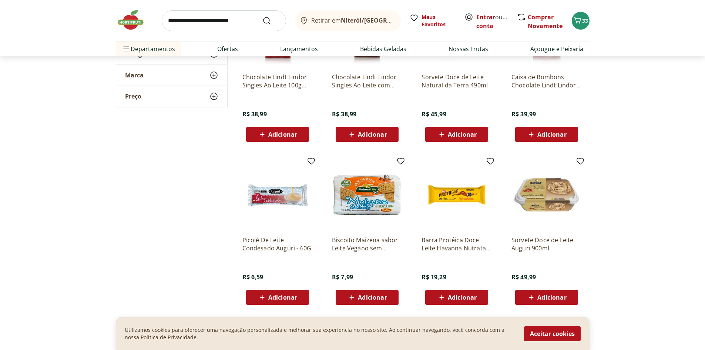
scroll to position [3822, 0]
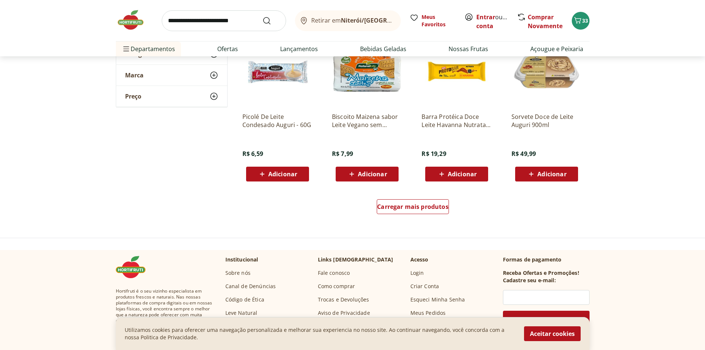
click at [425, 259] on p "Acesso" at bounding box center [419, 259] width 18 height 7
click at [430, 220] on div "Carregar mais produtos" at bounding box center [412, 208] width 359 height 36
click at [431, 209] on span "Carregar mais produtos" at bounding box center [412, 206] width 71 height 6
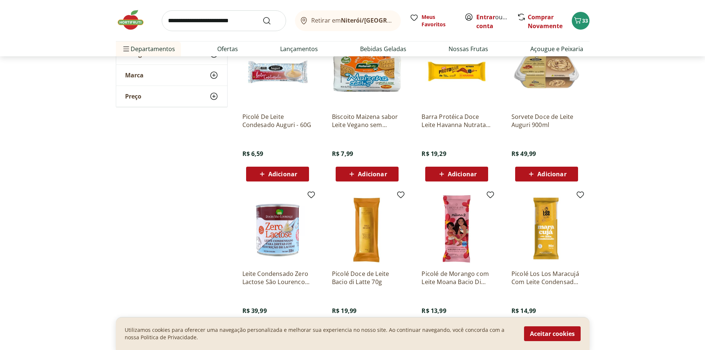
scroll to position [3945, 0]
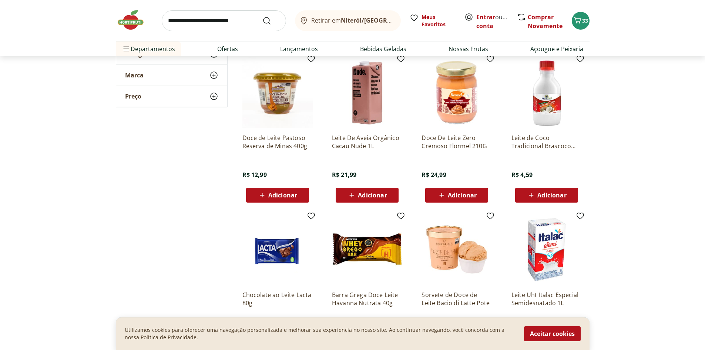
scroll to position [711, 0]
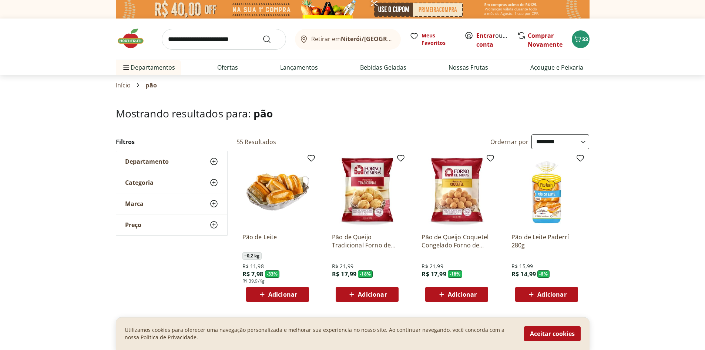
select select "**********"
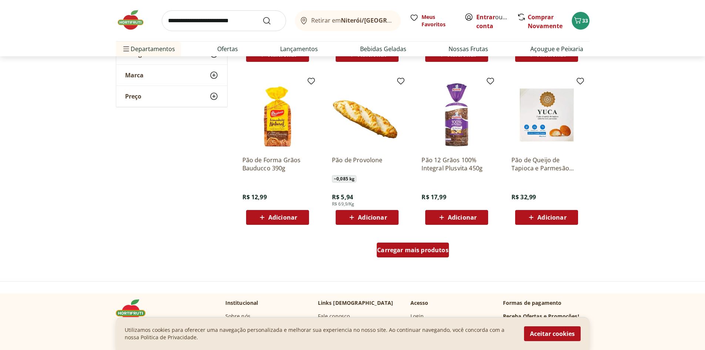
click at [418, 253] on span "Carregar mais produtos" at bounding box center [412, 250] width 71 height 6
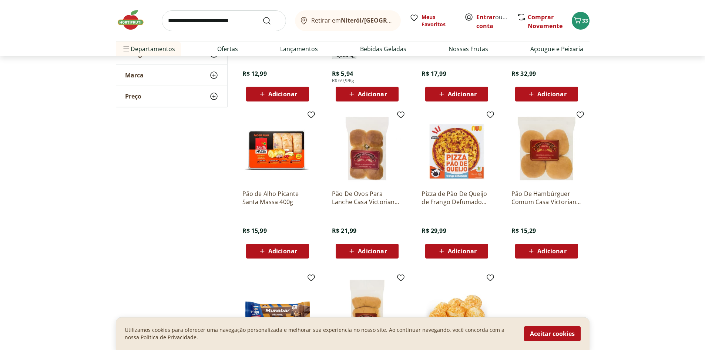
scroll to position [2096, 0]
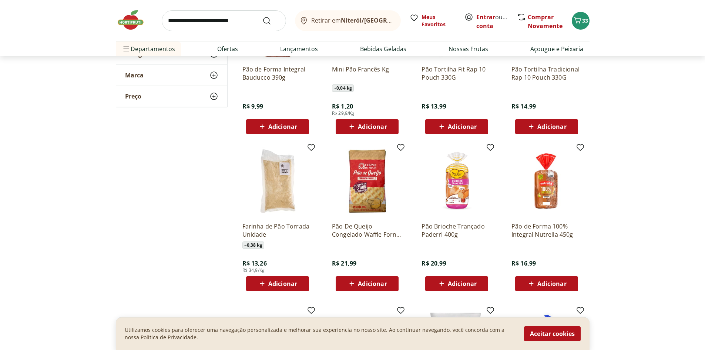
scroll to position [617, 0]
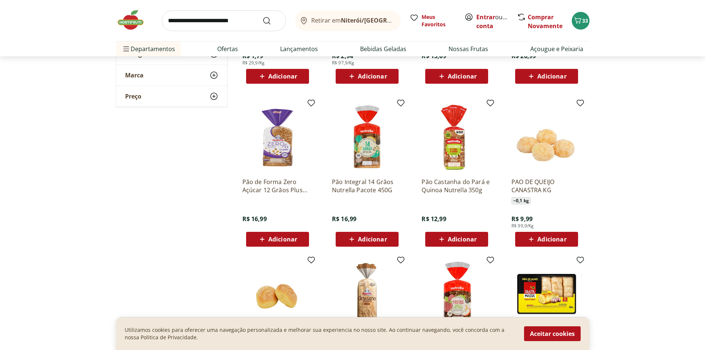
scroll to position [986, 0]
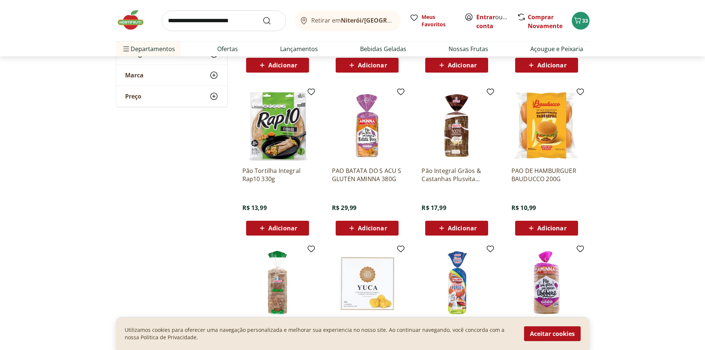
scroll to position [1479, 0]
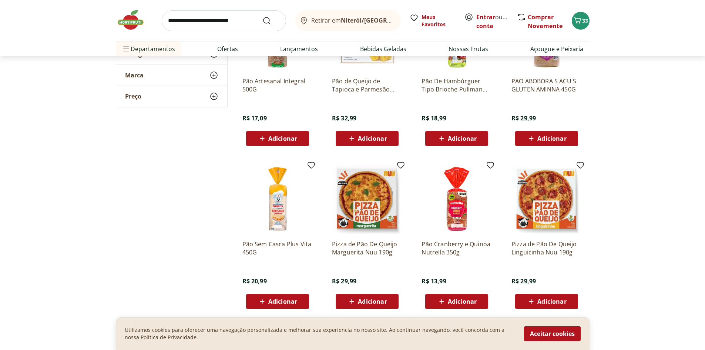
scroll to position [1726, 0]
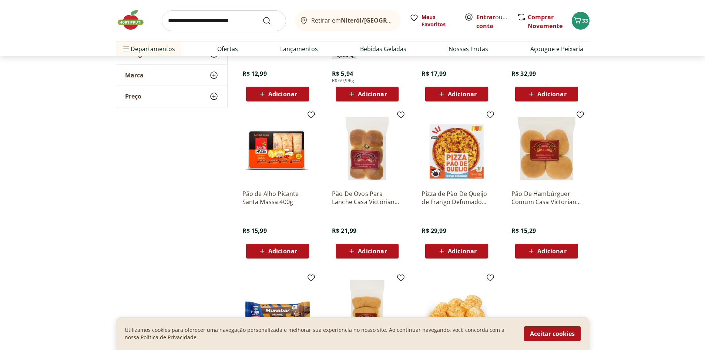
scroll to position [1849, 0]
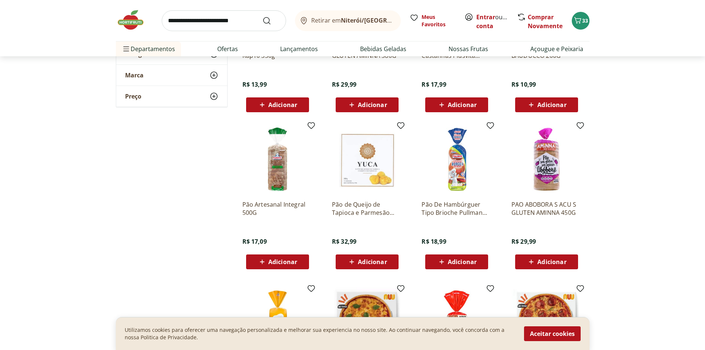
scroll to position [1356, 0]
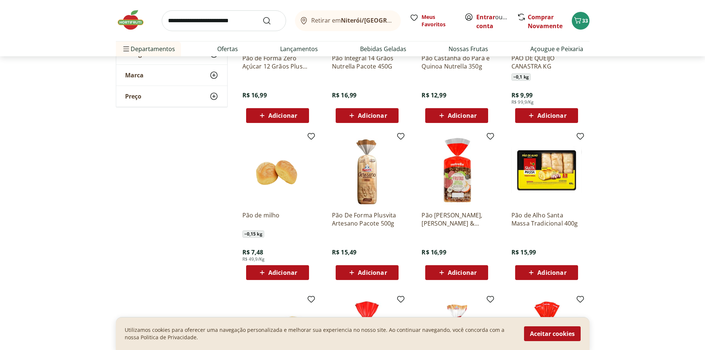
scroll to position [863, 0]
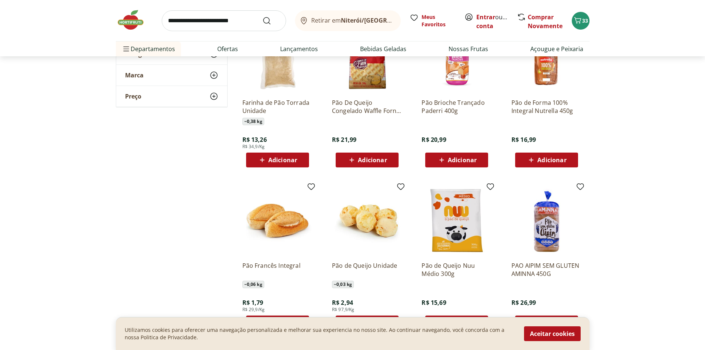
scroll to position [493, 0]
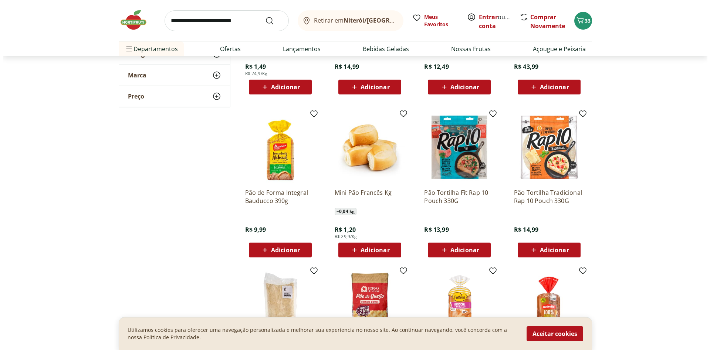
scroll to position [247, 0]
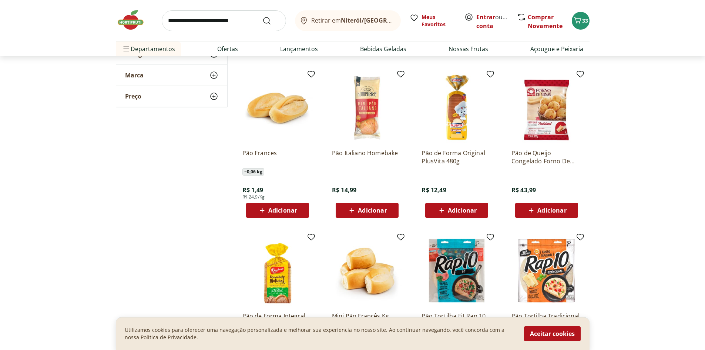
click at [456, 207] on span "Adicionar" at bounding box center [462, 210] width 29 height 6
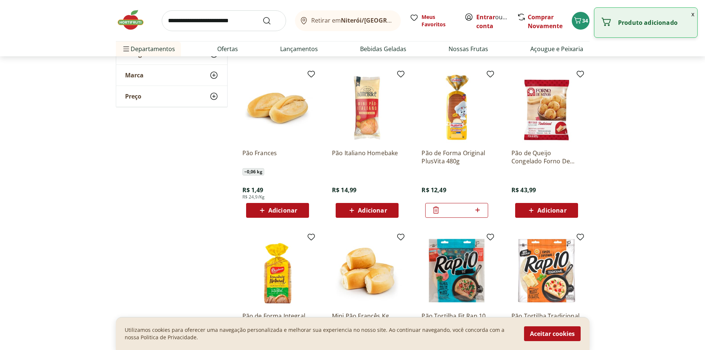
click at [570, 20] on div "Retirar em Niterói/RJ Meus Favoritos Entrar ou Criar conta Comprar Novamente 34" at bounding box center [352, 20] width 473 height 41
click at [576, 20] on icon "Carrinho" at bounding box center [577, 20] width 9 height 9
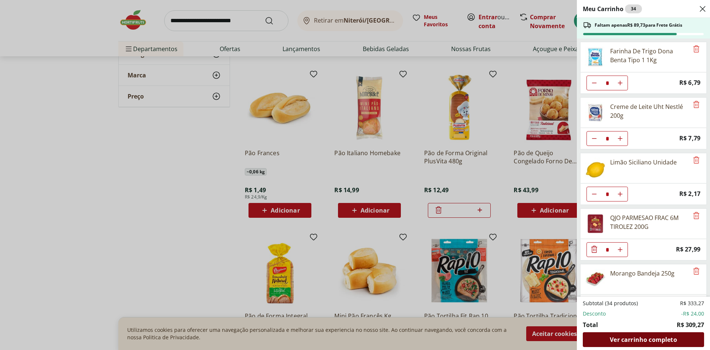
click at [671, 342] on span "Ver carrinho completo" at bounding box center [643, 339] width 67 height 6
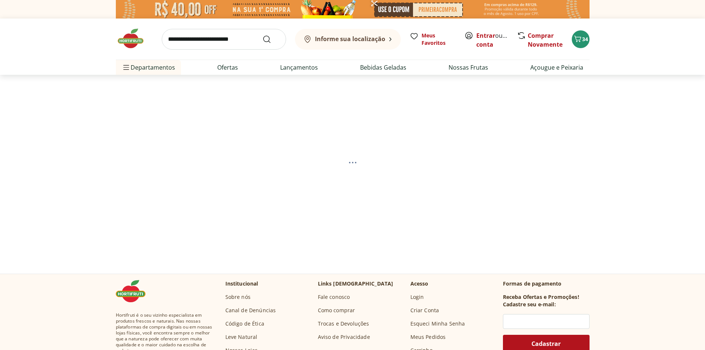
select select "**********"
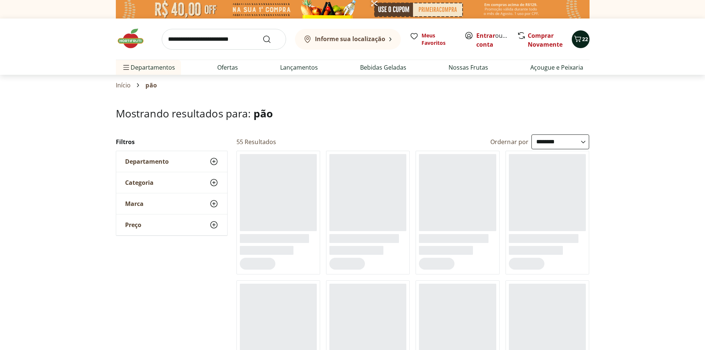
click at [579, 41] on icon "Carrinho" at bounding box center [577, 39] width 7 height 6
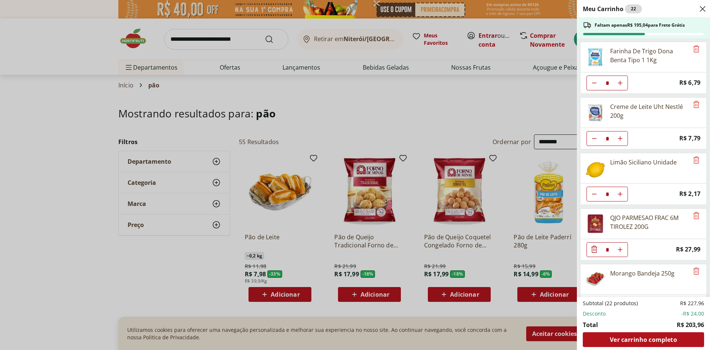
scroll to position [577, 0]
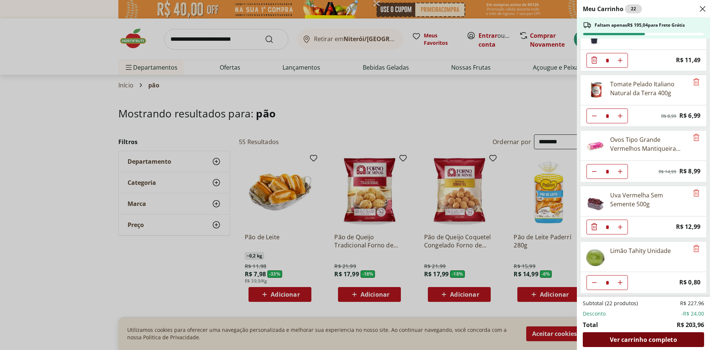
click at [654, 337] on span "Ver carrinho completo" at bounding box center [643, 339] width 67 height 6
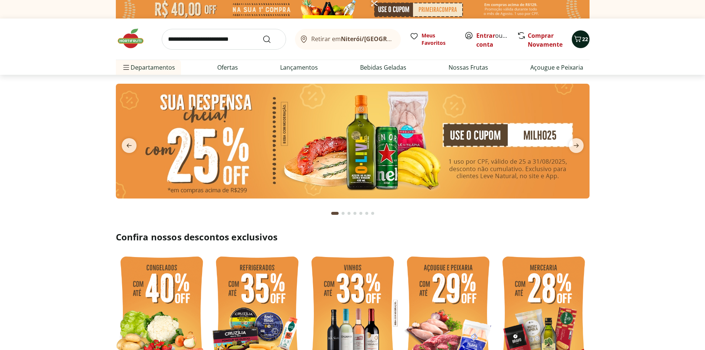
click at [579, 45] on div "22" at bounding box center [580, 39] width 6 height 12
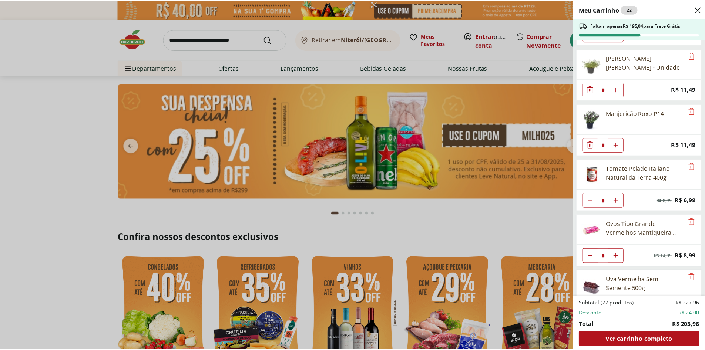
scroll to position [577, 0]
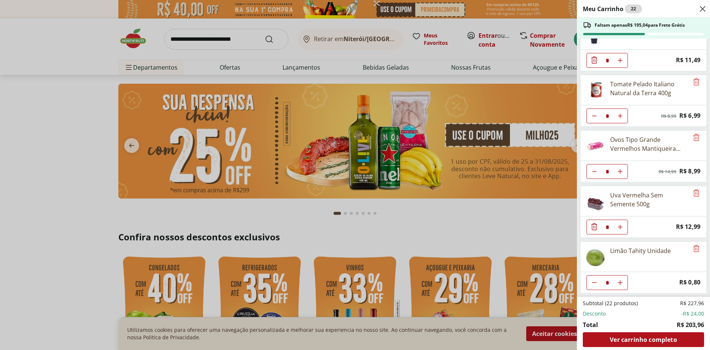
click at [249, 44] on div "Meu Carrinho 22 Faltam apenas R$ 195,04 para Frete Grátis Farinha De Trigo Dona…" at bounding box center [355, 175] width 710 height 350
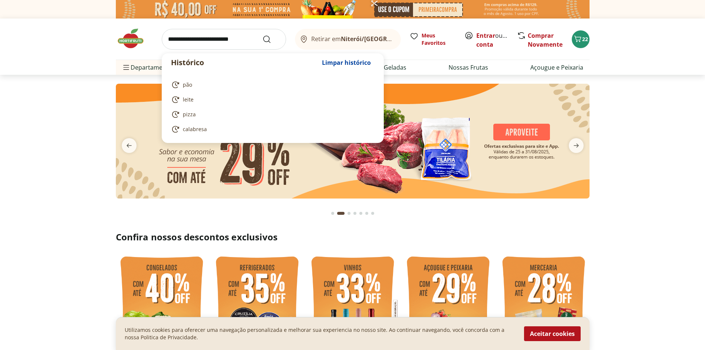
click at [241, 38] on input "search" at bounding box center [224, 39] width 124 height 21
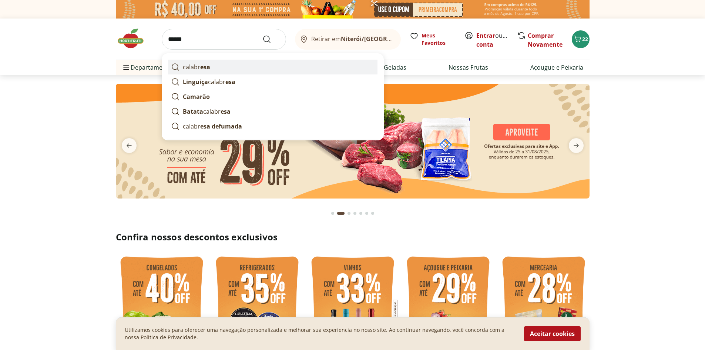
click at [204, 70] on strong "esa" at bounding box center [205, 67] width 10 height 8
type input "*********"
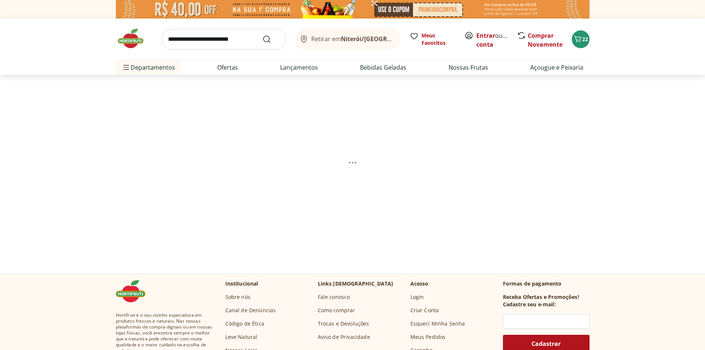
select select "**********"
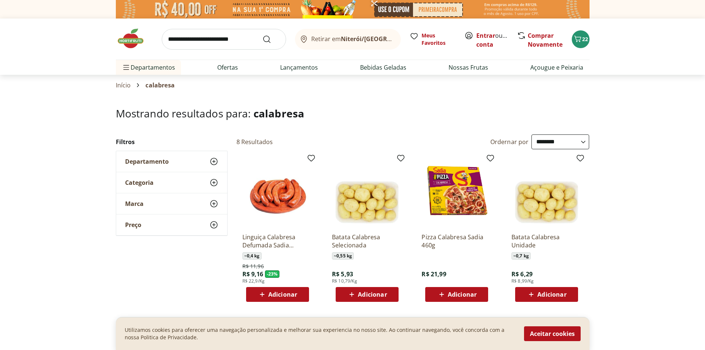
scroll to position [247, 0]
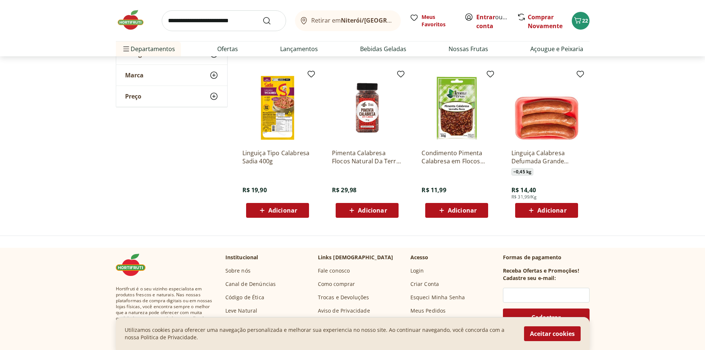
click at [268, 211] on span "Adicionar" at bounding box center [277, 210] width 40 height 9
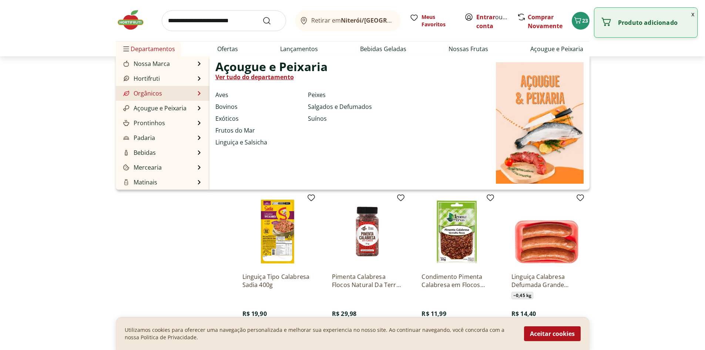
scroll to position [0, 0]
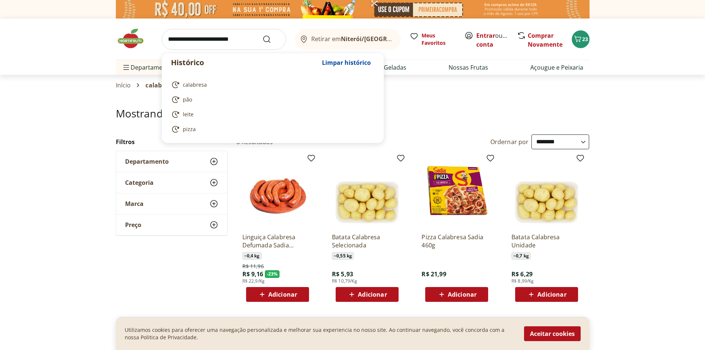
click at [195, 38] on input "search" at bounding box center [224, 39] width 124 height 21
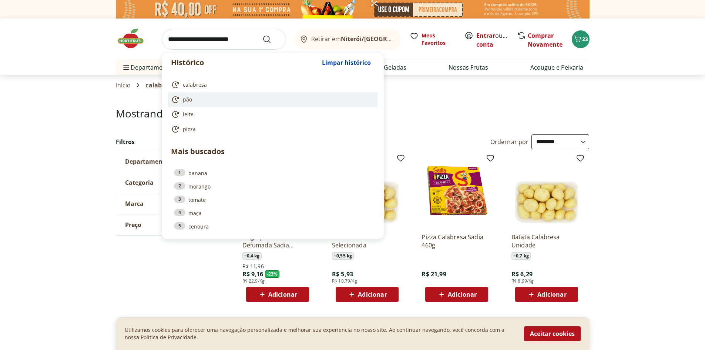
click at [196, 98] on link "pão" at bounding box center [271, 99] width 200 height 9
type input "***"
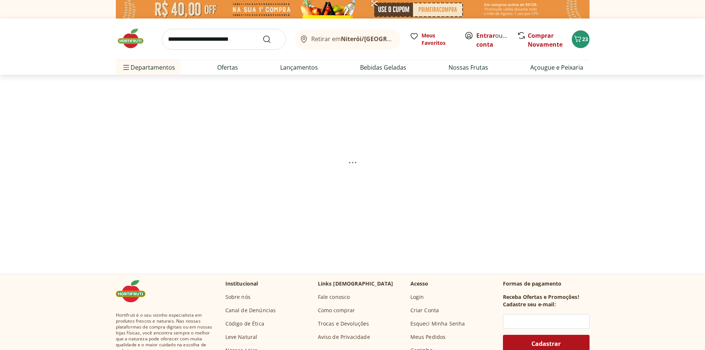
select select "**********"
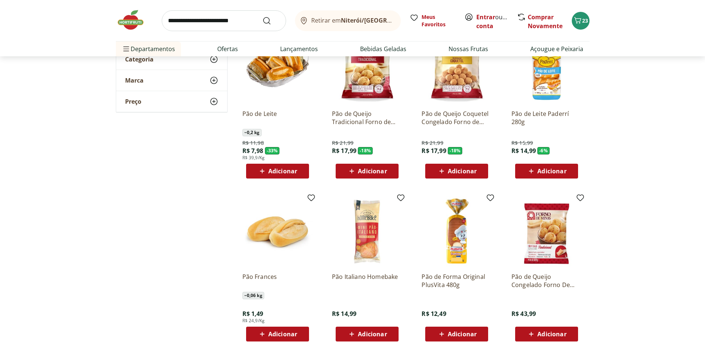
scroll to position [247, 0]
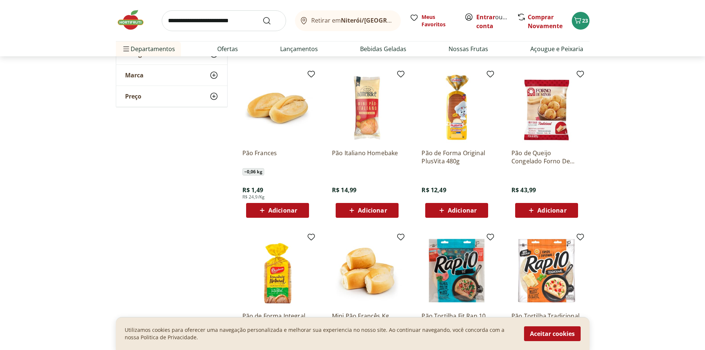
click at [453, 207] on span "Adicionar" at bounding box center [462, 210] width 29 height 6
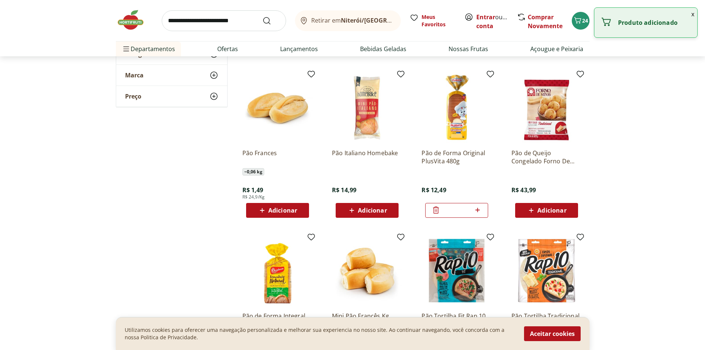
scroll to position [0, 0]
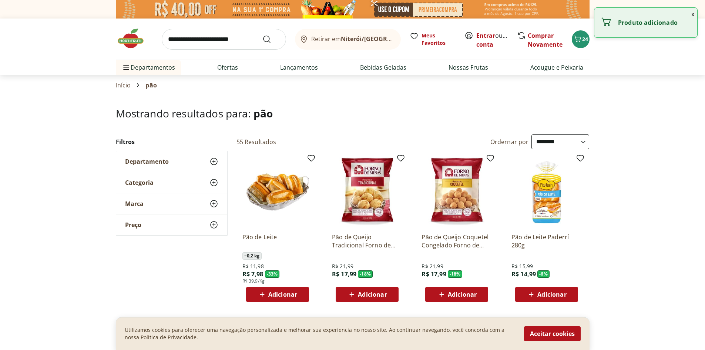
click at [227, 37] on input "search" at bounding box center [224, 39] width 124 height 21
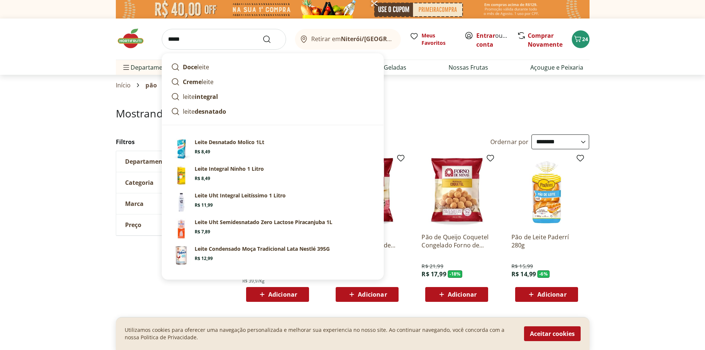
type input "*****"
click at [262, 35] on button "Submit Search" at bounding box center [271, 39] width 18 height 9
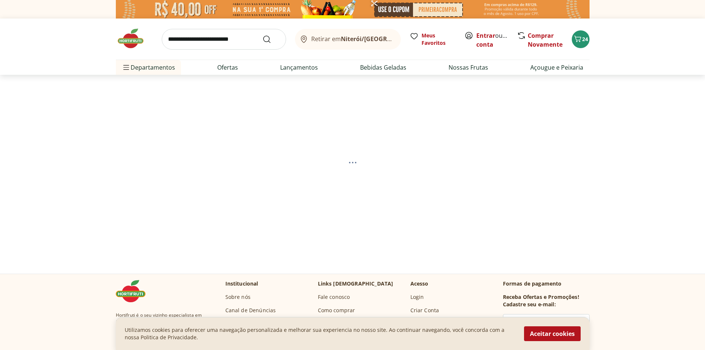
select select "**********"
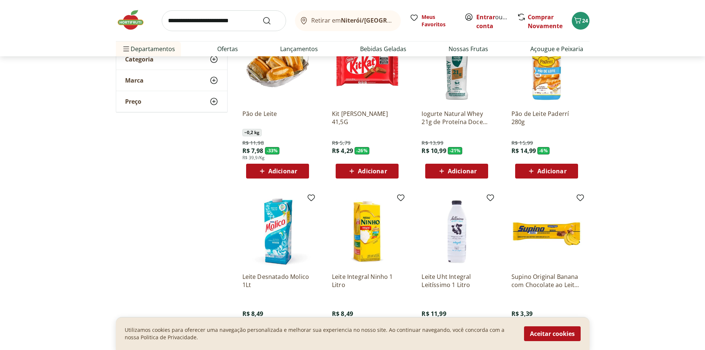
scroll to position [247, 0]
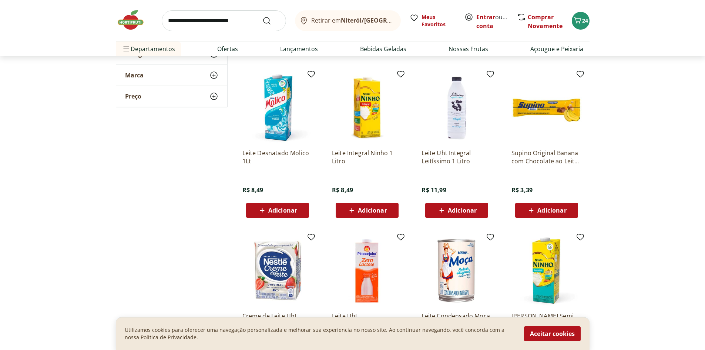
click at [365, 209] on span "Adicionar" at bounding box center [372, 210] width 29 height 6
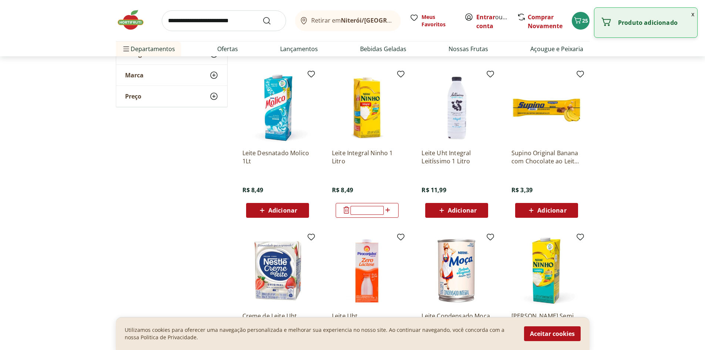
scroll to position [370, 0]
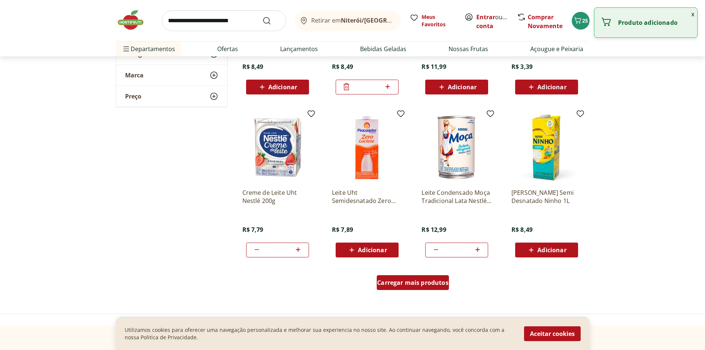
click at [398, 279] on span "Carregar mais produtos" at bounding box center [412, 282] width 71 height 6
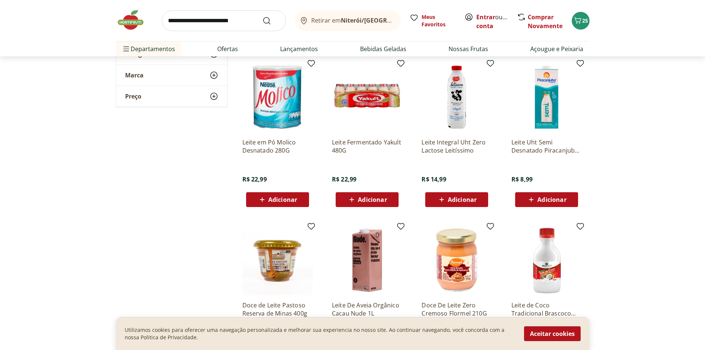
scroll to position [863, 0]
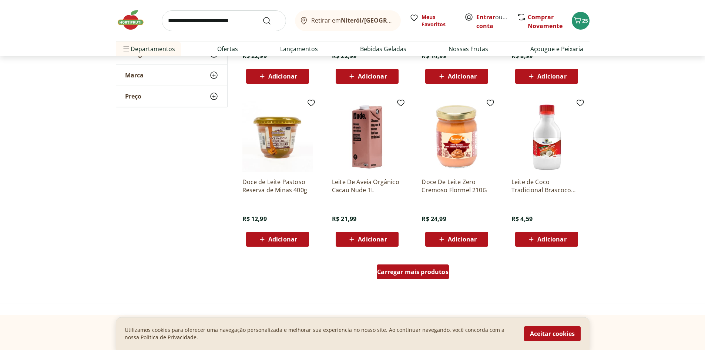
click at [419, 272] on span "Carregar mais produtos" at bounding box center [412, 272] width 71 height 6
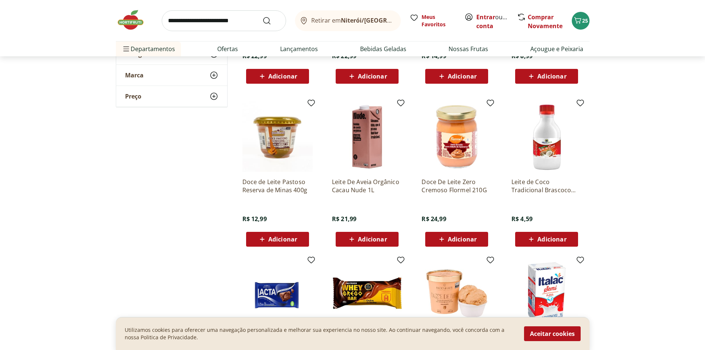
scroll to position [986, 0]
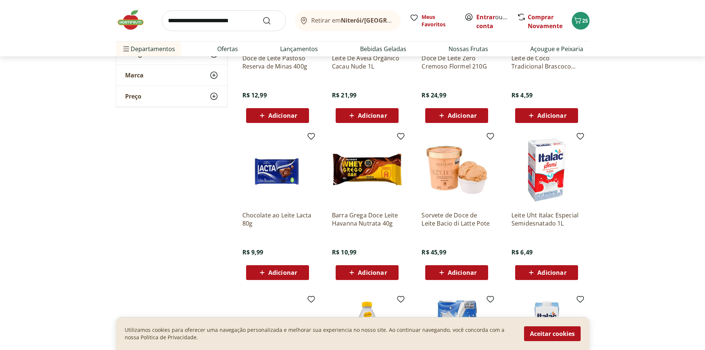
click at [387, 270] on div "Adicionar" at bounding box center [366, 272] width 51 height 13
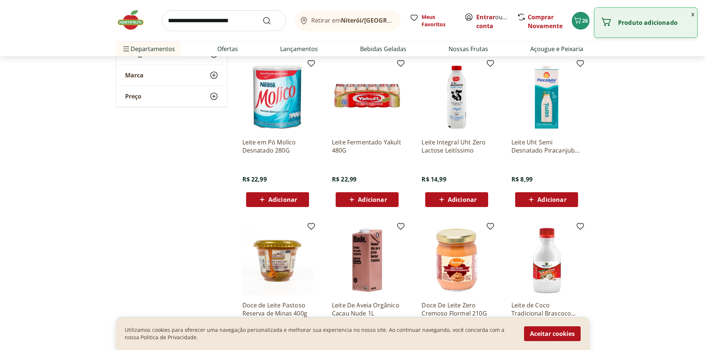
scroll to position [370, 0]
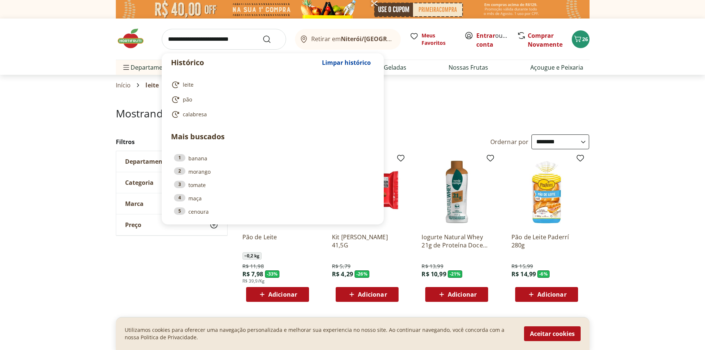
click at [223, 39] on input "search" at bounding box center [224, 39] width 124 height 21
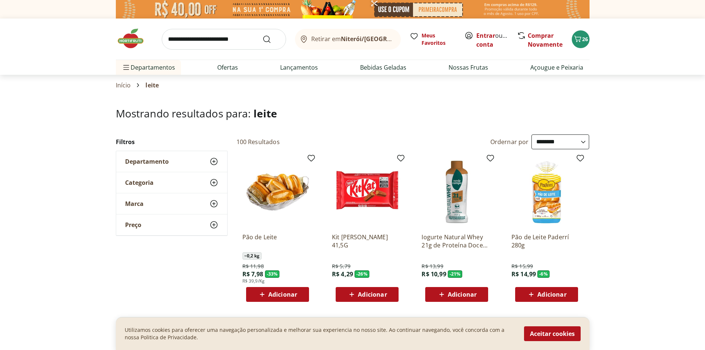
click at [121, 36] on img at bounding box center [134, 38] width 37 height 22
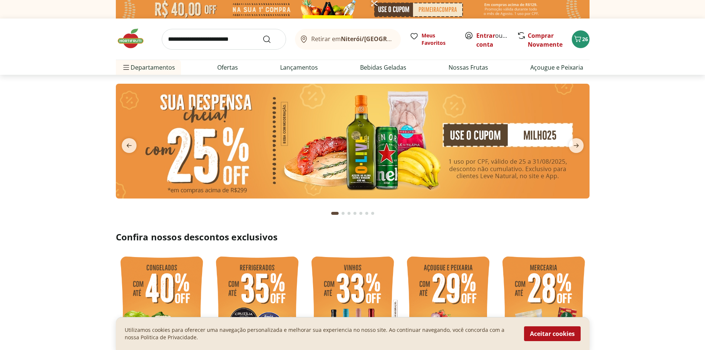
click at [212, 55] on div "Retirar em Niterói/RJ Meus Favoritos Entrar ou Criar conta Comprar Novamente 26" at bounding box center [352, 38] width 473 height 41
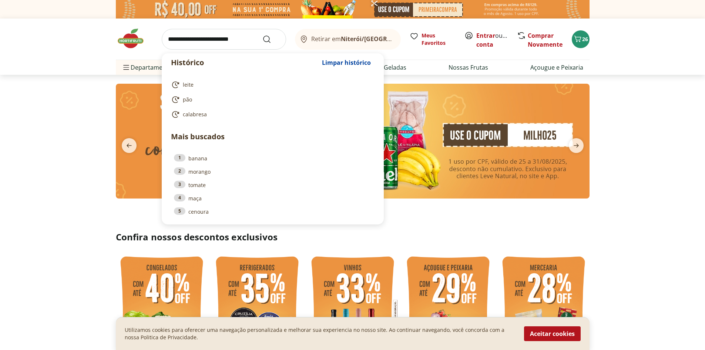
click at [218, 44] on input "search" at bounding box center [224, 39] width 124 height 21
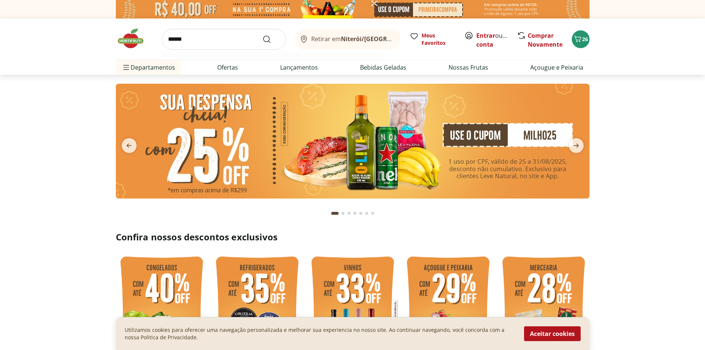
type input "******"
click at [262, 35] on button "Submit Search" at bounding box center [271, 39] width 18 height 9
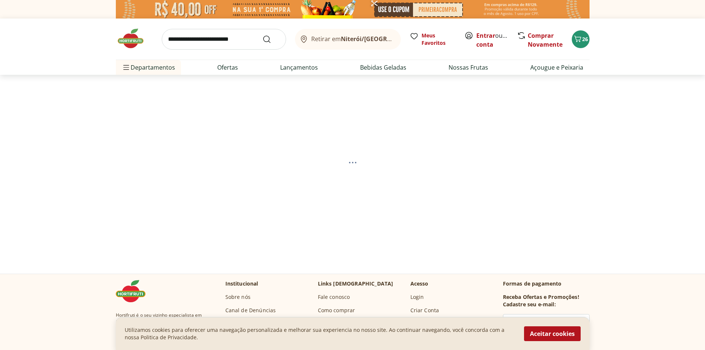
select select "**********"
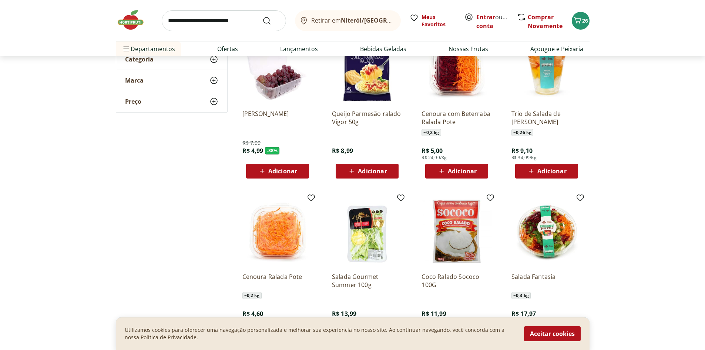
click at [610, 301] on section "**********" at bounding box center [352, 266] width 705 height 564
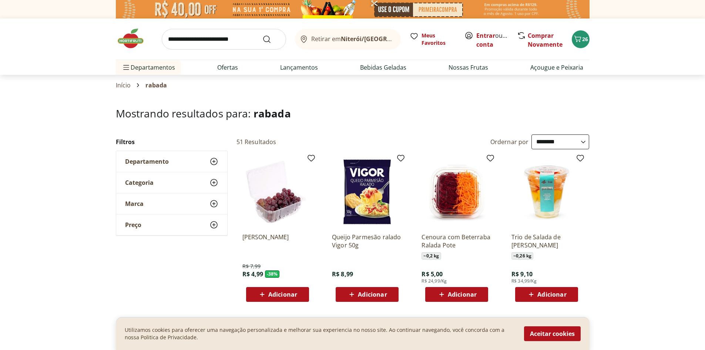
click at [203, 42] on input "search" at bounding box center [224, 39] width 124 height 21
type input "****"
click at [262, 35] on button "Submit Search" at bounding box center [271, 39] width 18 height 9
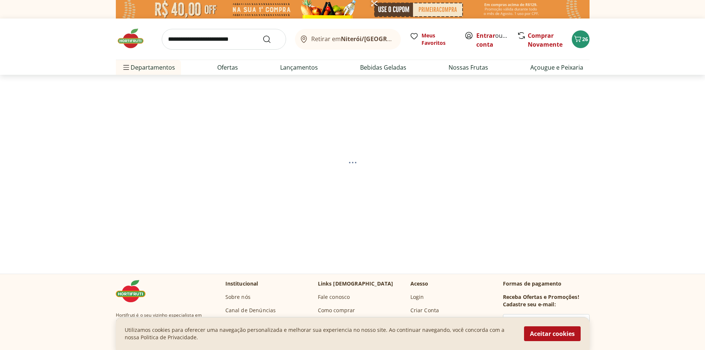
select select "**********"
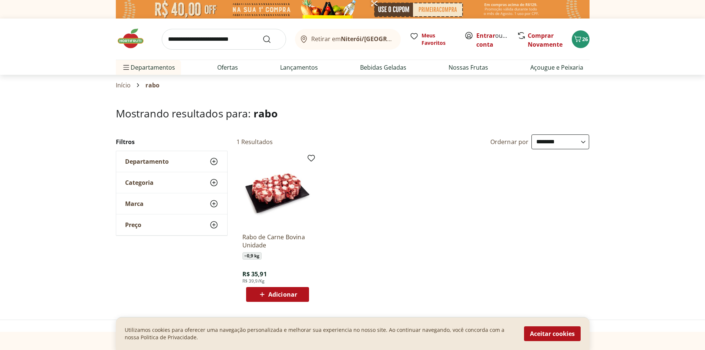
click at [281, 293] on span "Adicionar" at bounding box center [282, 294] width 29 height 6
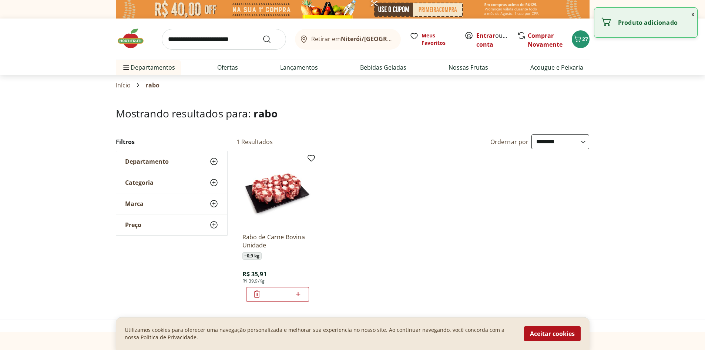
click at [219, 36] on input "search" at bounding box center [224, 39] width 124 height 21
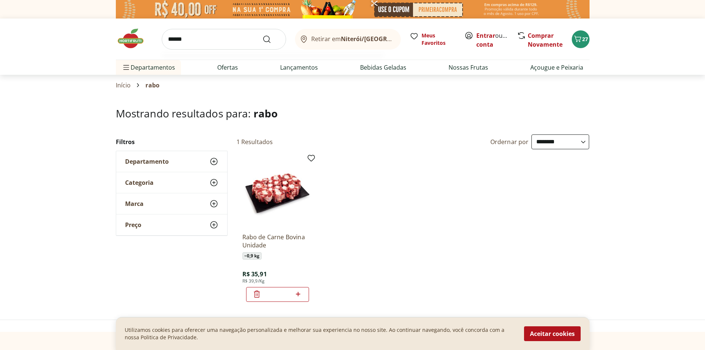
type input "******"
click at [262, 35] on button "Submit Search" at bounding box center [271, 39] width 18 height 9
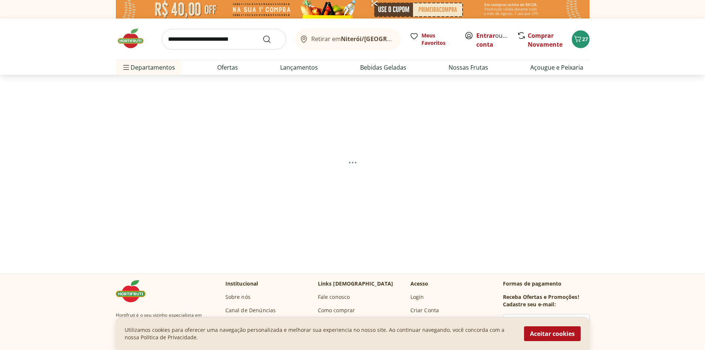
select select "**********"
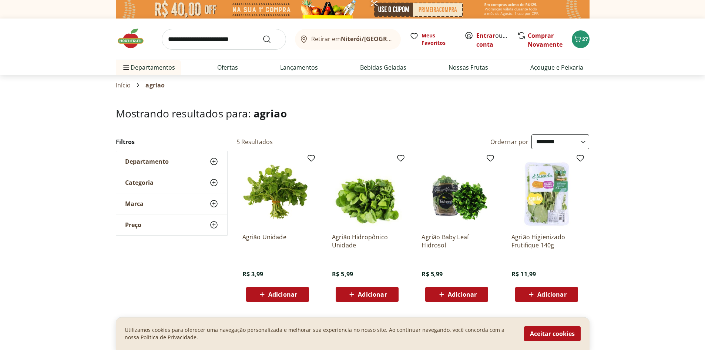
click at [296, 296] on span "Adicionar" at bounding box center [282, 294] width 29 height 6
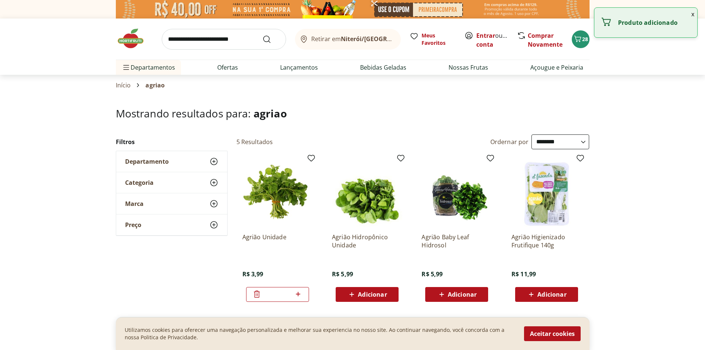
click at [224, 52] on div "Retirar em Niterói/RJ Meus Favoritos Entrar ou Criar conta Comprar Novamente 28" at bounding box center [352, 38] width 473 height 41
click at [223, 42] on input "search" at bounding box center [224, 39] width 124 height 21
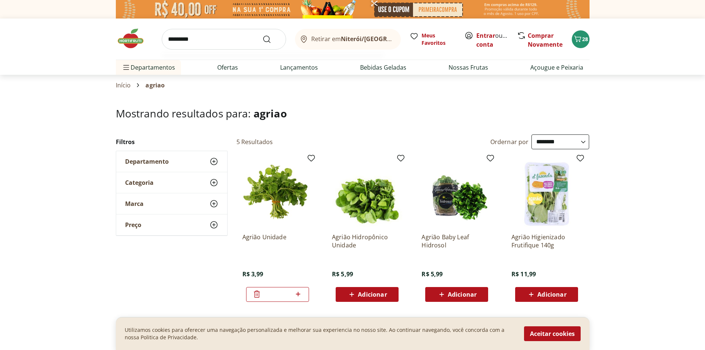
type input "*********"
click at [262, 35] on button "Submit Search" at bounding box center [271, 39] width 18 height 9
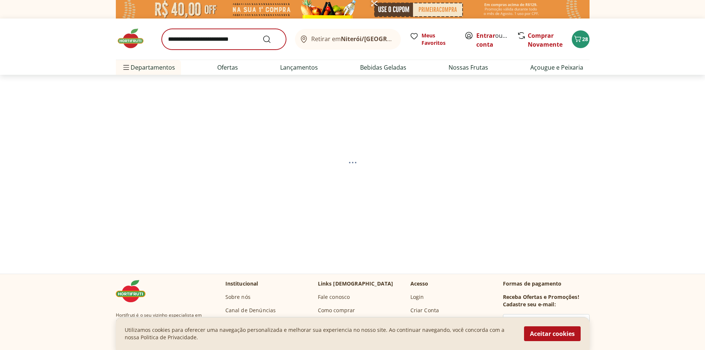
select select "**********"
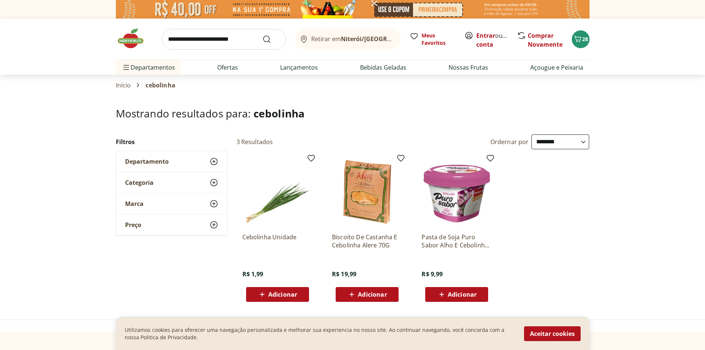
click at [294, 300] on div "Adicionar" at bounding box center [277, 293] width 51 height 13
drag, startPoint x: 580, startPoint y: 38, endPoint x: 640, endPoint y: 98, distance: 85.3
click at [580, 35] on icon "Carrinho" at bounding box center [577, 38] width 9 height 9
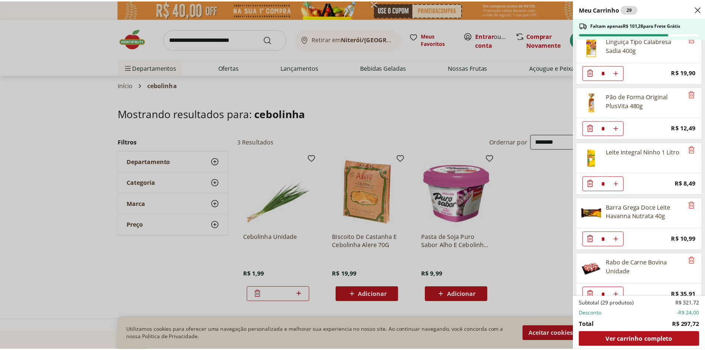
scroll to position [966, 0]
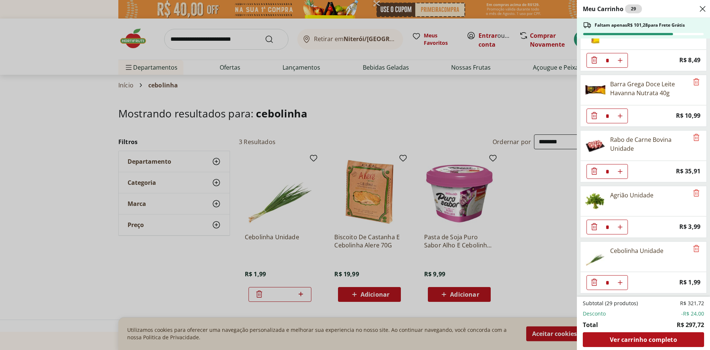
click at [476, 83] on div "Meu Carrinho 29 Faltam apenas R$ 101,28 para Frete Grátis Farinha De Trigo Dona…" at bounding box center [355, 175] width 710 height 350
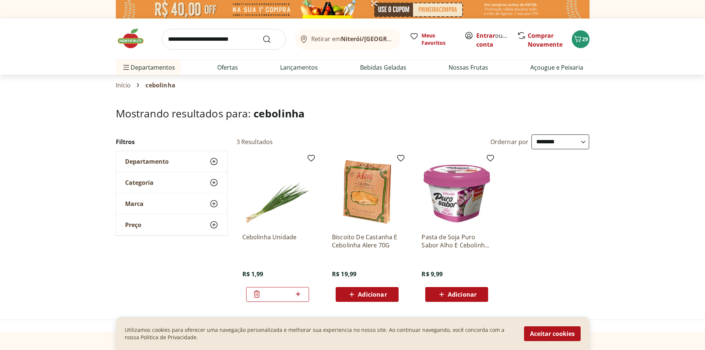
click at [132, 38] on img at bounding box center [134, 38] width 37 height 22
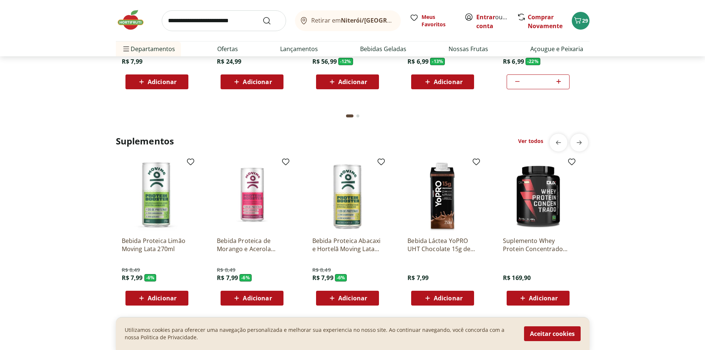
scroll to position [1356, 0]
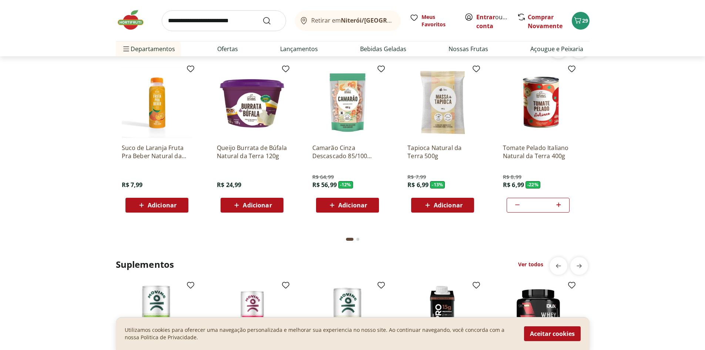
click at [211, 19] on input "search" at bounding box center [224, 20] width 124 height 21
type input "****"
click at [262, 16] on button "Submit Search" at bounding box center [271, 20] width 18 height 9
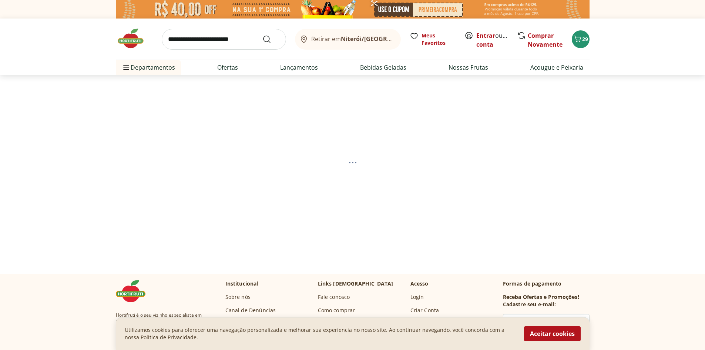
select select "**********"
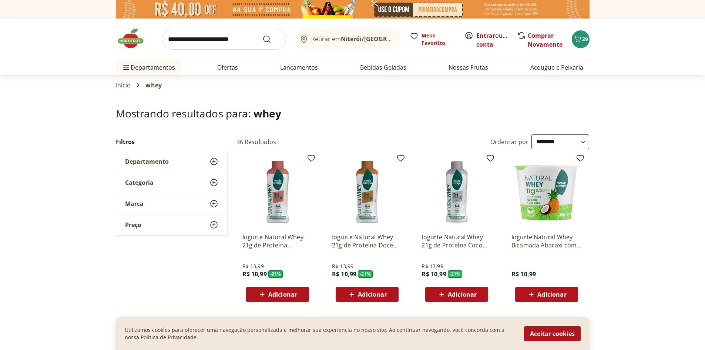
select select "**********"
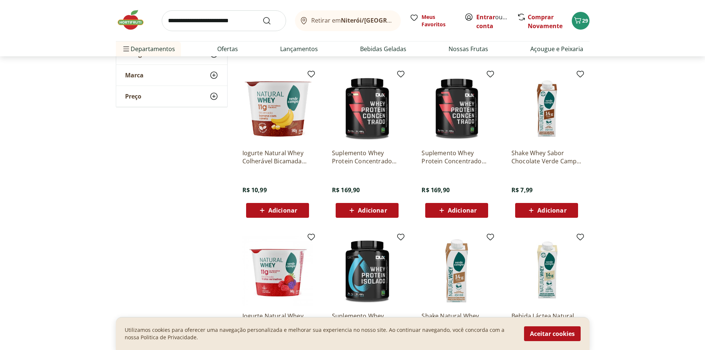
scroll to position [370, 0]
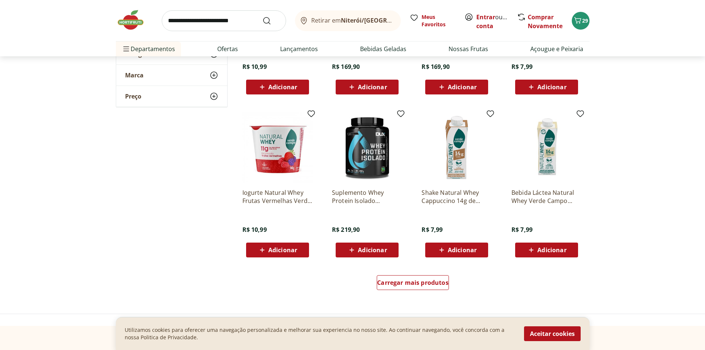
click at [389, 255] on div "Adicionar" at bounding box center [366, 249] width 51 height 13
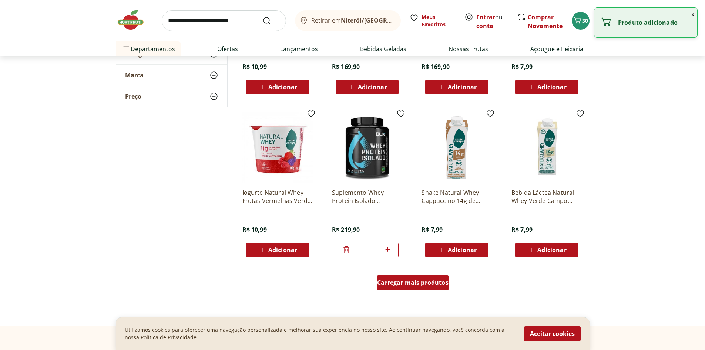
click at [418, 282] on span "Carregar mais produtos" at bounding box center [412, 282] width 71 height 6
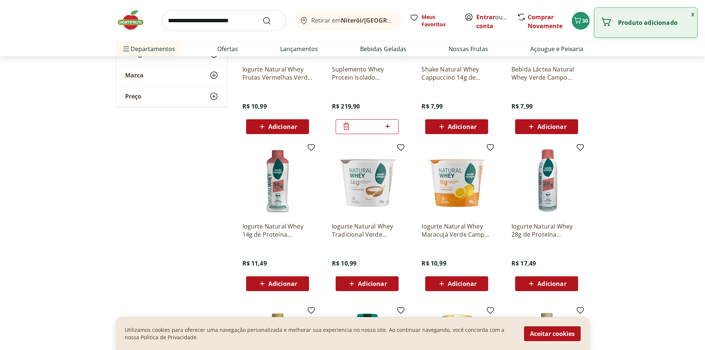
scroll to position [617, 0]
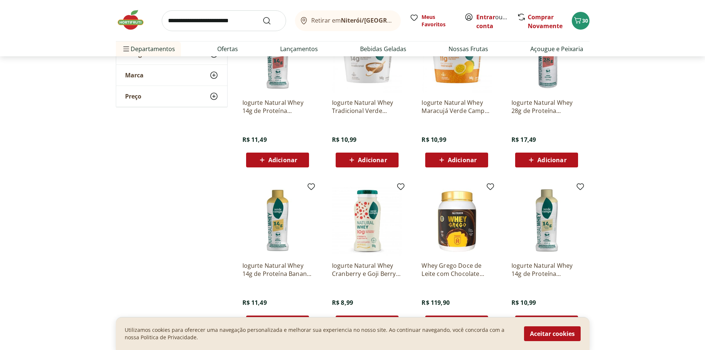
scroll to position [863, 0]
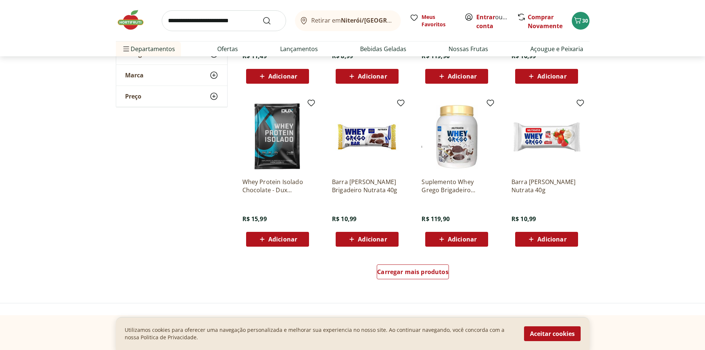
click at [442, 273] on span "Carregar mais produtos" at bounding box center [412, 272] width 71 height 6
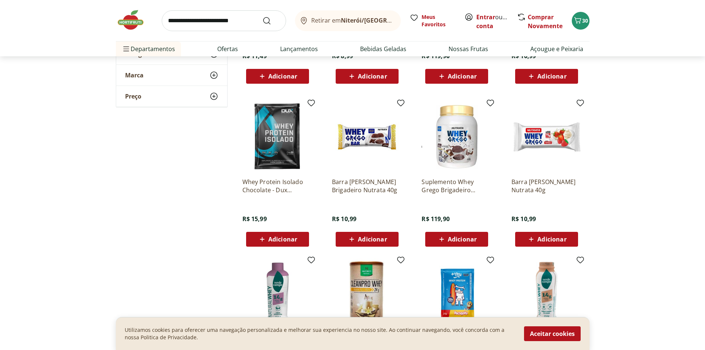
scroll to position [986, 0]
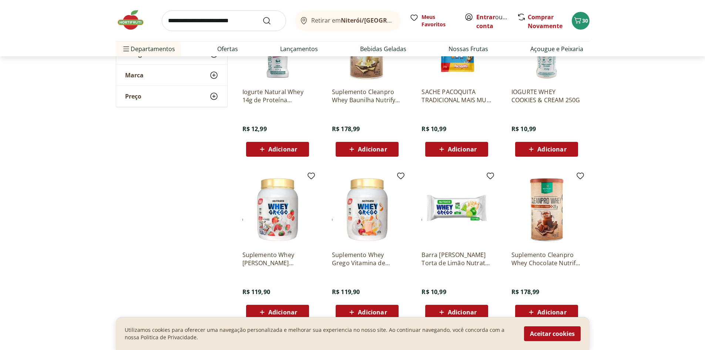
scroll to position [986, 0]
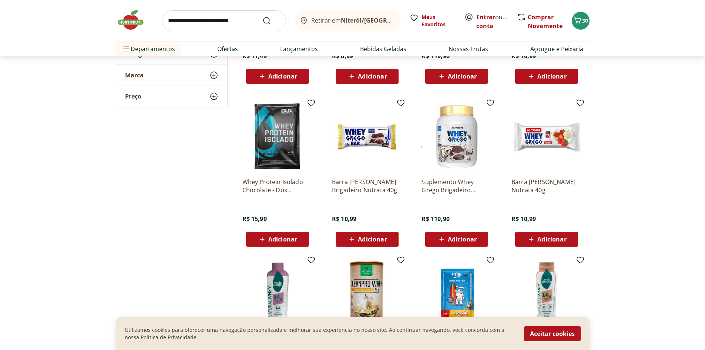
scroll to position [740, 0]
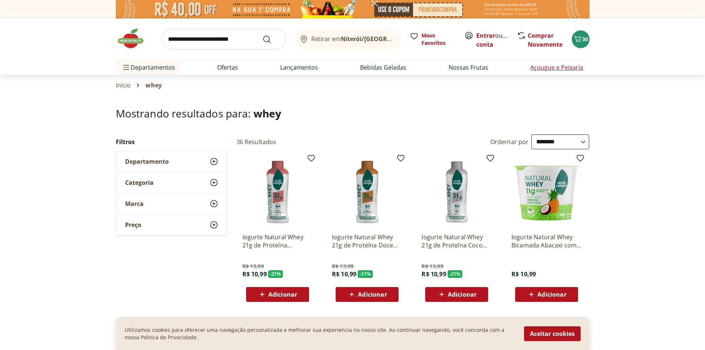
click at [531, 66] on link "Açougue e Peixaria" at bounding box center [556, 67] width 53 height 9
select select "**********"
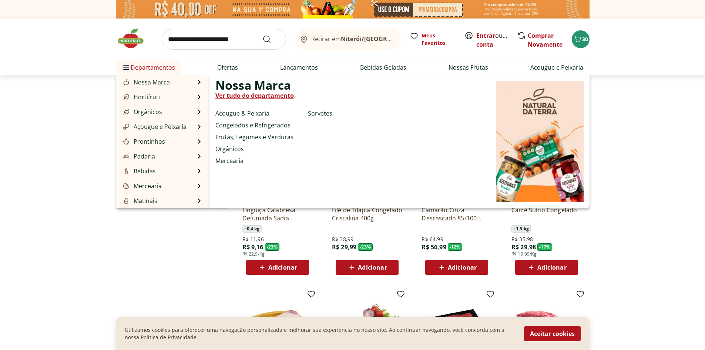
click at [129, 68] on span "Menu" at bounding box center [126, 67] width 9 height 9
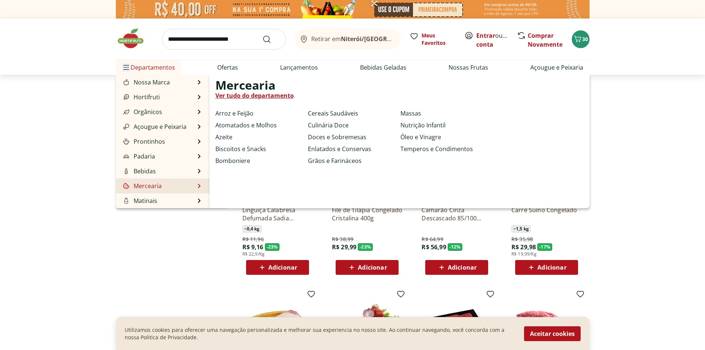
scroll to position [74, 0]
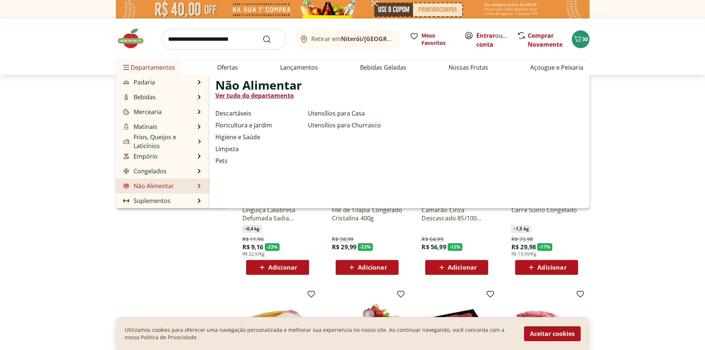
click at [157, 188] on link "Não Alimentar" at bounding box center [148, 185] width 52 height 9
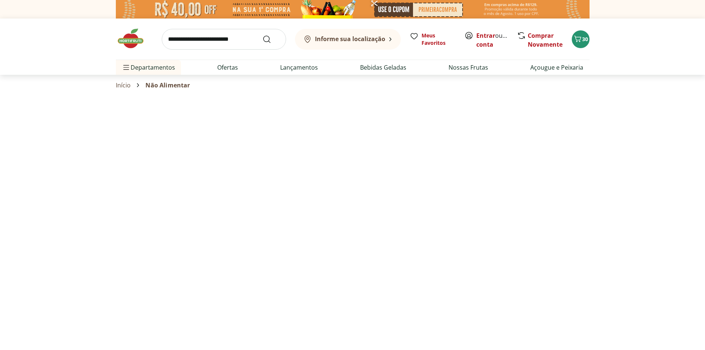
select select "**********"
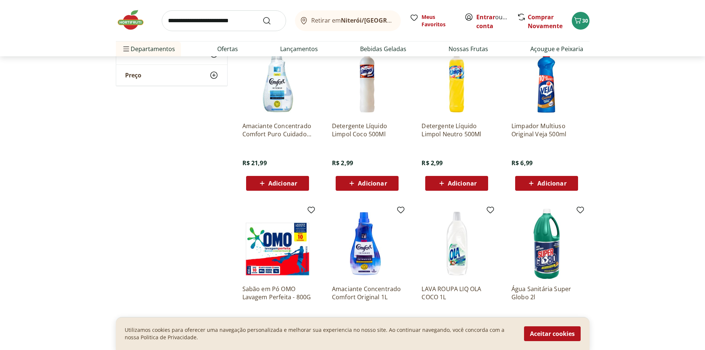
scroll to position [370, 0]
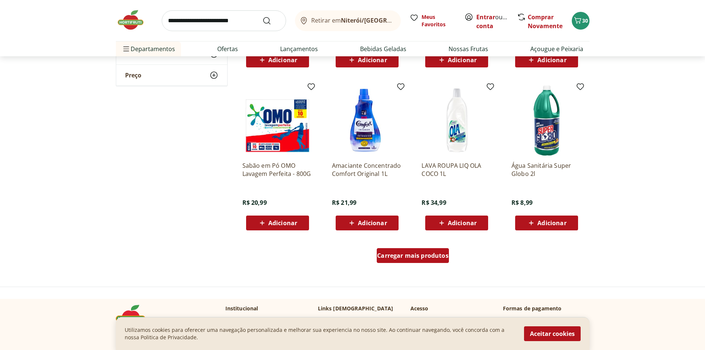
click at [414, 258] on span "Carregar mais produtos" at bounding box center [412, 255] width 71 height 6
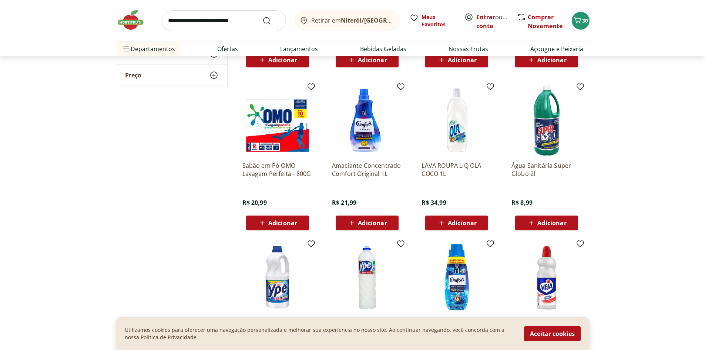
scroll to position [493, 0]
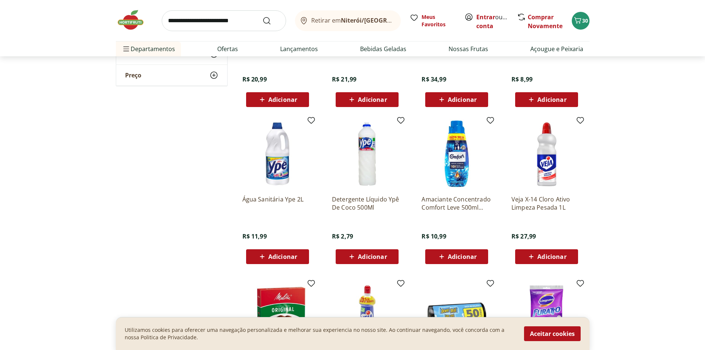
click at [547, 104] on span "Adicionar" at bounding box center [546, 99] width 40 height 9
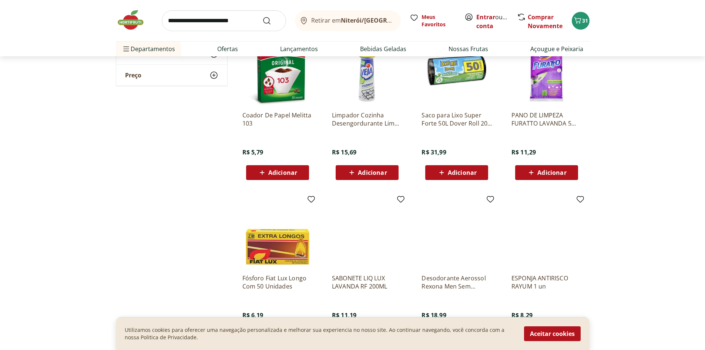
scroll to position [863, 0]
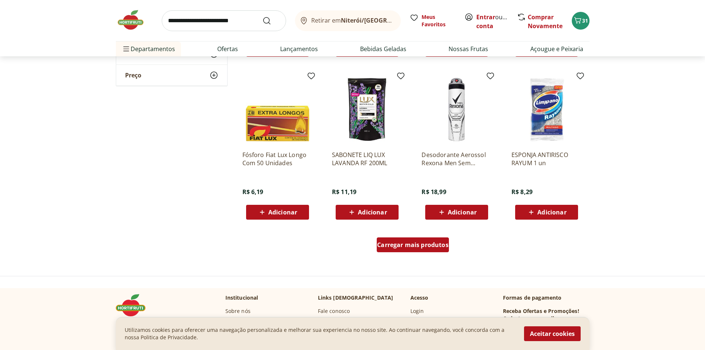
click at [426, 252] on link "Carregar mais produtos" at bounding box center [413, 246] width 72 height 18
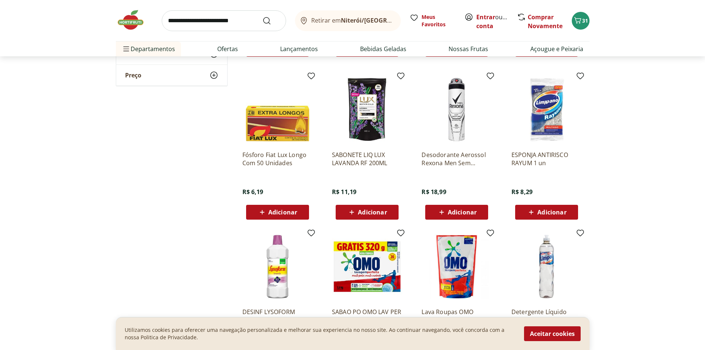
scroll to position [986, 0]
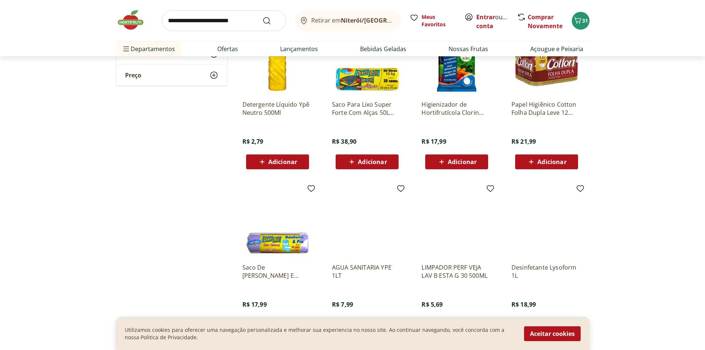
scroll to position [1356, 0]
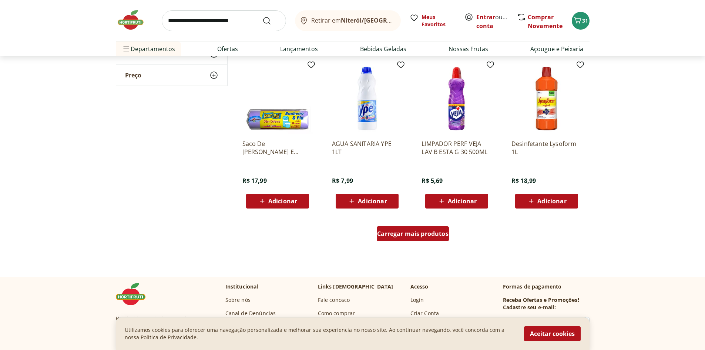
click at [435, 235] on span "Carregar mais produtos" at bounding box center [412, 233] width 71 height 6
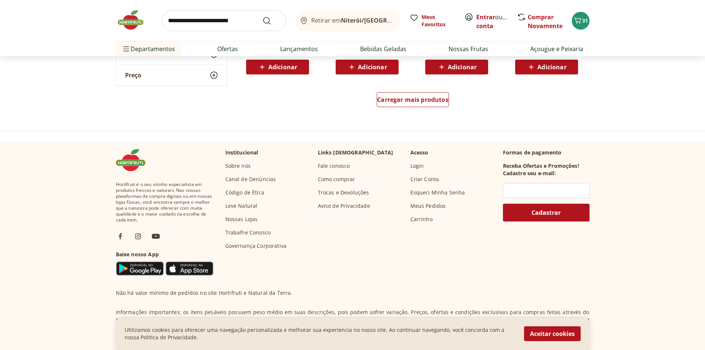
scroll to position [1849, 0]
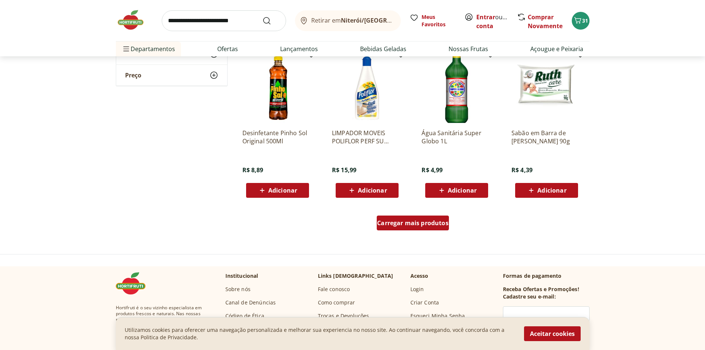
click at [394, 224] on span "Carregar mais produtos" at bounding box center [412, 223] width 71 height 6
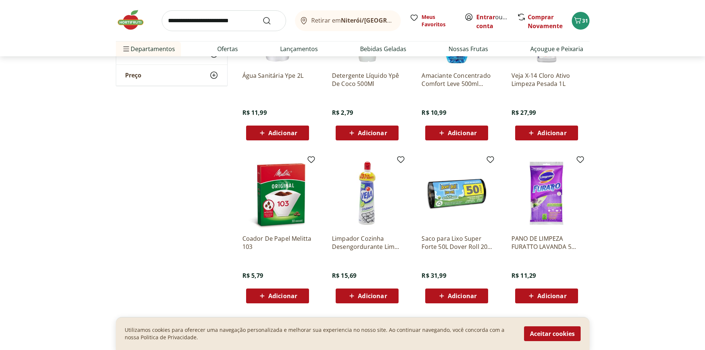
scroll to position [247, 0]
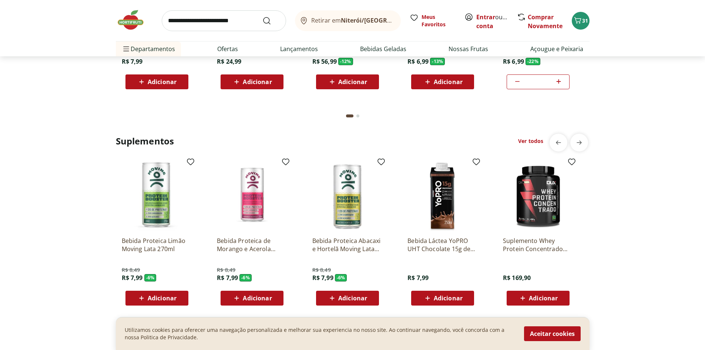
scroll to position [1233, 0]
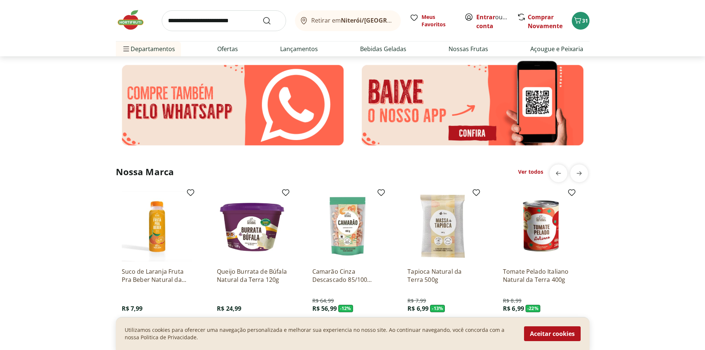
click at [535, 168] on link "Ver todos" at bounding box center [530, 171] width 25 height 7
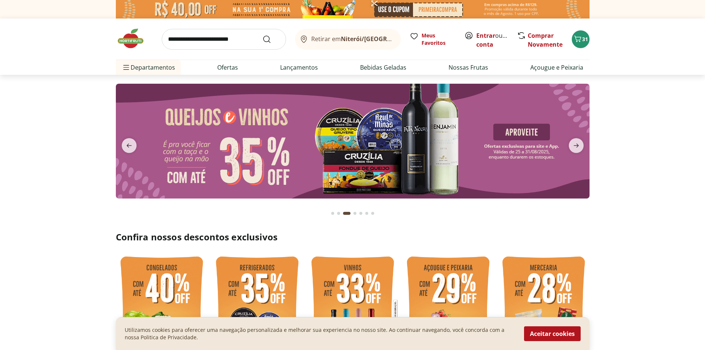
select select "**********"
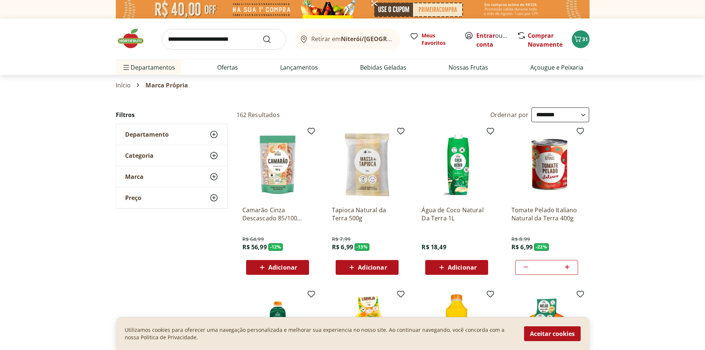
click at [135, 47] on img at bounding box center [134, 38] width 37 height 22
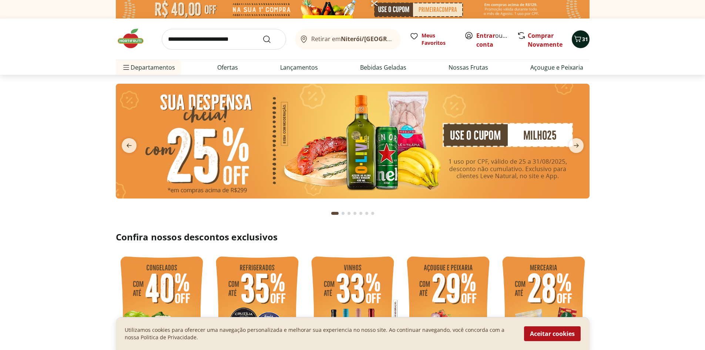
click at [575, 39] on icon "Carrinho" at bounding box center [577, 38] width 9 height 9
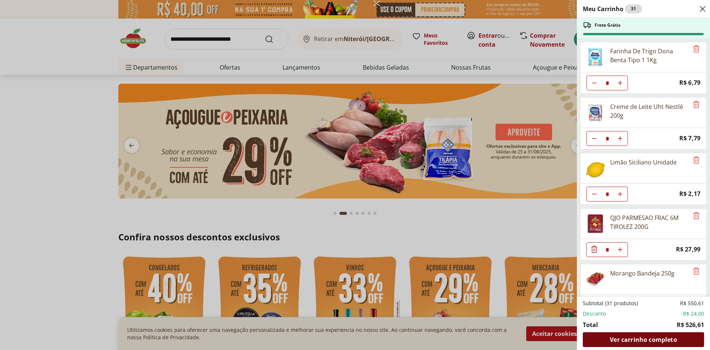
click at [675, 333] on div "Ver carrinho completo" at bounding box center [643, 339] width 121 height 15
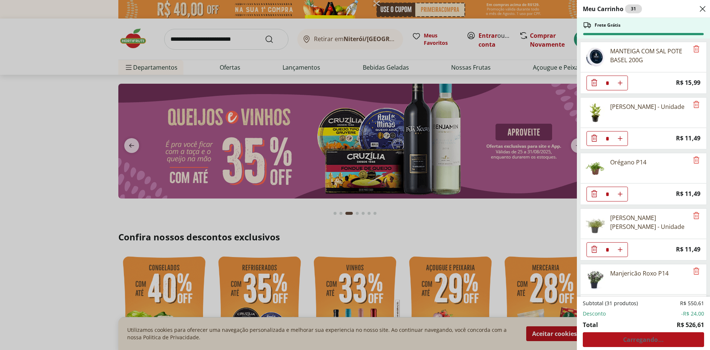
click at [238, 37] on div "Meu Carrinho 31 Frete Grátis MANTEIGA COM SAL POTE BASEL 200G * Price: R$ 15,99…" at bounding box center [355, 175] width 710 height 350
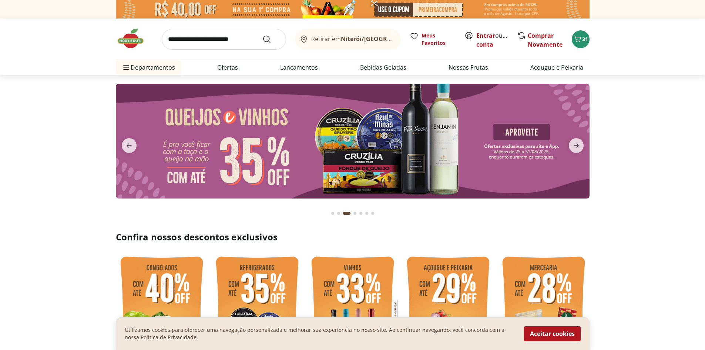
click at [236, 43] on input "search" at bounding box center [224, 39] width 124 height 21
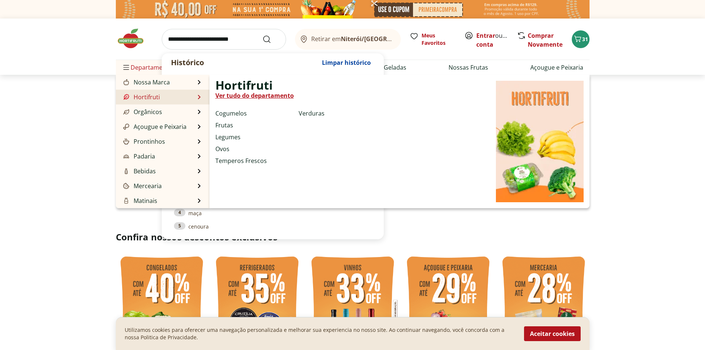
click at [148, 98] on link "Hortifruti" at bounding box center [141, 96] width 38 height 9
select select "**********"
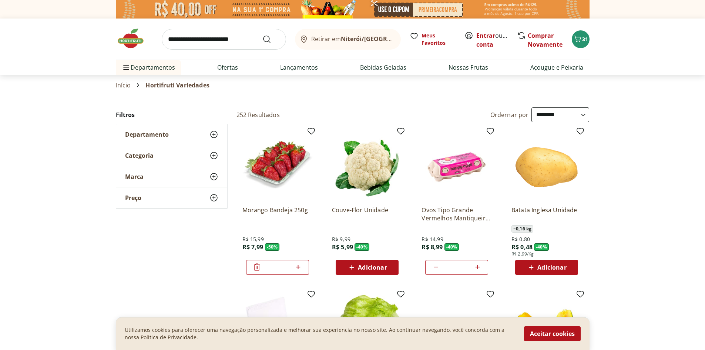
click at [551, 269] on span "Adicionar" at bounding box center [551, 267] width 29 height 6
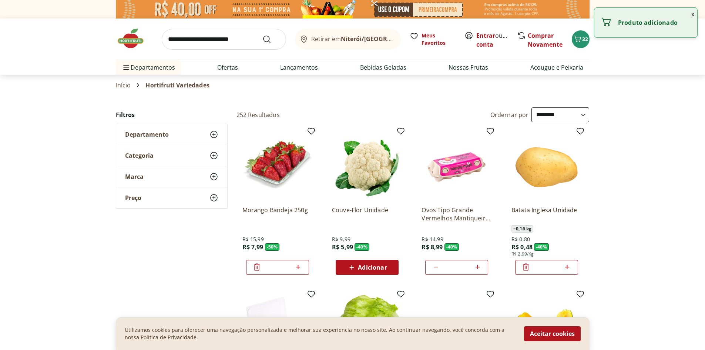
click at [568, 266] on icon at bounding box center [566, 266] width 9 height 9
click at [569, 266] on icon at bounding box center [566, 266] width 9 height 9
click at [570, 265] on icon at bounding box center [566, 266] width 9 height 9
type input "*"
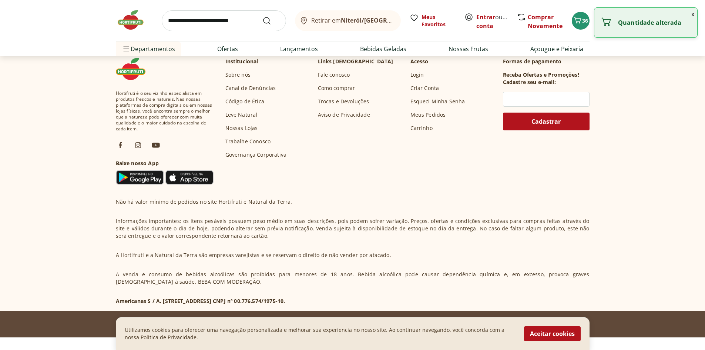
scroll to position [370, 0]
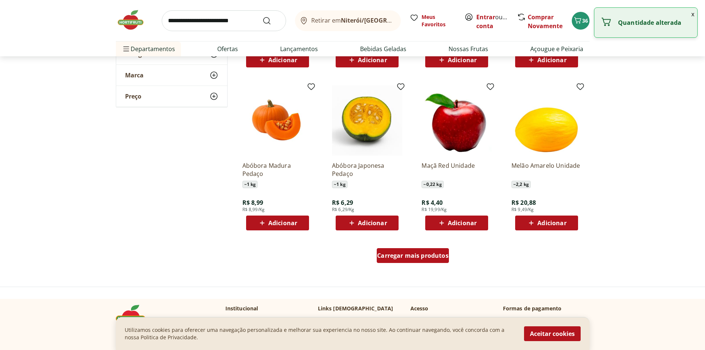
click at [416, 253] on span "Carregar mais produtos" at bounding box center [412, 255] width 71 height 6
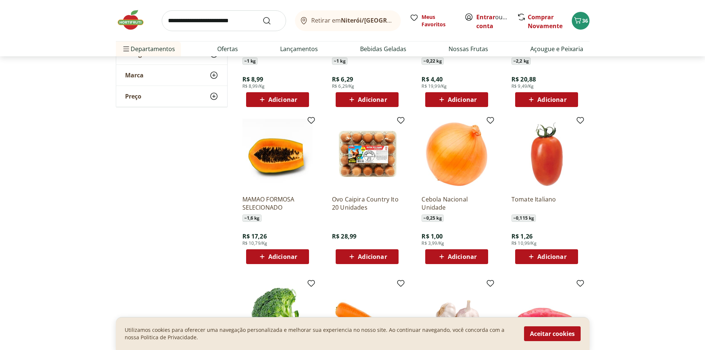
scroll to position [617, 0]
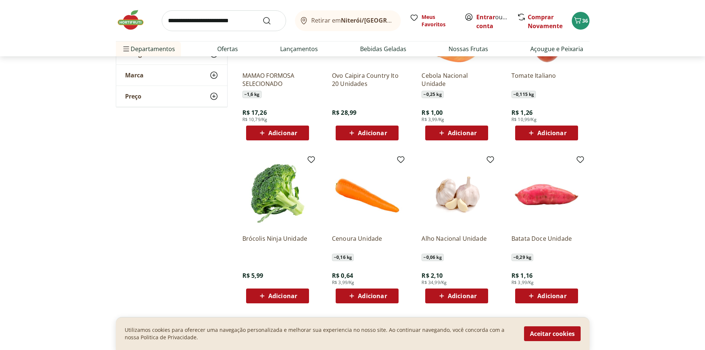
click at [384, 298] on span "Adicionar" at bounding box center [372, 296] width 29 height 6
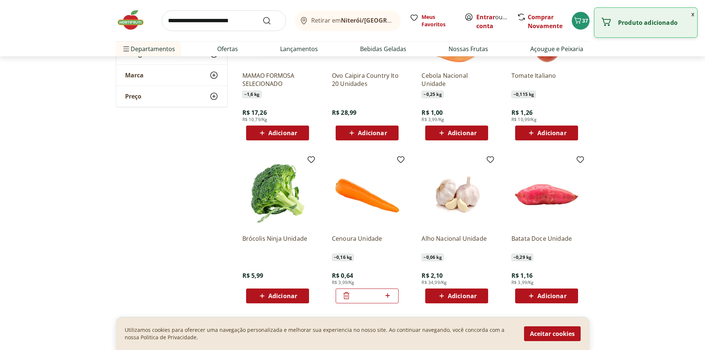
click at [388, 296] on icon at bounding box center [387, 295] width 9 height 9
click at [388, 297] on icon at bounding box center [387, 295] width 9 height 9
type input "*"
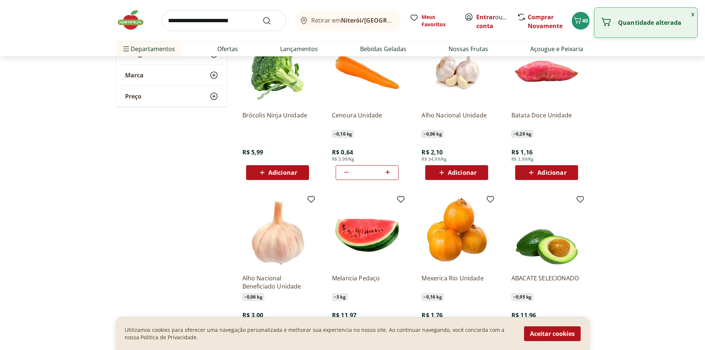
scroll to position [863, 0]
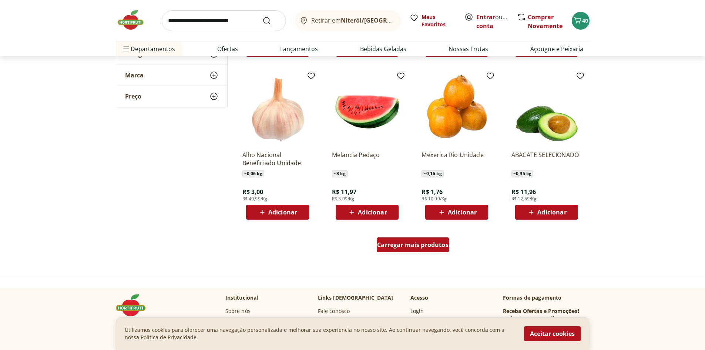
click at [401, 252] on div "Carregar mais produtos" at bounding box center [413, 244] width 72 height 15
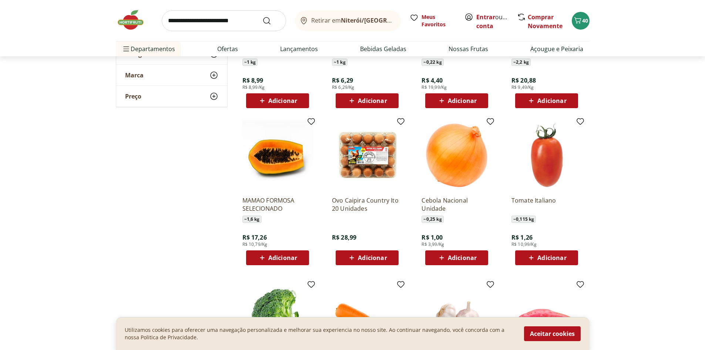
scroll to position [122, 0]
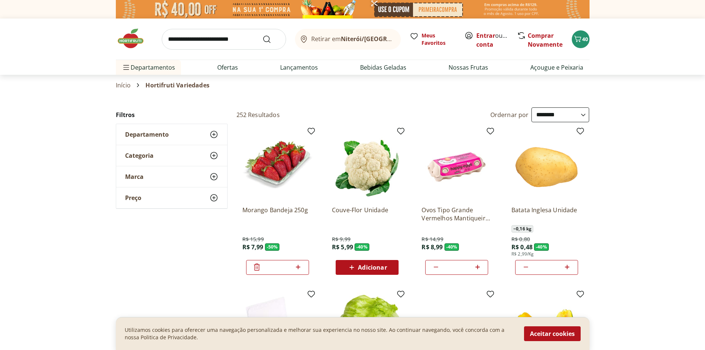
click at [132, 49] on img at bounding box center [134, 38] width 37 height 22
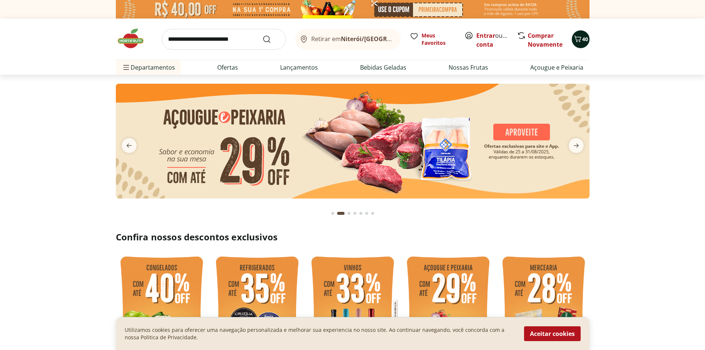
click at [584, 39] on span "40" at bounding box center [585, 39] width 6 height 7
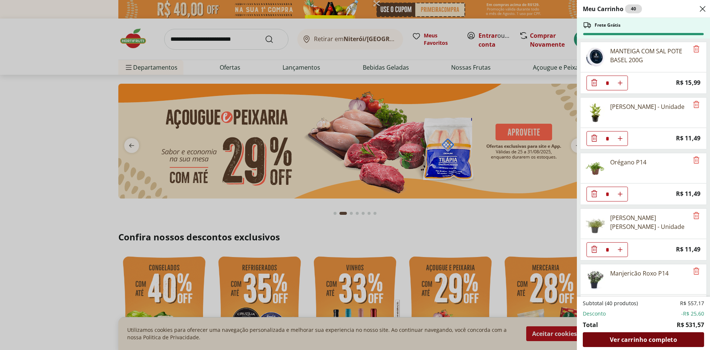
click at [657, 338] on span "Ver carrinho completo" at bounding box center [643, 339] width 67 height 6
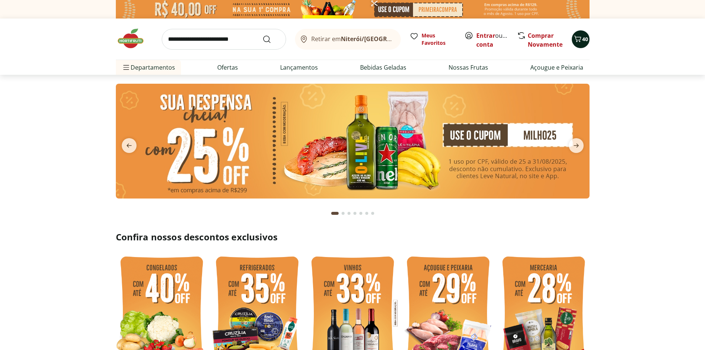
click at [577, 35] on icon "Carrinho" at bounding box center [577, 38] width 9 height 9
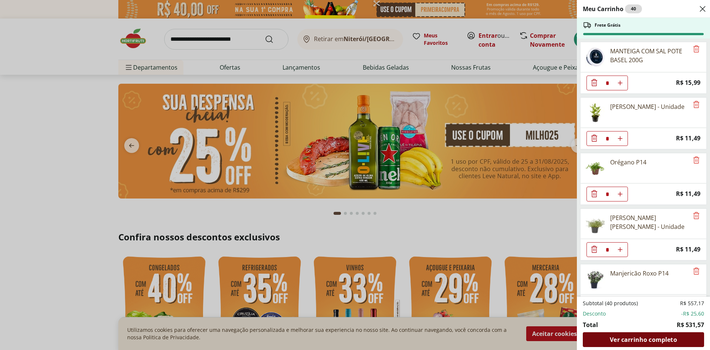
click at [676, 339] on span "Ver carrinho completo" at bounding box center [643, 339] width 67 height 6
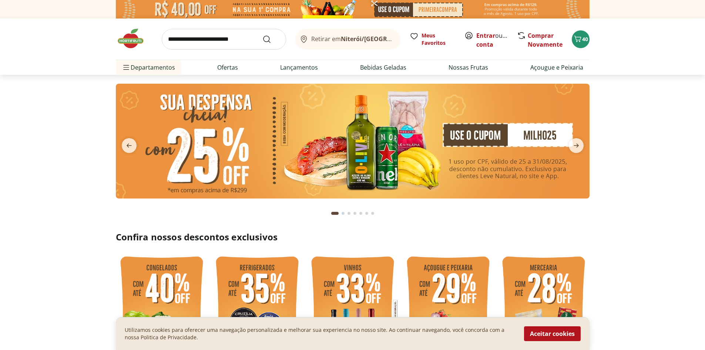
click at [278, 165] on img at bounding box center [352, 141] width 473 height 115
click at [517, 126] on img at bounding box center [352, 141] width 473 height 115
click at [573, 34] on icon "Carrinho" at bounding box center [577, 38] width 9 height 9
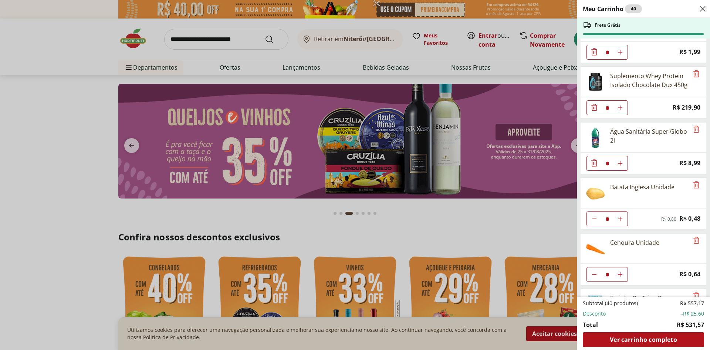
scroll to position [1188, 0]
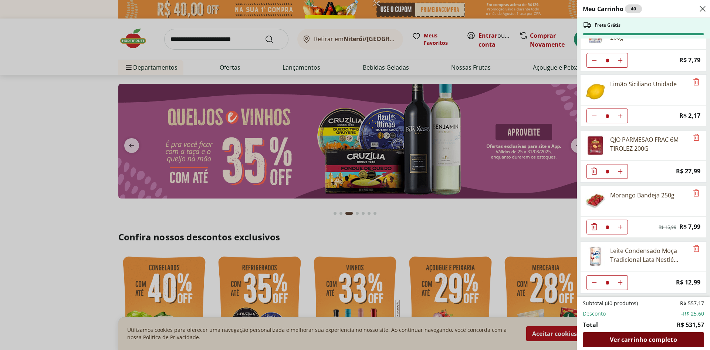
click at [681, 345] on div "Ver carrinho completo" at bounding box center [643, 339] width 121 height 15
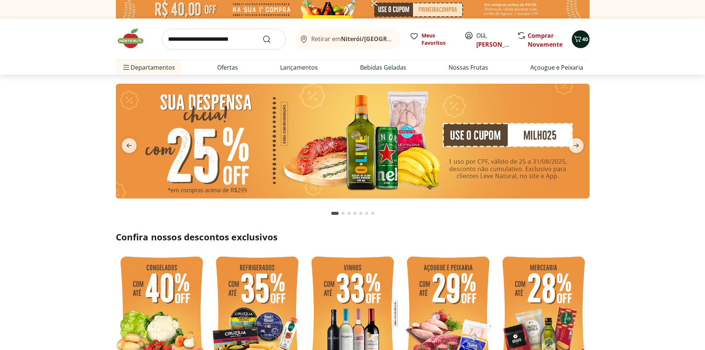
click at [581, 44] on div "40" at bounding box center [580, 39] width 6 height 12
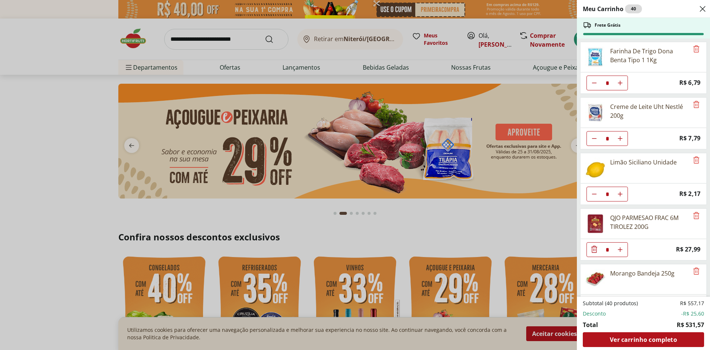
scroll to position [1188, 0]
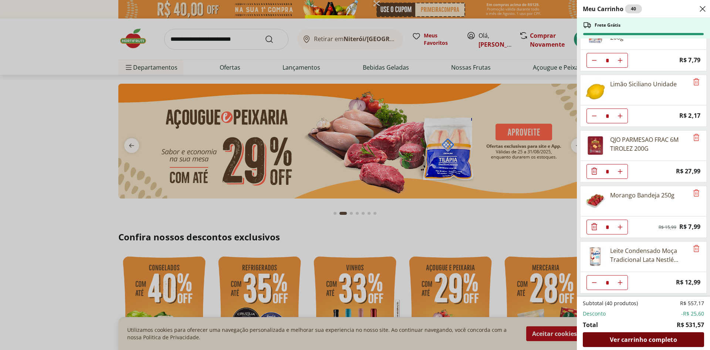
click at [668, 338] on span "Ver carrinho completo" at bounding box center [643, 339] width 67 height 6
